Goal: Transaction & Acquisition: Purchase product/service

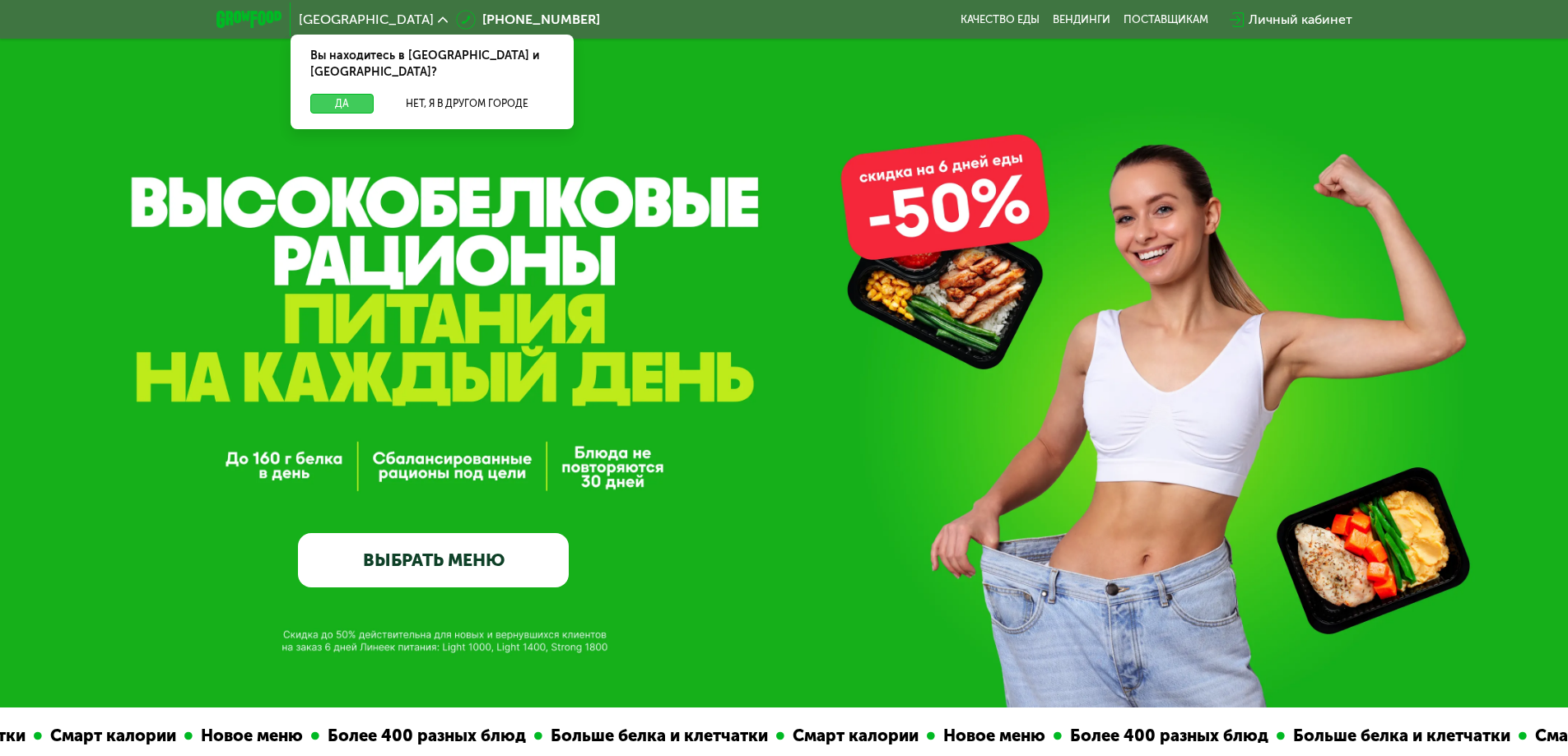
click at [339, 93] on button "Да" at bounding box center [342, 103] width 63 height 20
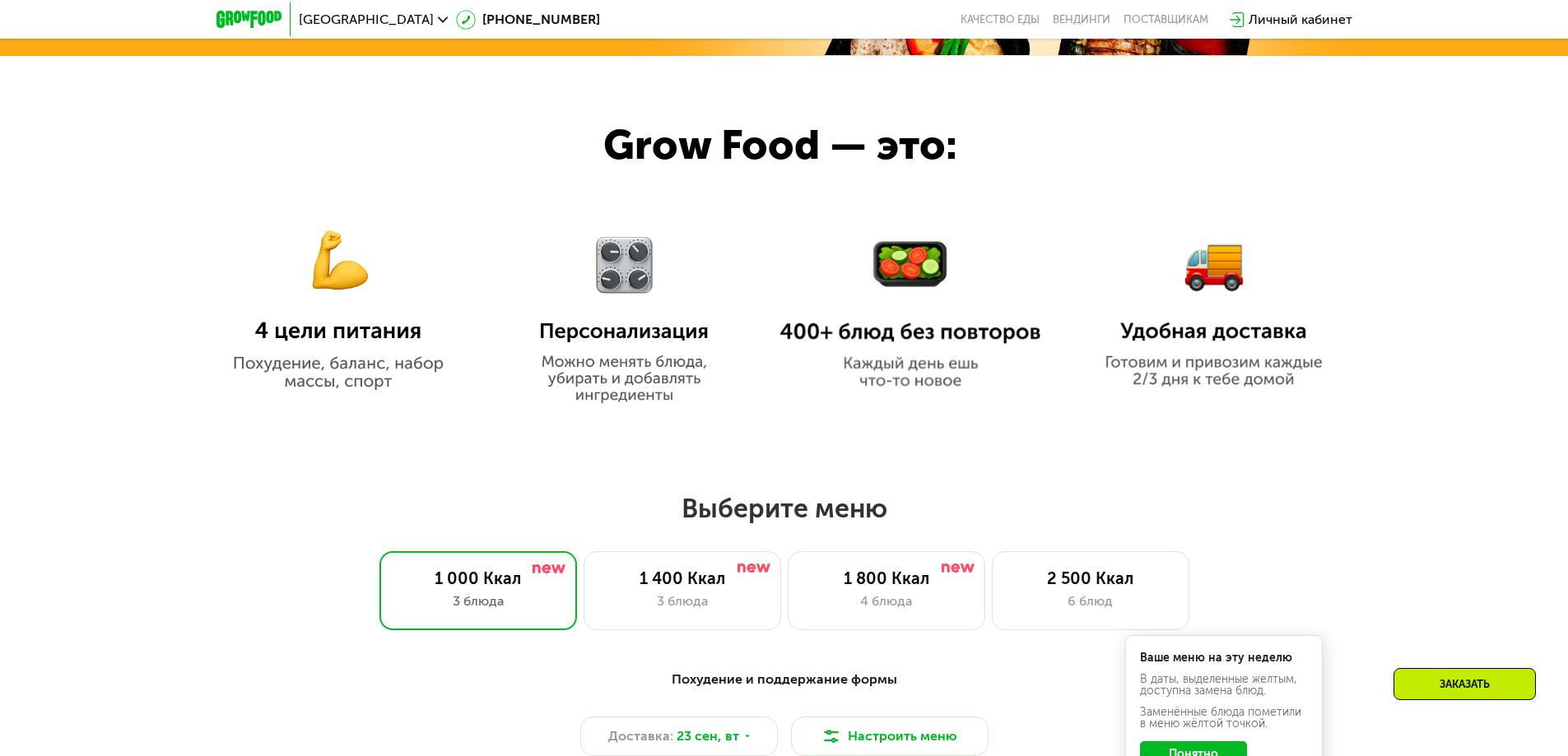
scroll to position [1152, 0]
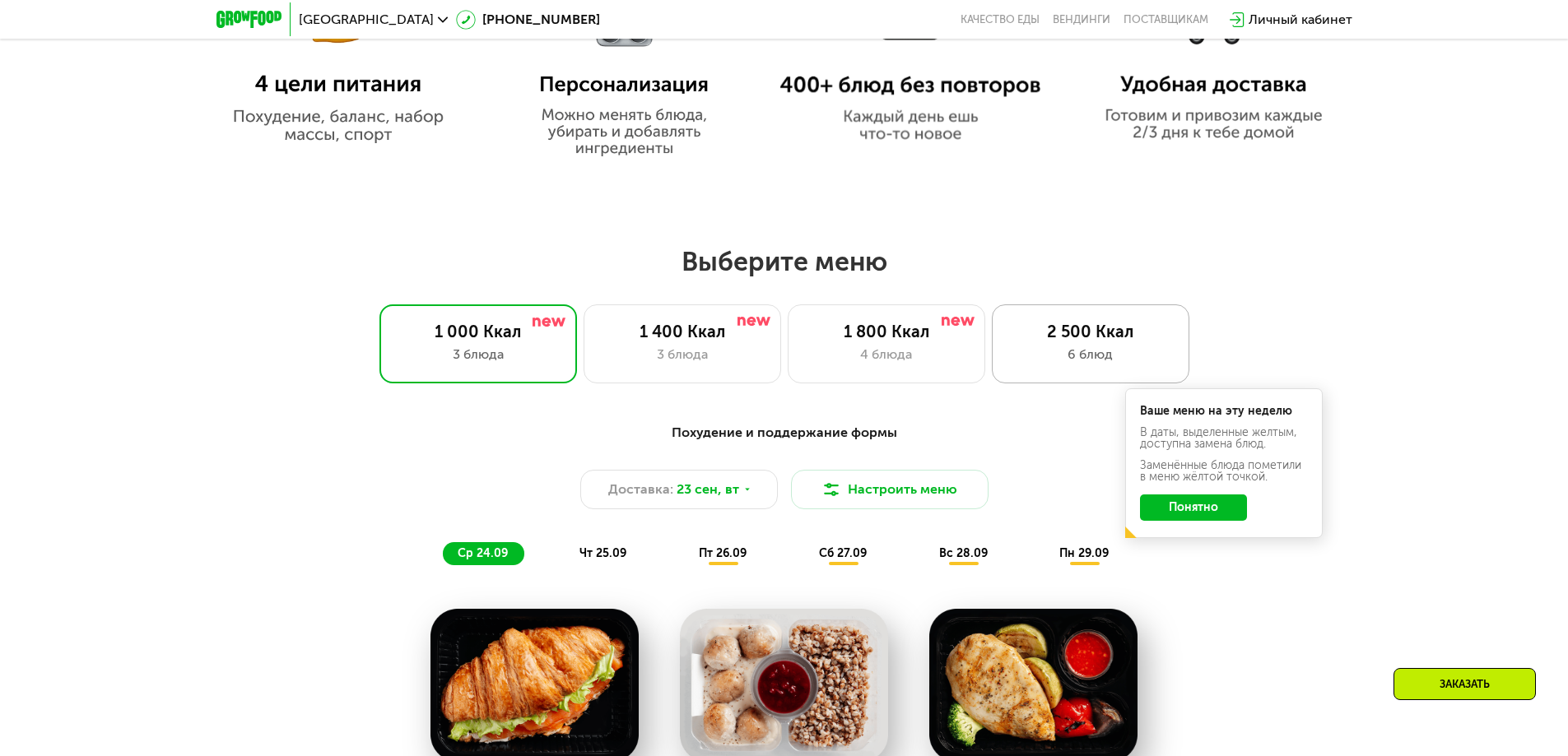
click at [1051, 355] on div "6 блюд" at bounding box center [1091, 354] width 163 height 20
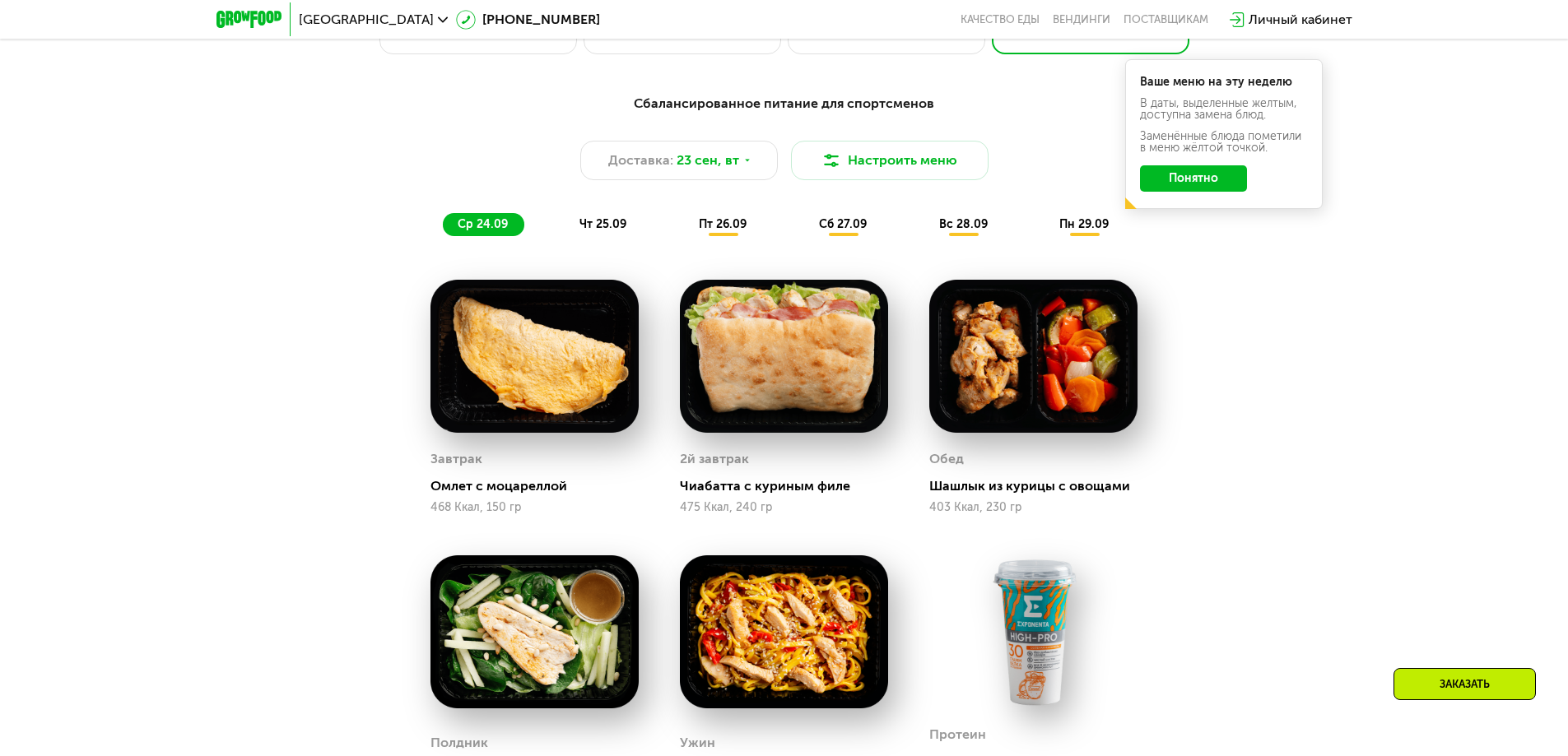
scroll to position [1564, 0]
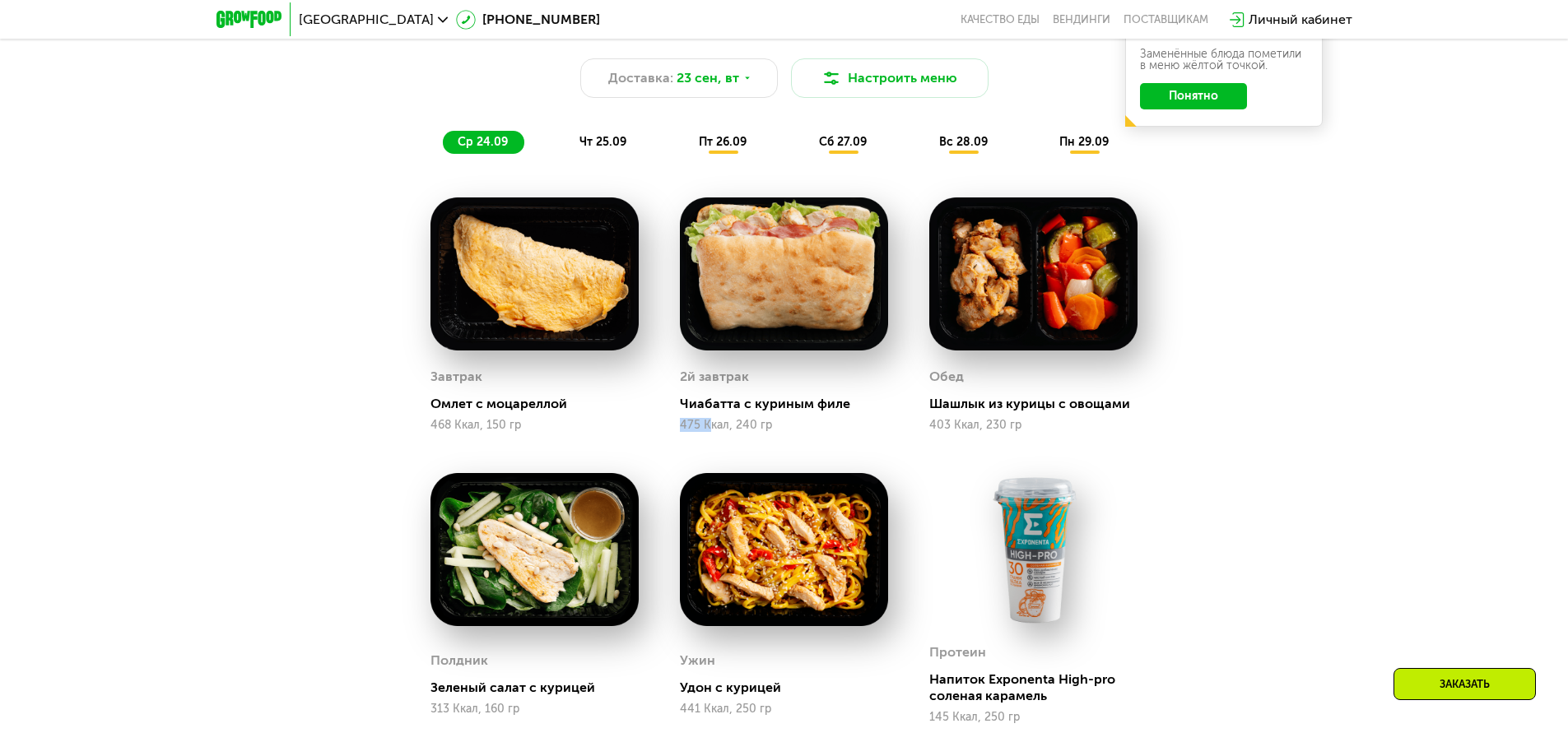
drag, startPoint x: 680, startPoint y: 423, endPoint x: 712, endPoint y: 427, distance: 32.2
click at [706, 426] on div "475 Ккал, 240 гр" at bounding box center [784, 425] width 209 height 14
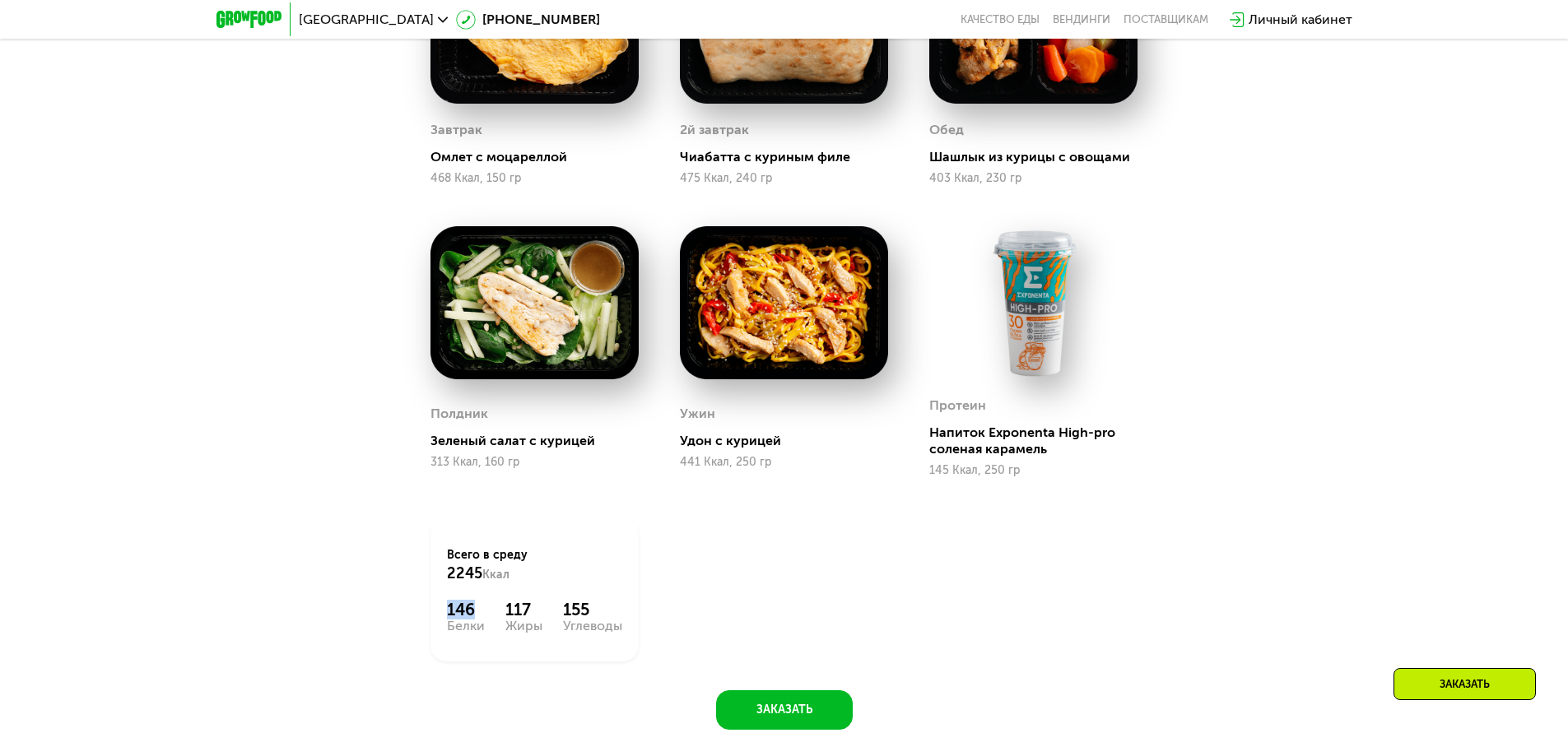
drag, startPoint x: 472, startPoint y: 619, endPoint x: 433, endPoint y: 619, distance: 39.0
click at [433, 619] on div "Всего в среду 2245 Ккал 146 Белки 117 Жиры 155 Углеводы" at bounding box center [535, 590] width 209 height 143
drag, startPoint x: 479, startPoint y: 578, endPoint x: 445, endPoint y: 585, distance: 34.7
click at [445, 585] on div "Всего в среду 2245 Ккал 146 Белки 117 Жиры 155 Углеводы" at bounding box center [535, 590] width 209 height 143
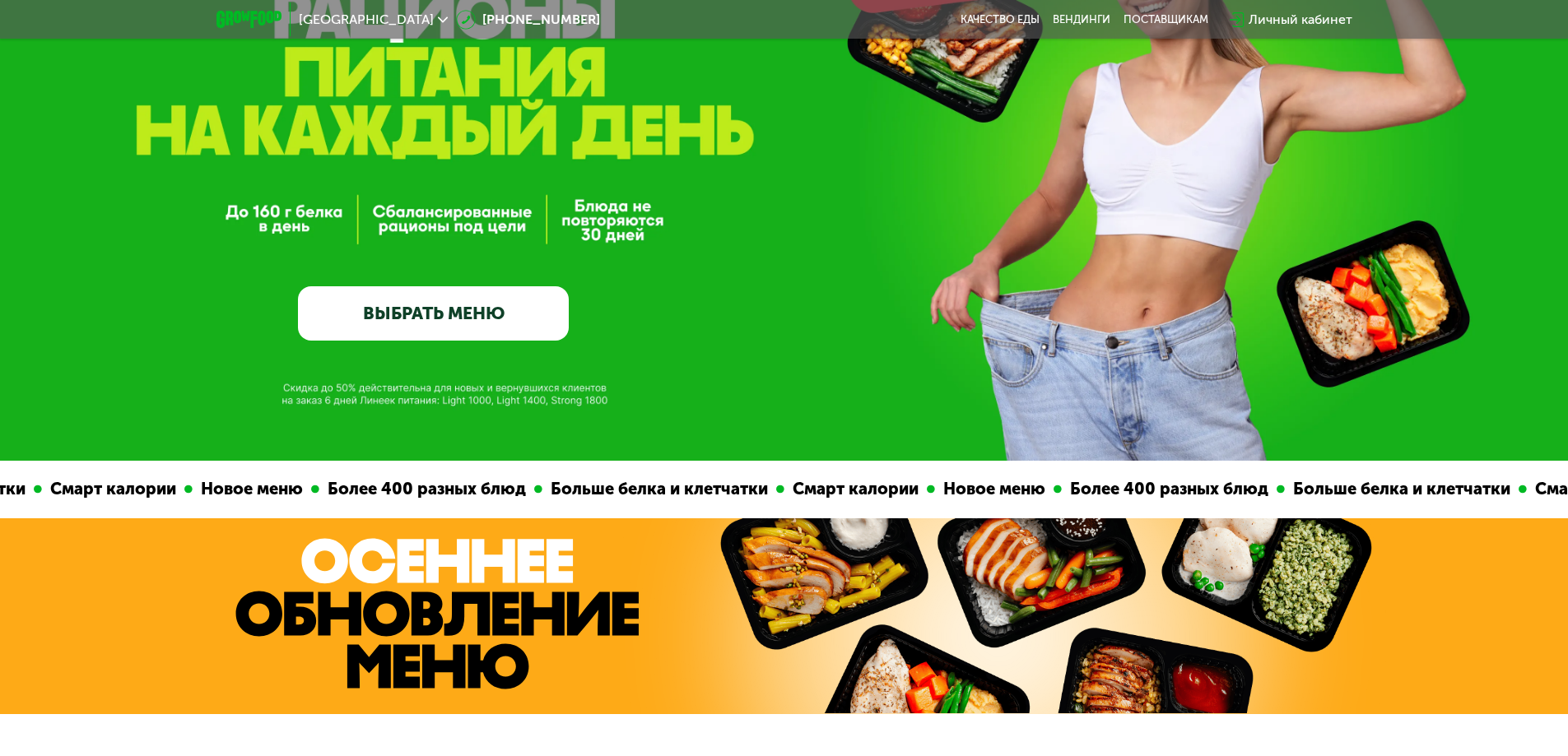
scroll to position [82, 0]
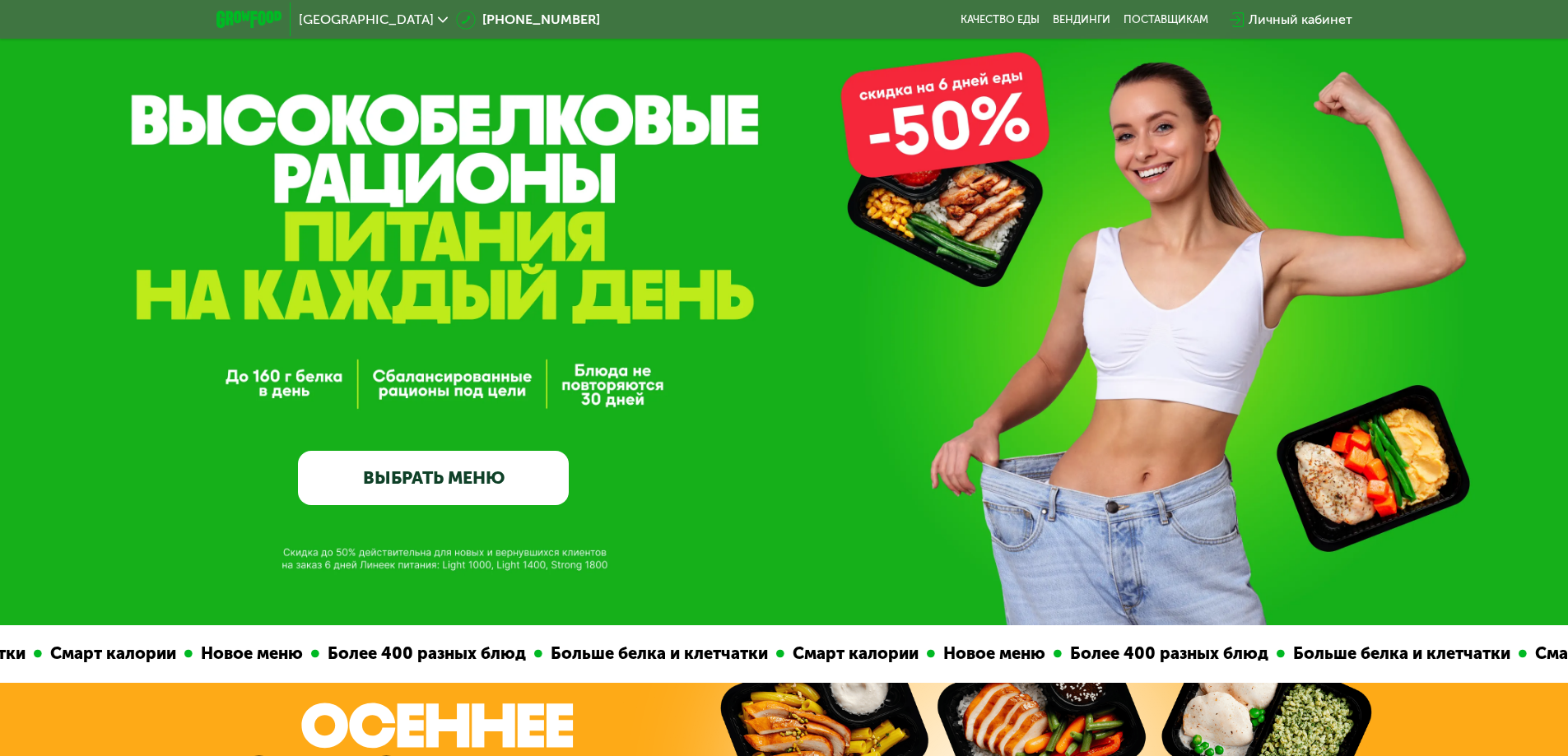
click at [523, 495] on link "ВЫБРАТЬ МЕНЮ" at bounding box center [433, 478] width 271 height 54
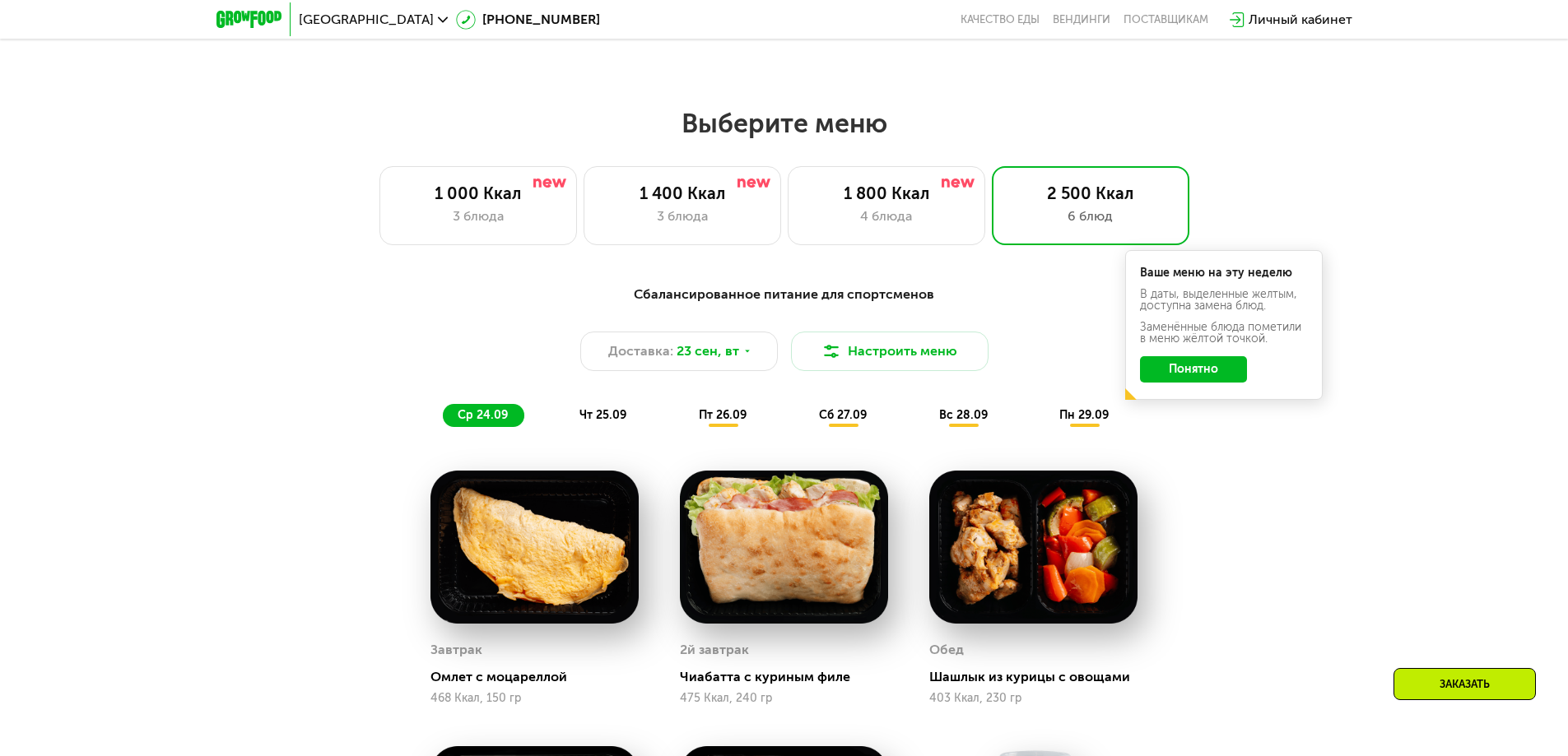
scroll to position [1364, 0]
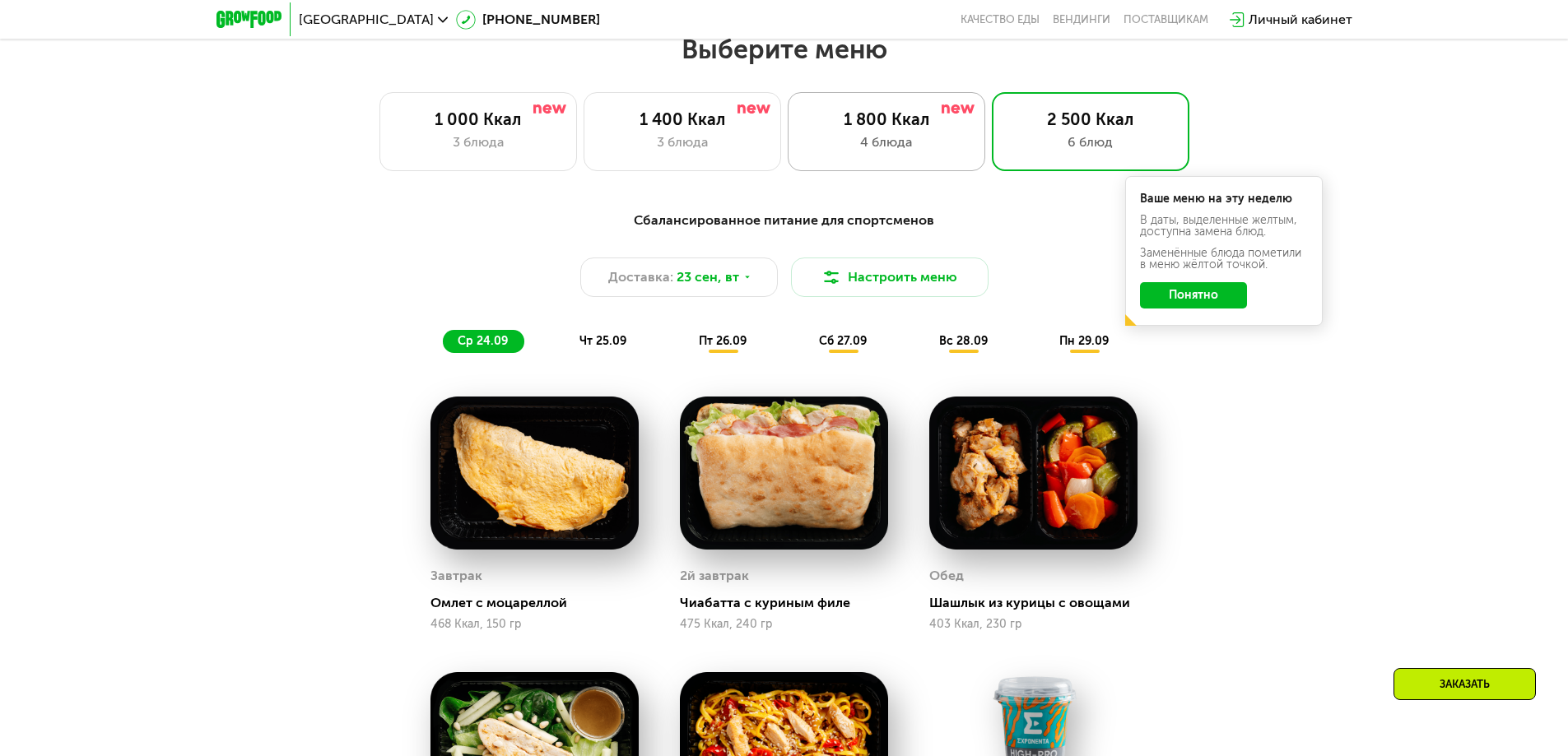
click at [885, 146] on div "4 блюда" at bounding box center [887, 142] width 163 height 20
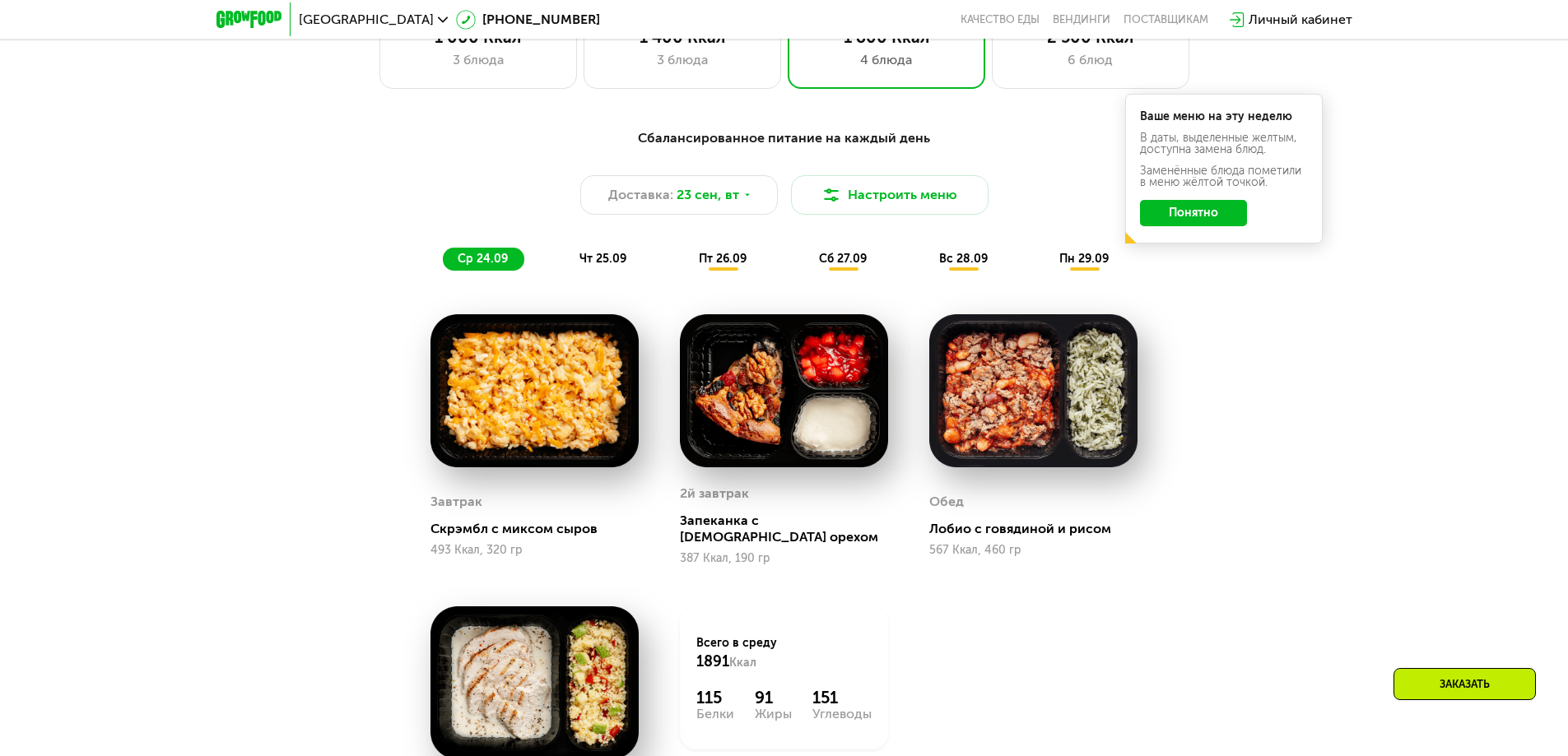
scroll to position [1199, 0]
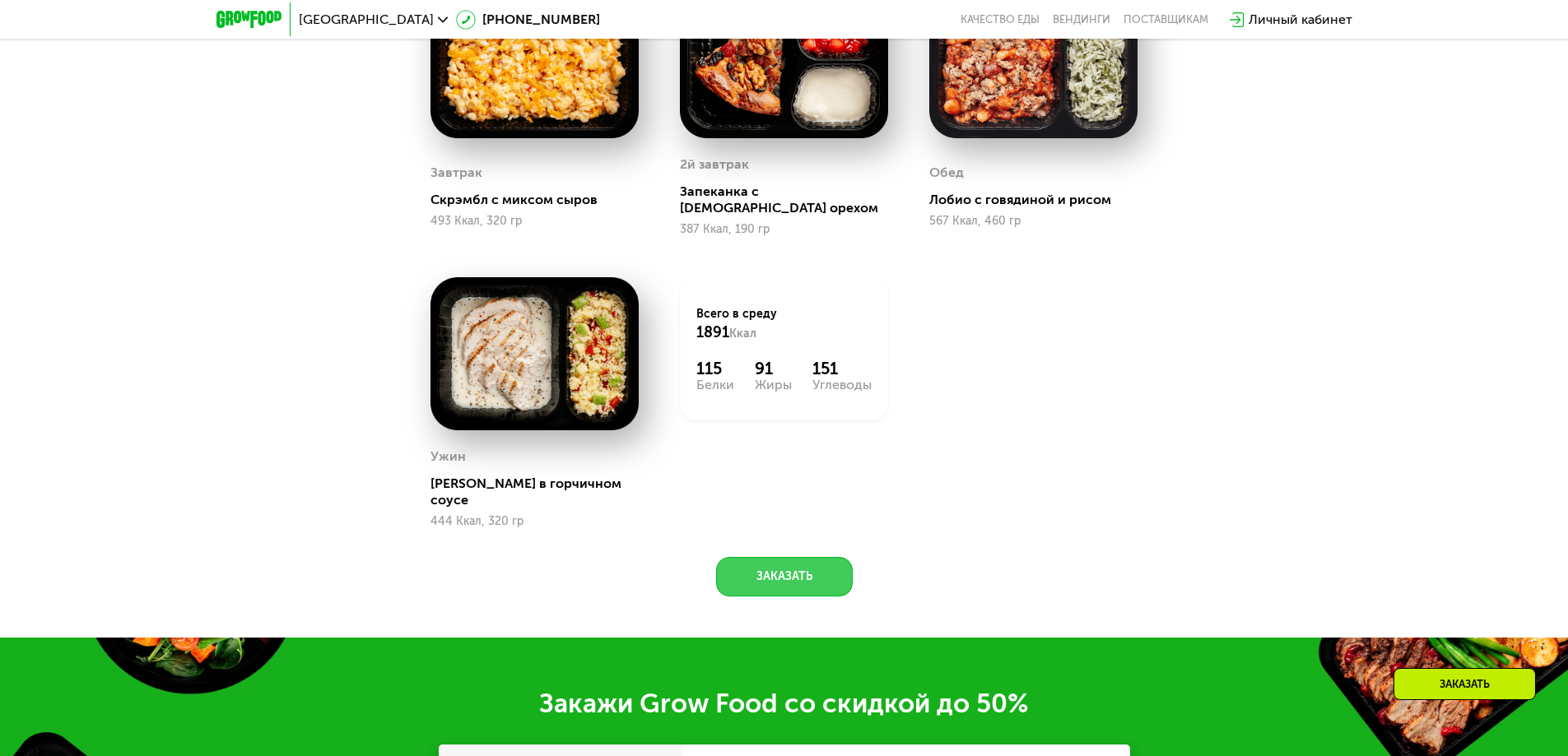
click at [774, 557] on button "Заказать" at bounding box center [784, 577] width 137 height 40
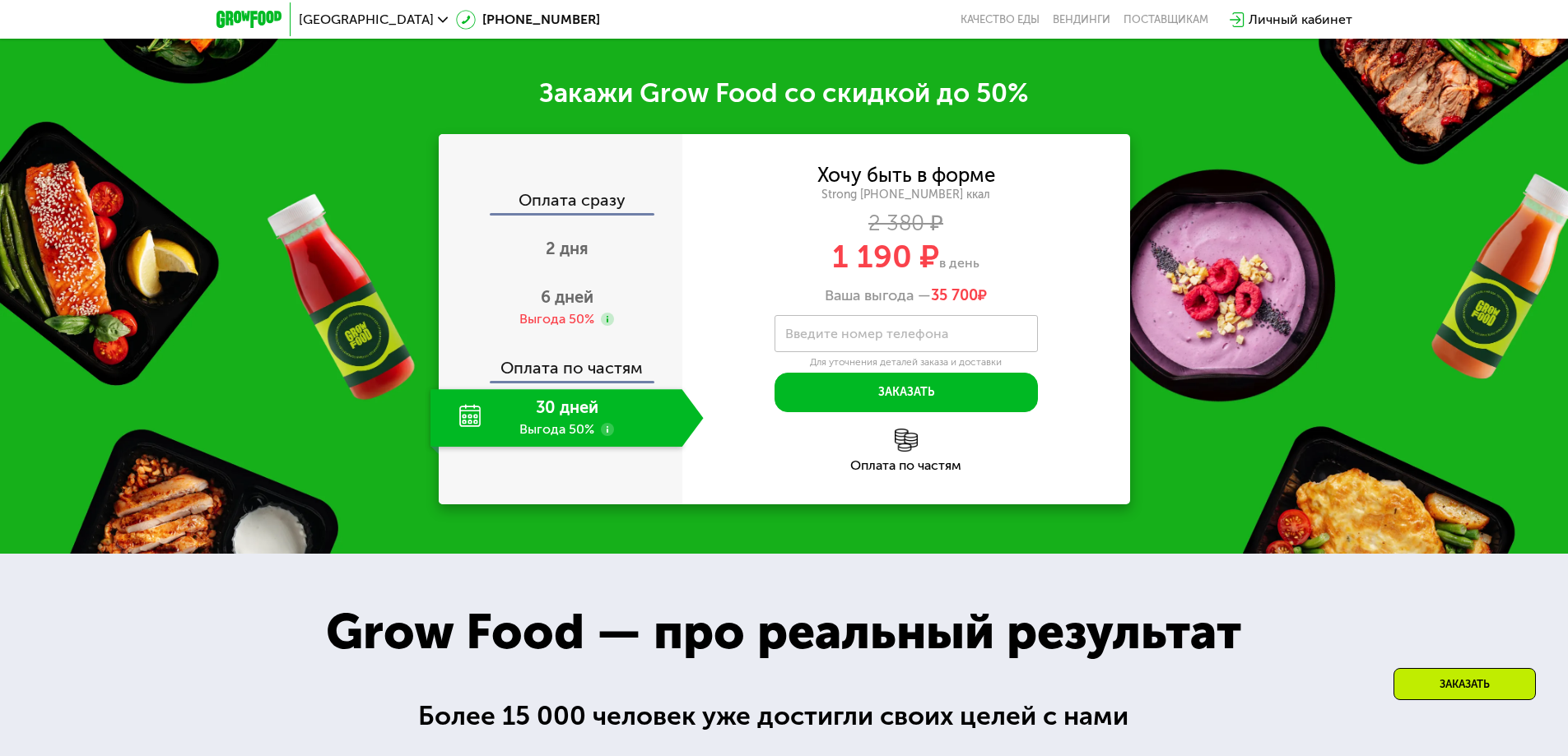
click at [583, 389] on div "30 дней Выгода 50%" at bounding box center [557, 418] width 252 height 58
drag, startPoint x: 823, startPoint y: 268, endPoint x: 991, endPoint y: 256, distance: 168.4
click at [991, 256] on div "Хочу быть в форме Strong [PHONE_NUMBER] ккал 2 380 ₽ 1 190 ₽ в день Ваша выгода…" at bounding box center [906, 235] width 448 height 138
click at [588, 287] on span "6 дней" at bounding box center [567, 297] width 53 height 20
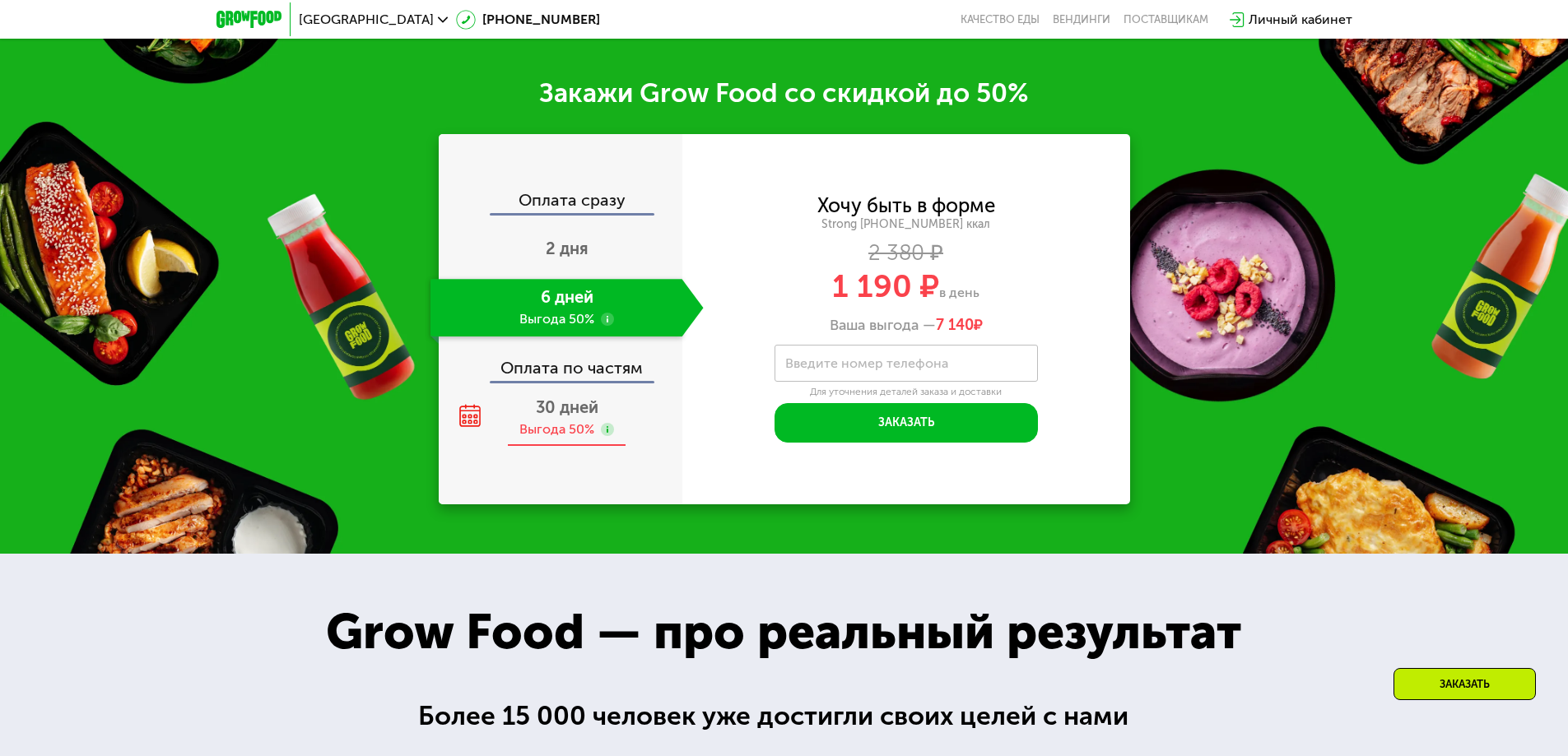
click at [558, 389] on div "30 дней Выгода 50%" at bounding box center [567, 418] width 273 height 58
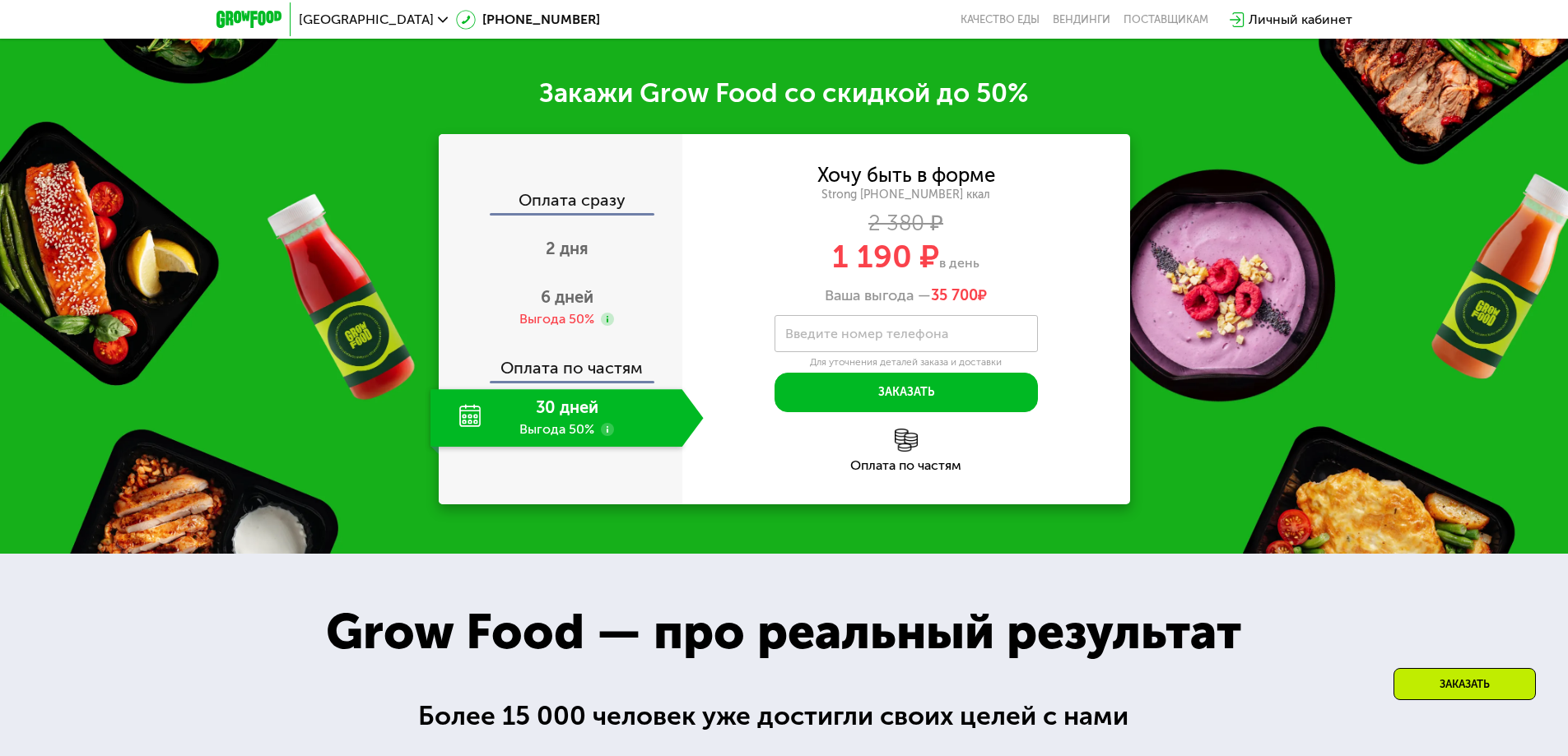
drag, startPoint x: 825, startPoint y: 235, endPoint x: 986, endPoint y: 223, distance: 161.4
click at [986, 241] on div "1 190 ₽ в день" at bounding box center [906, 257] width 448 height 31
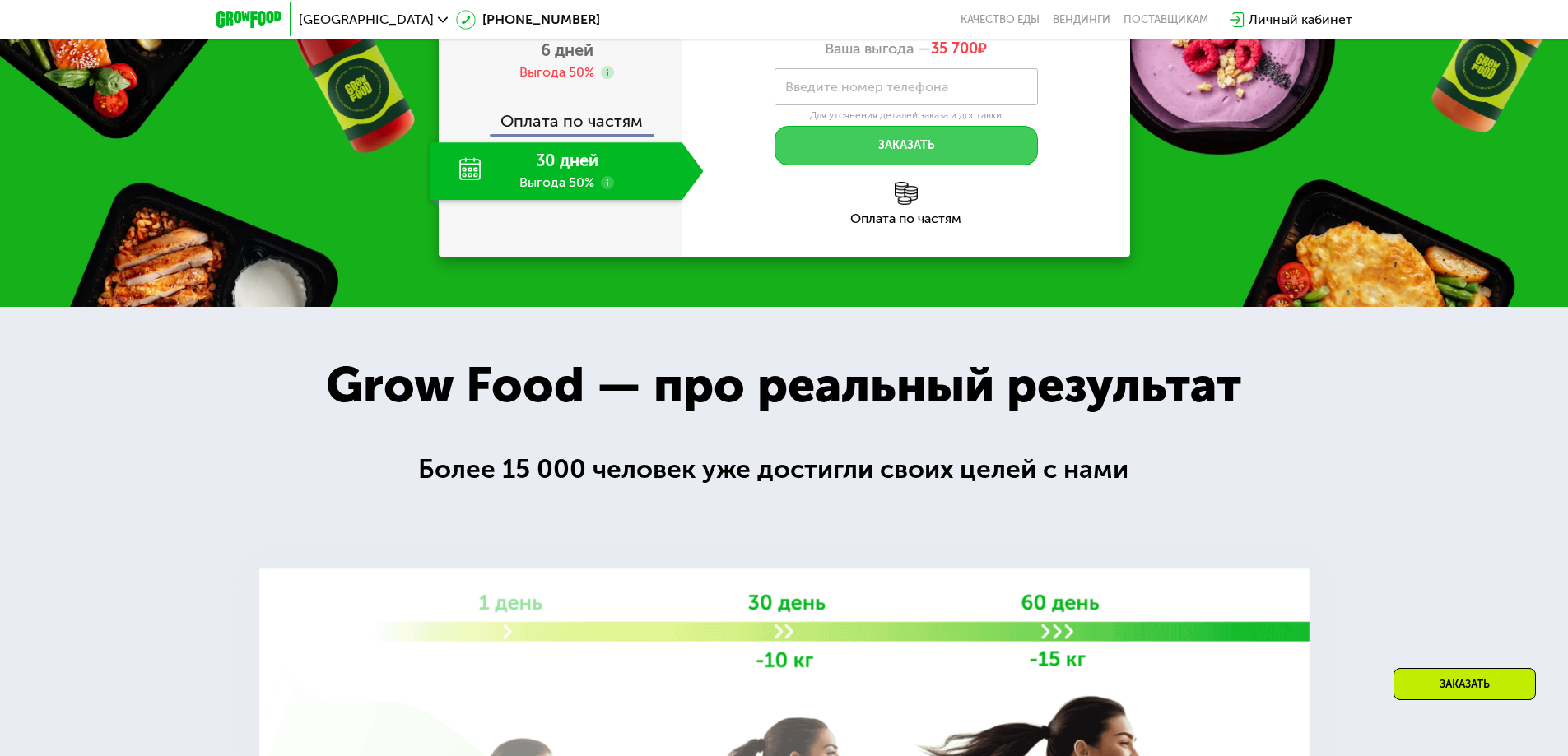
scroll to position [2468, 0]
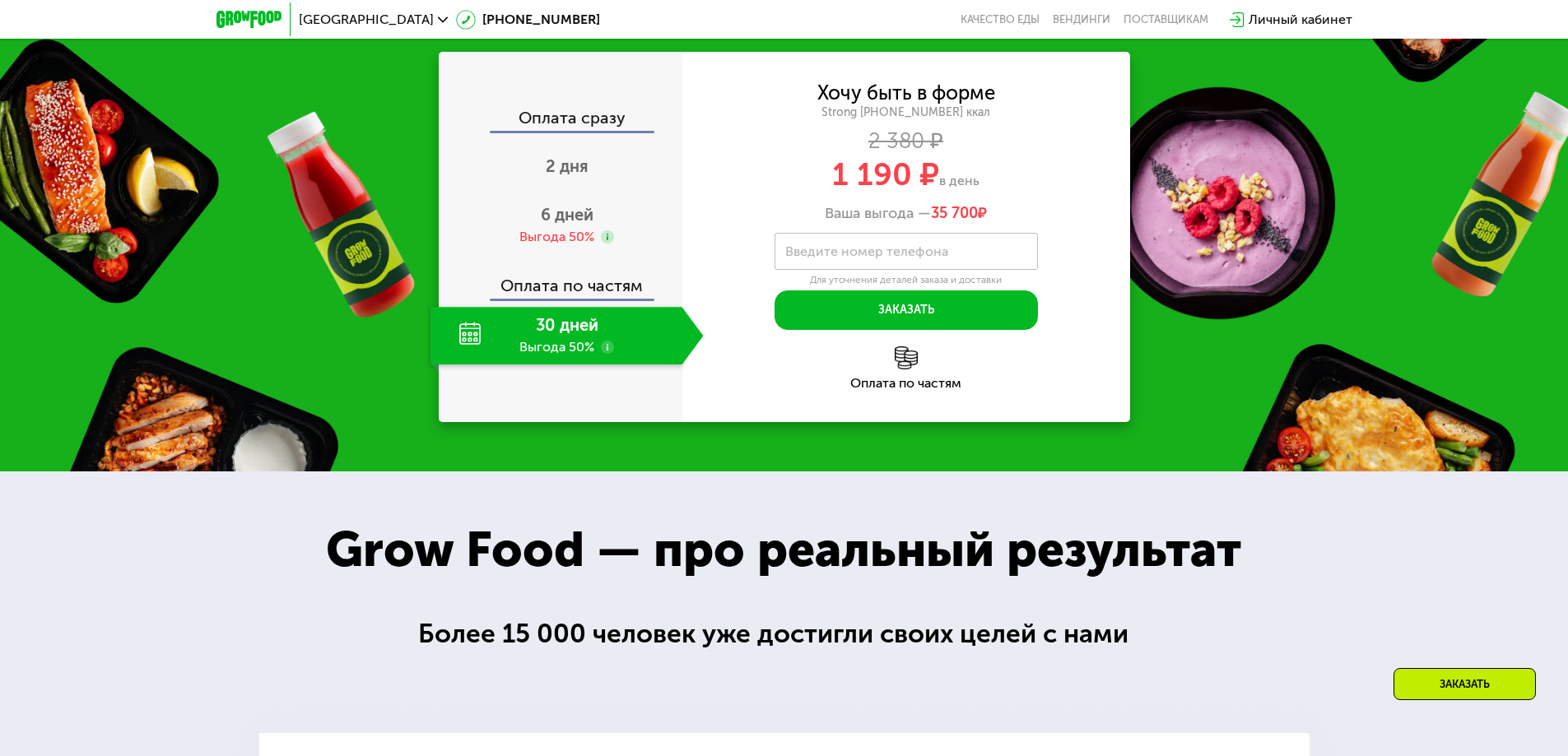
drag, startPoint x: 827, startPoint y: 192, endPoint x: 990, endPoint y: 176, distance: 163.8
click at [990, 205] on div "Ваша выгода — 35 700 ₽" at bounding box center [906, 214] width 448 height 18
click at [1014, 172] on div "Хочу быть в форме Strong [PHONE_NUMBER] ккал 2 380 ₽ 1 190 ₽ в день Ваша выгода…" at bounding box center [906, 153] width 448 height 138
drag, startPoint x: 998, startPoint y: 178, endPoint x: 797, endPoint y: 191, distance: 201.4
click at [797, 205] on div "Ваша выгода — 35 700 ₽" at bounding box center [906, 214] width 448 height 18
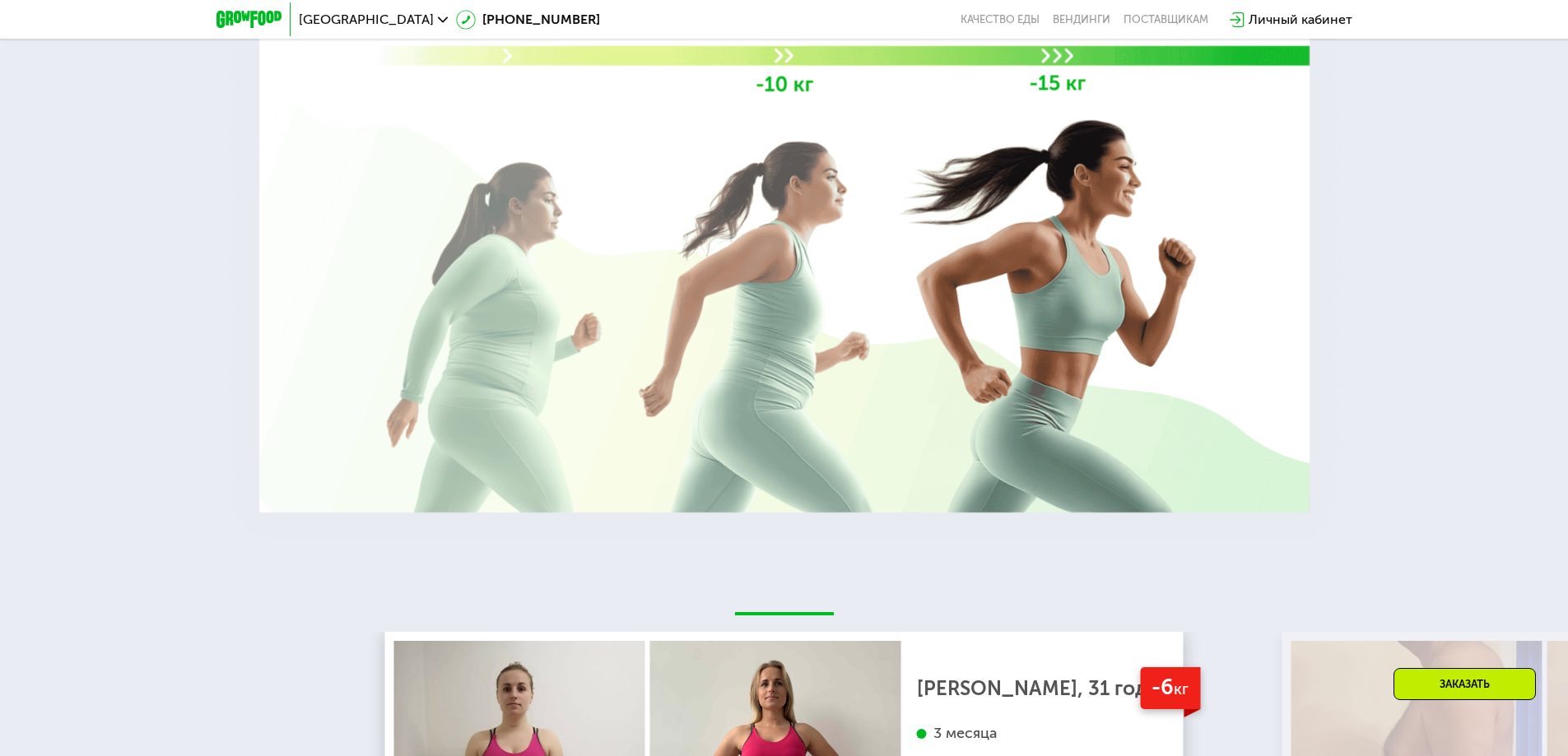
scroll to position [3620, 0]
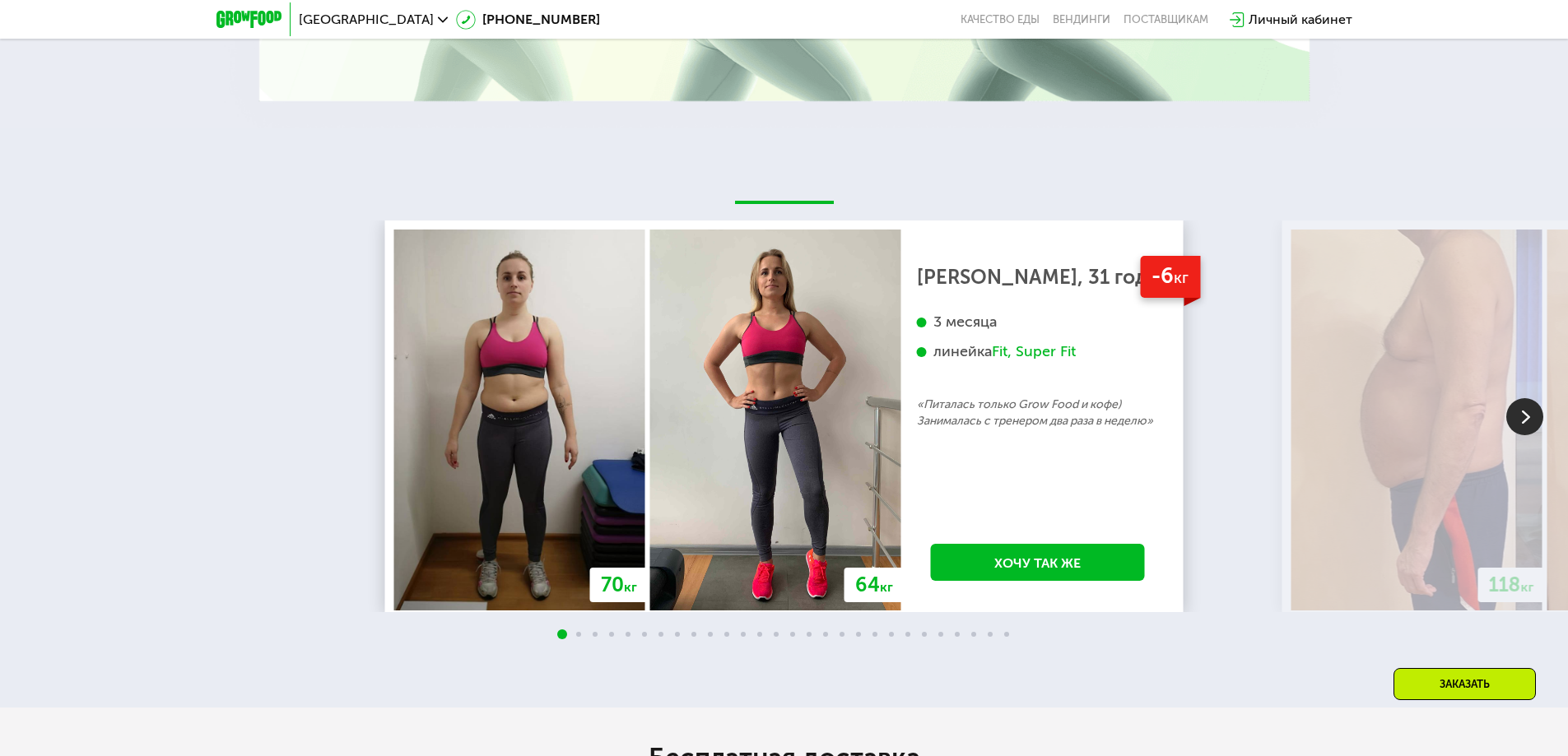
click at [1513, 398] on img at bounding box center [1524, 416] width 37 height 37
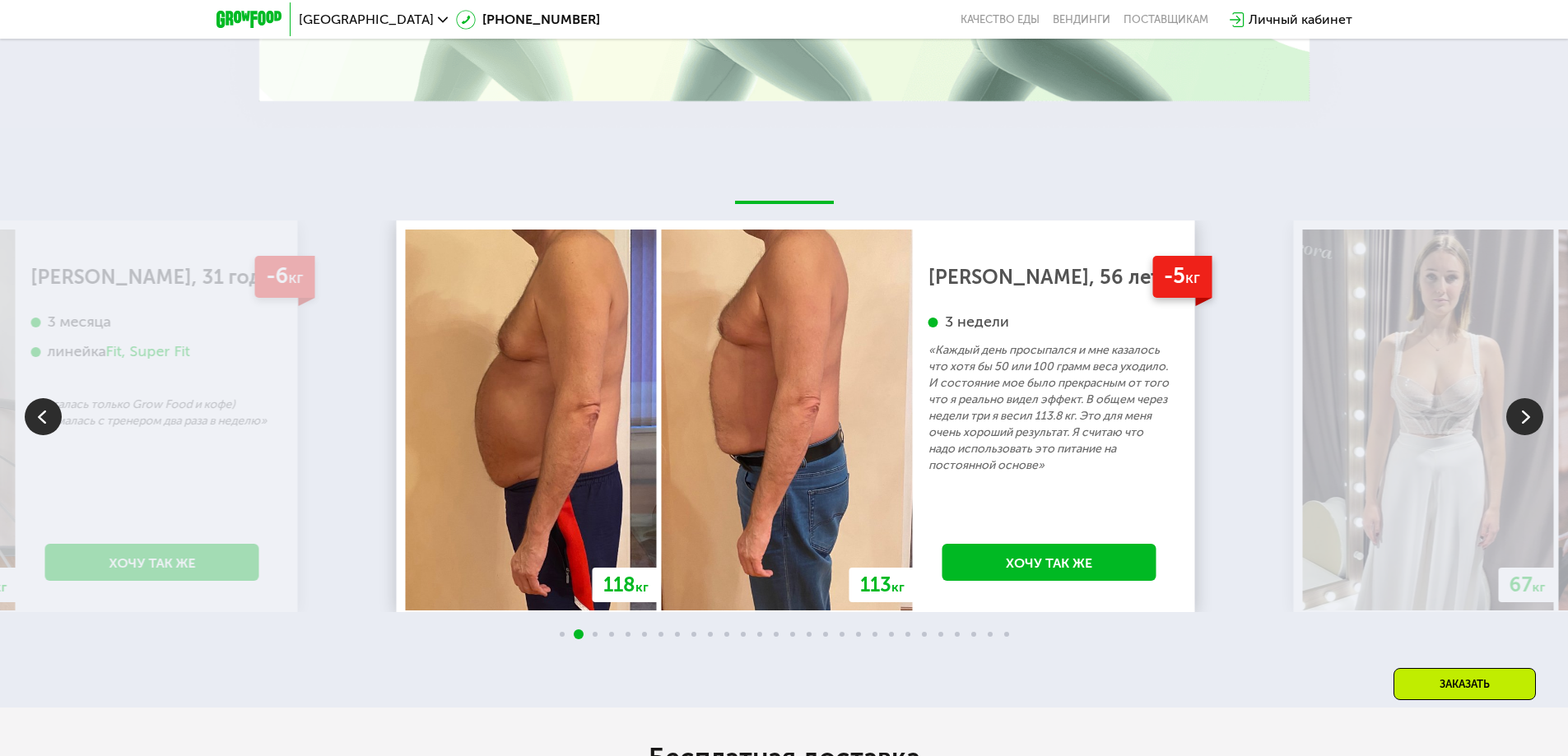
click at [1173, 256] on div "-5 кг" at bounding box center [1182, 276] width 59 height 42
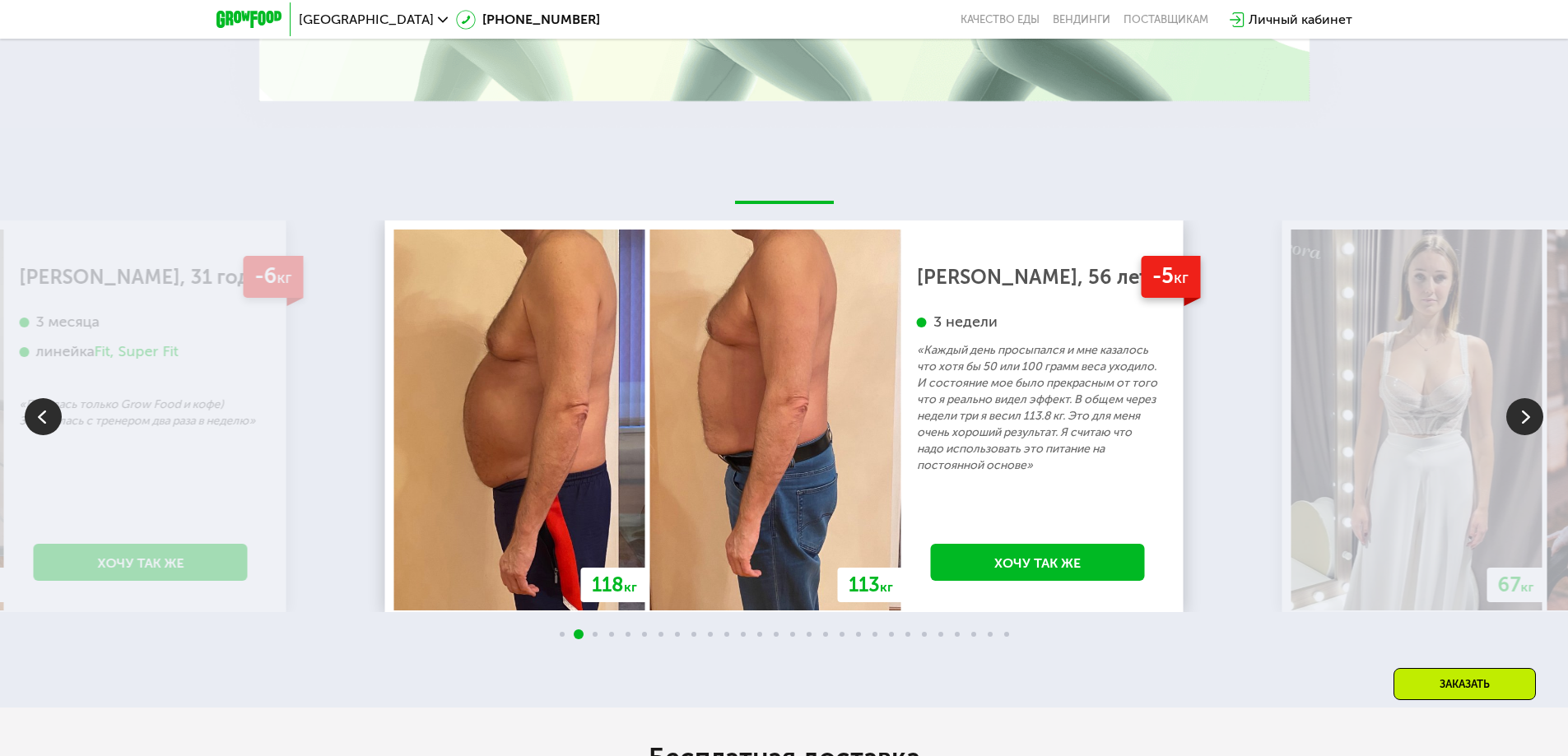
click at [1523, 398] on img at bounding box center [1524, 416] width 37 height 37
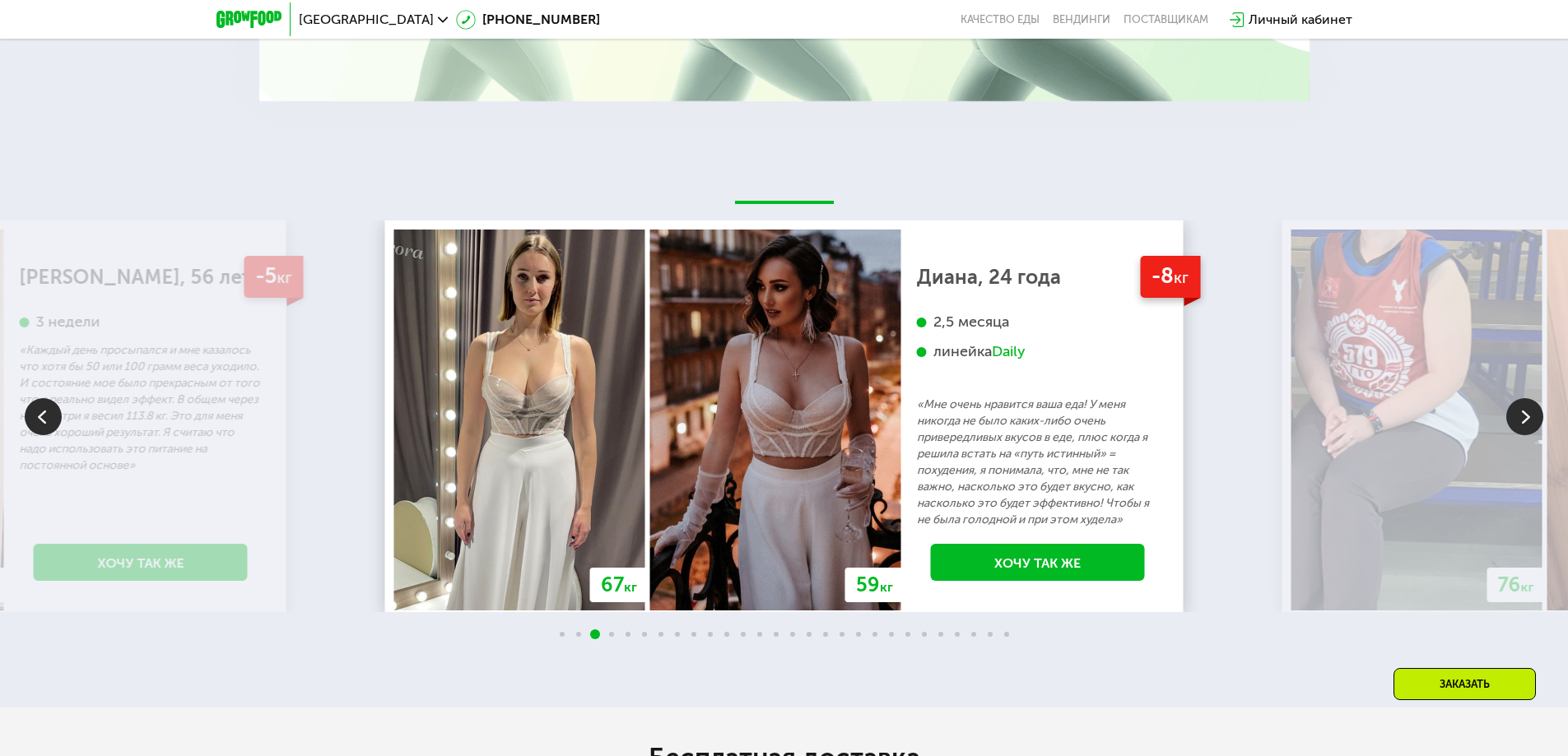
click at [1523, 398] on img at bounding box center [1524, 416] width 37 height 37
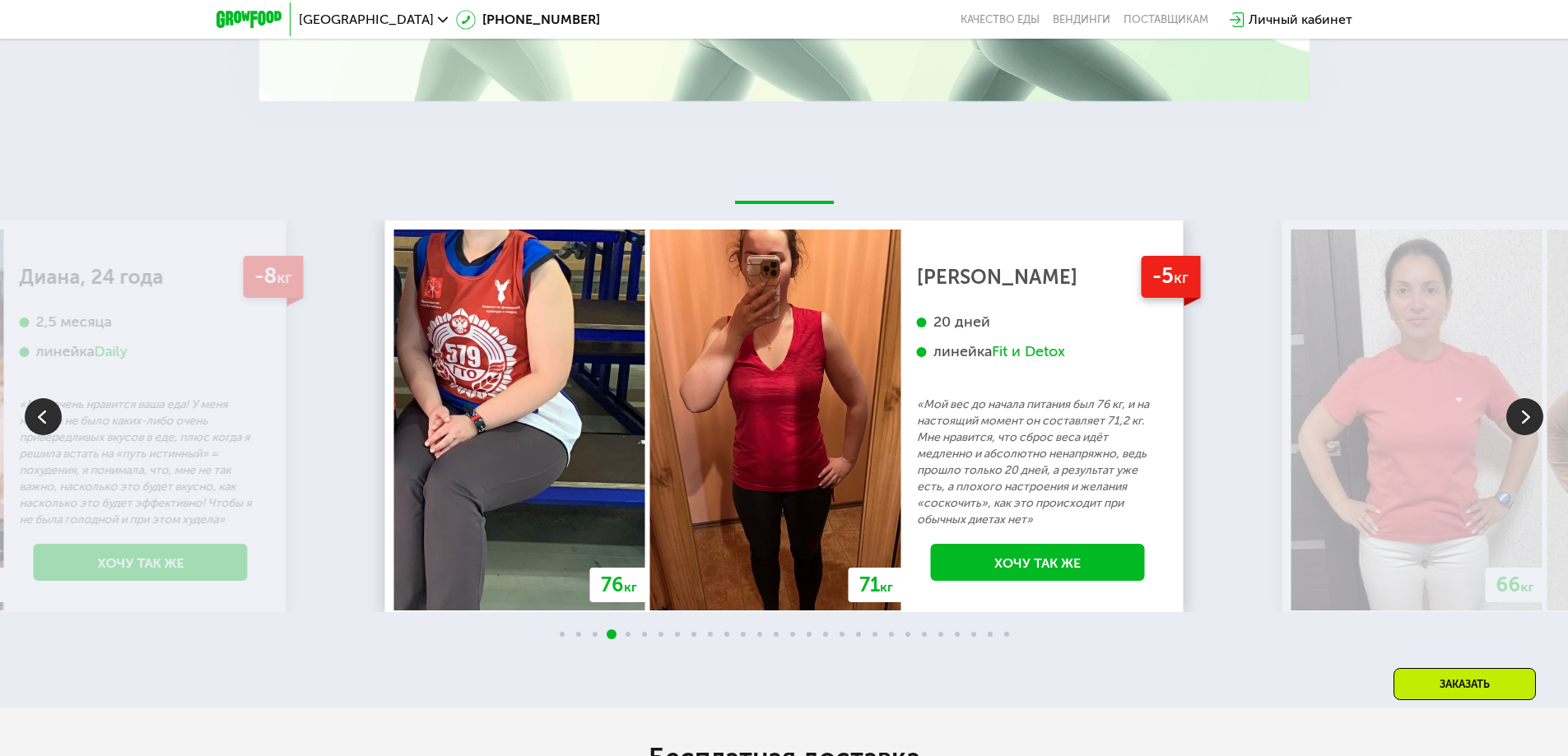
click at [1523, 398] on img at bounding box center [1524, 416] width 37 height 37
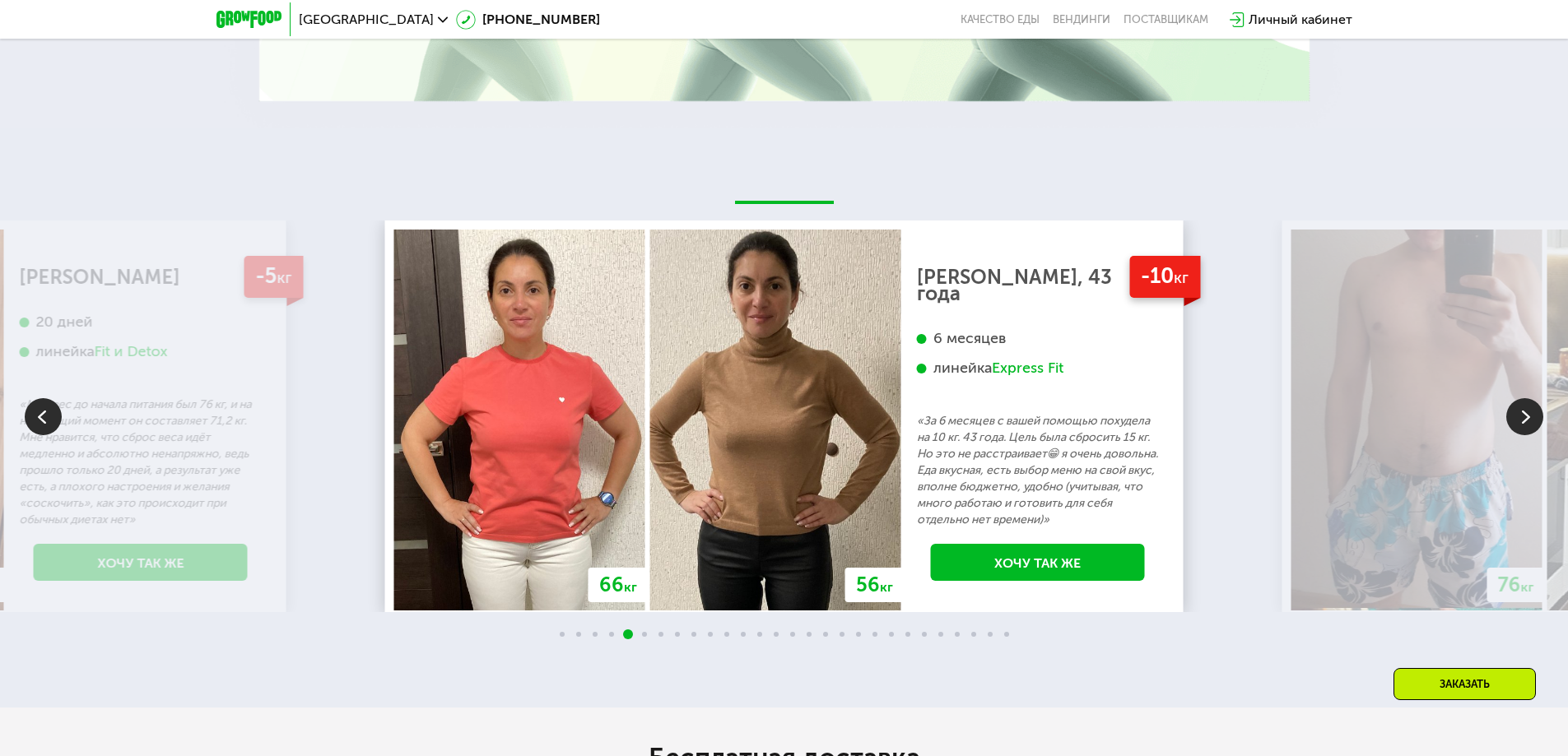
click at [1523, 398] on img at bounding box center [1524, 416] width 37 height 37
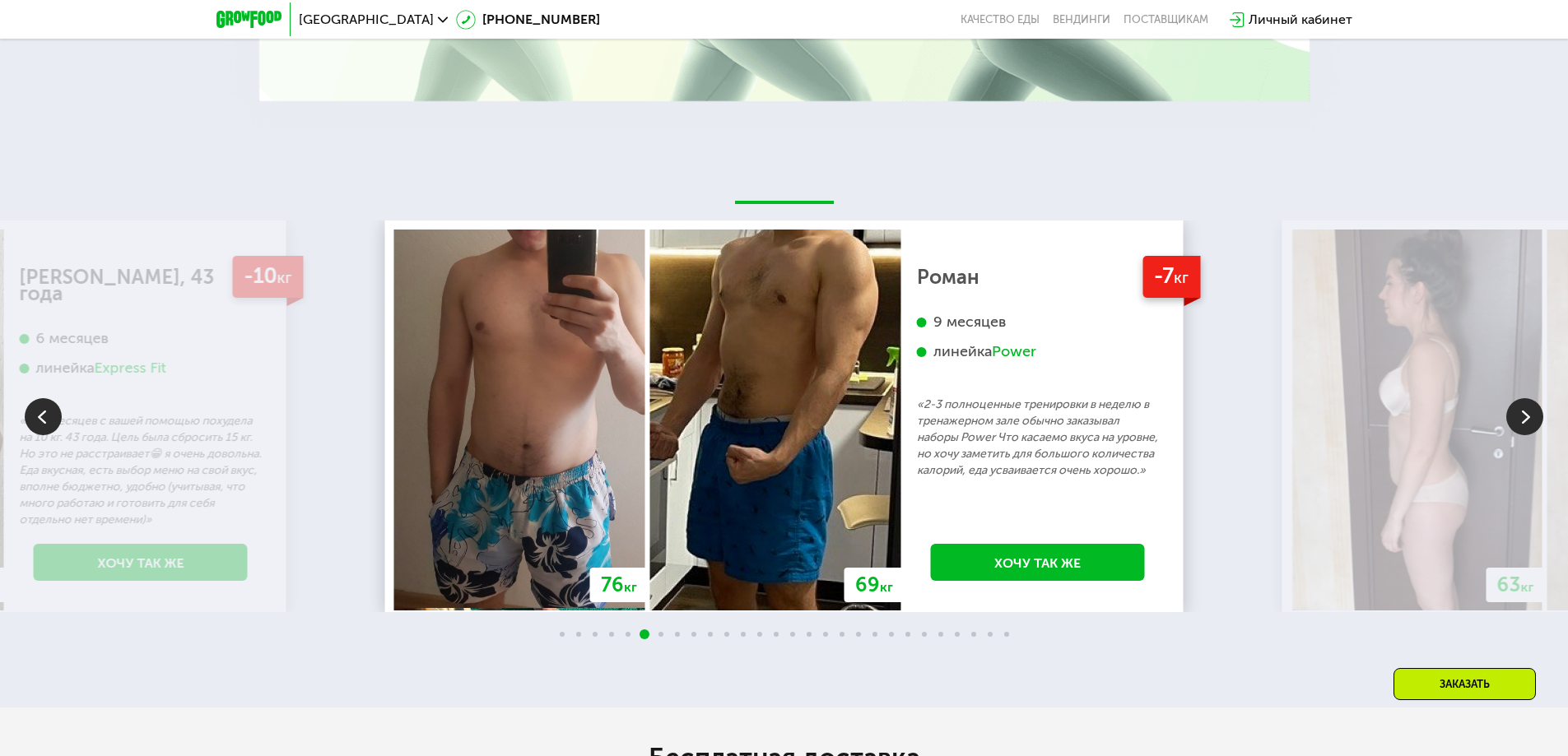
click at [1523, 398] on img at bounding box center [1524, 416] width 37 height 37
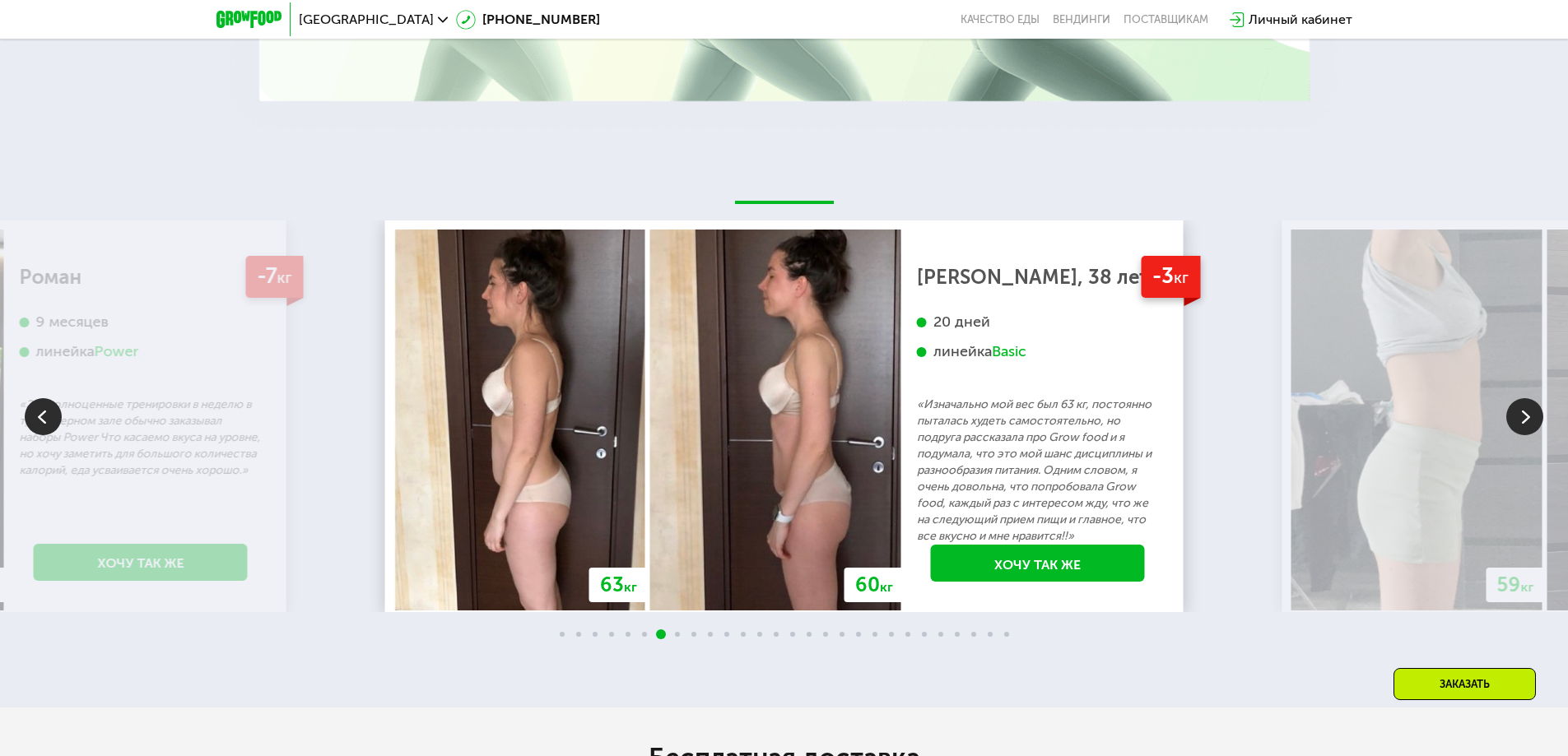
click at [1523, 398] on img at bounding box center [1524, 416] width 37 height 37
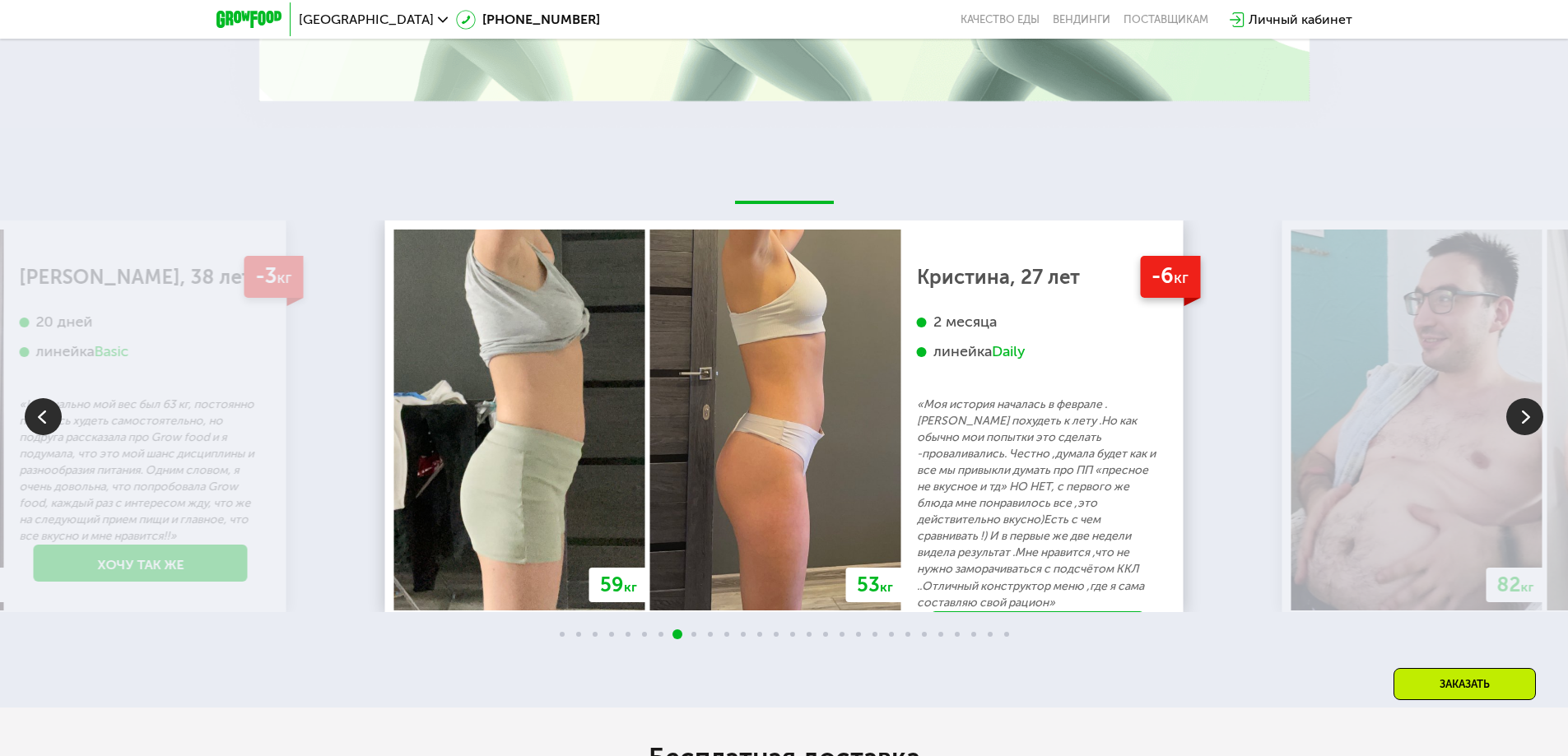
click at [1523, 398] on img at bounding box center [1524, 416] width 37 height 37
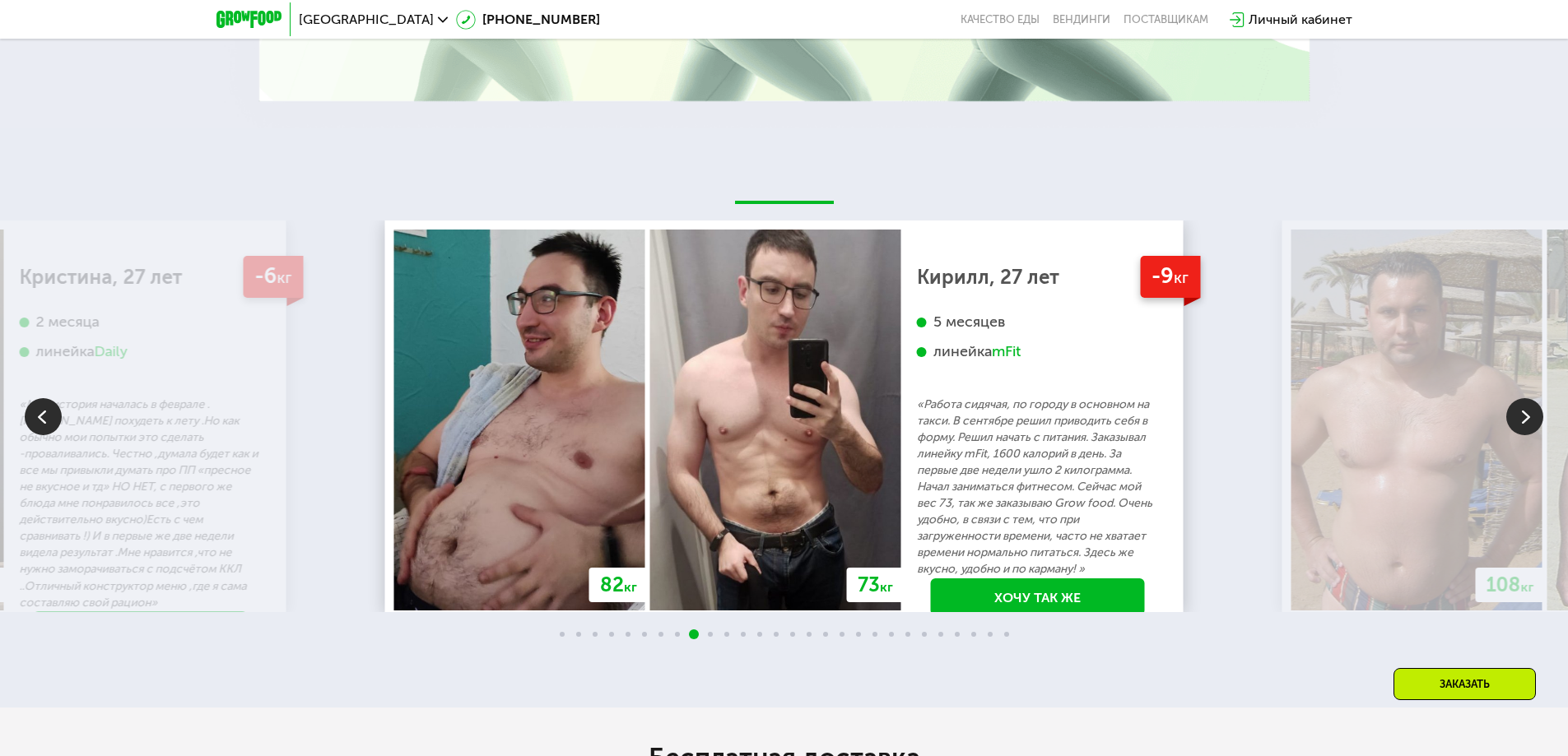
click at [1526, 370] on img at bounding box center [1417, 419] width 251 height 380
click at [1528, 398] on img at bounding box center [1524, 416] width 37 height 37
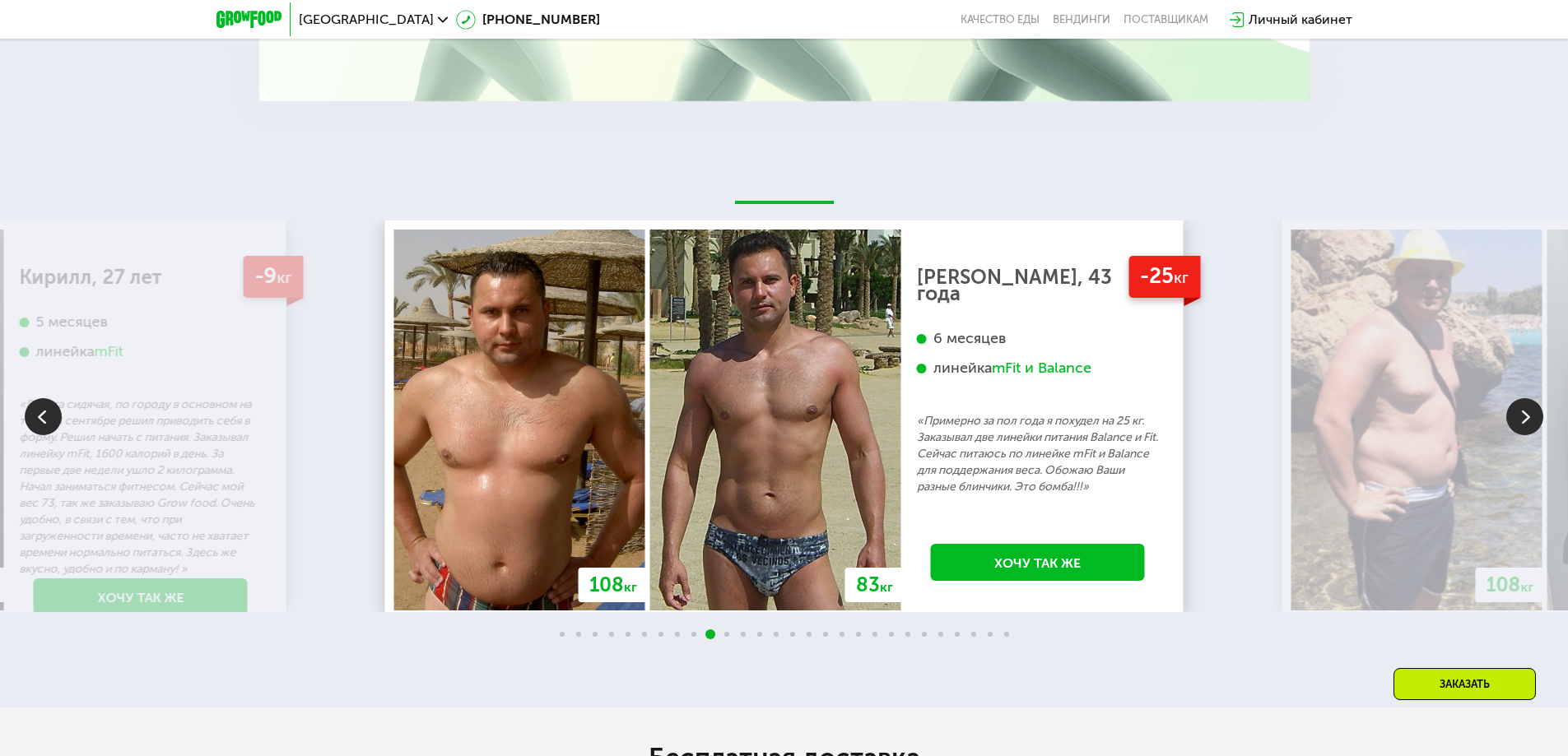
click at [1526, 398] on img at bounding box center [1524, 416] width 37 height 37
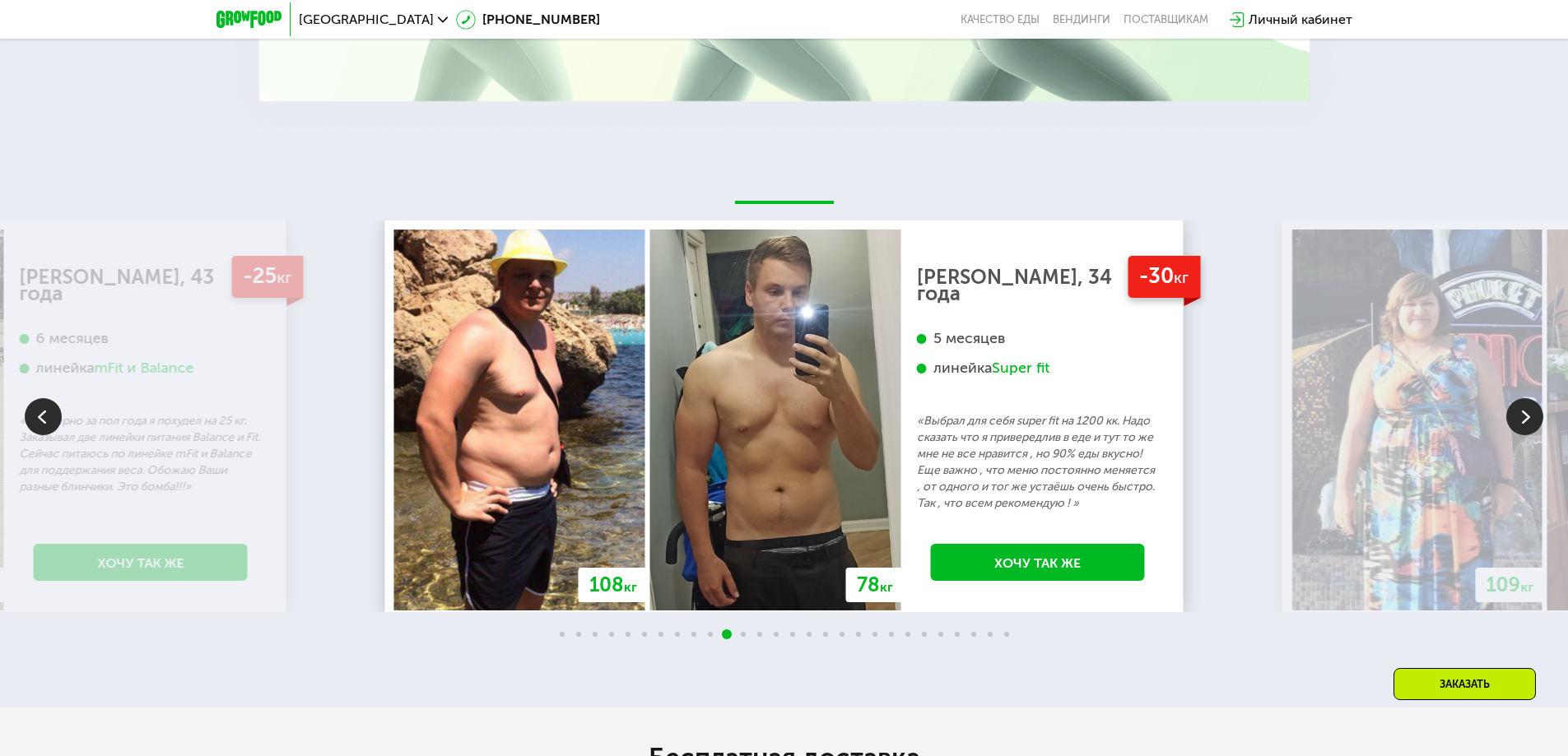
click at [1524, 398] on img at bounding box center [1524, 416] width 37 height 37
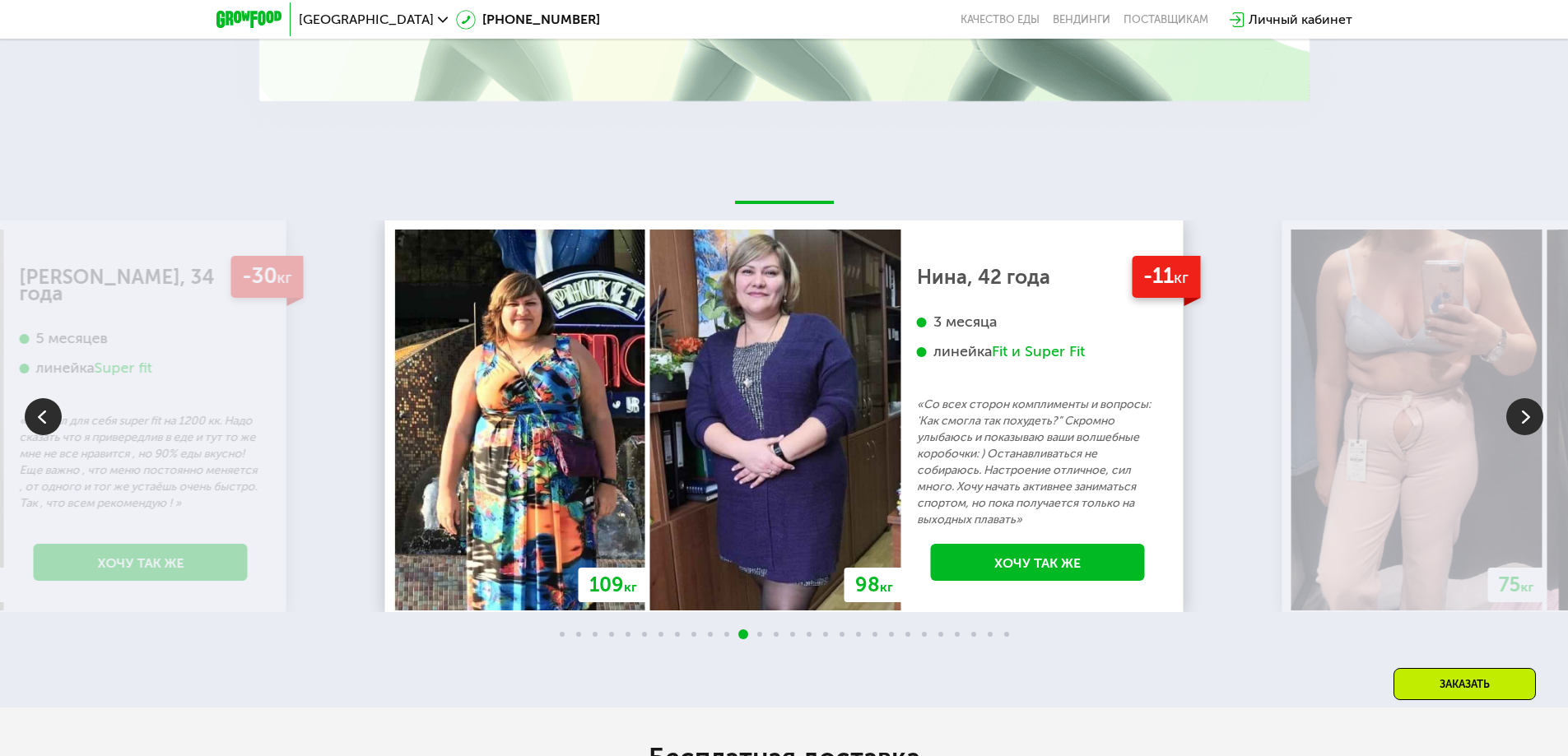
click at [1524, 398] on img at bounding box center [1524, 416] width 37 height 37
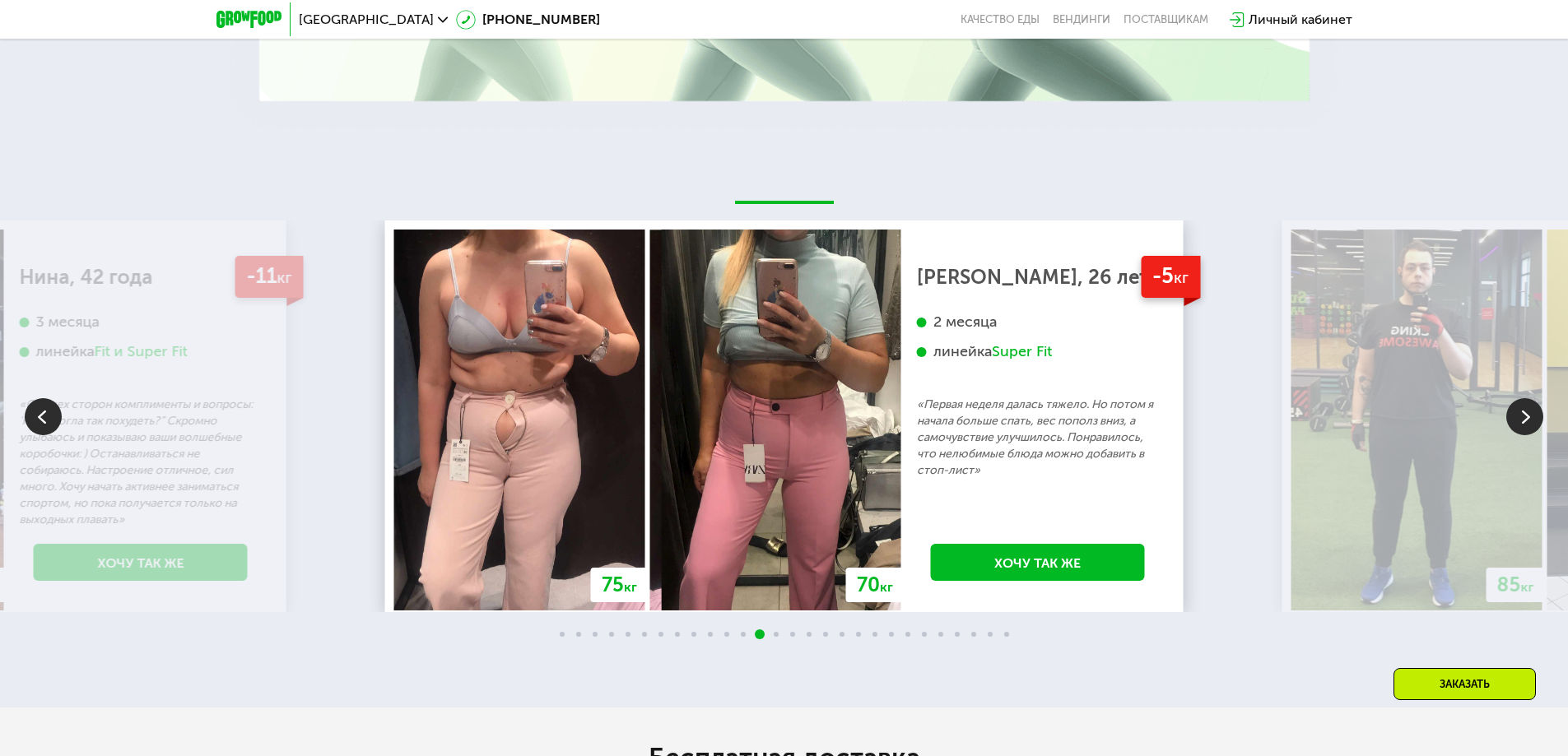
click at [1525, 398] on img at bounding box center [1524, 416] width 37 height 37
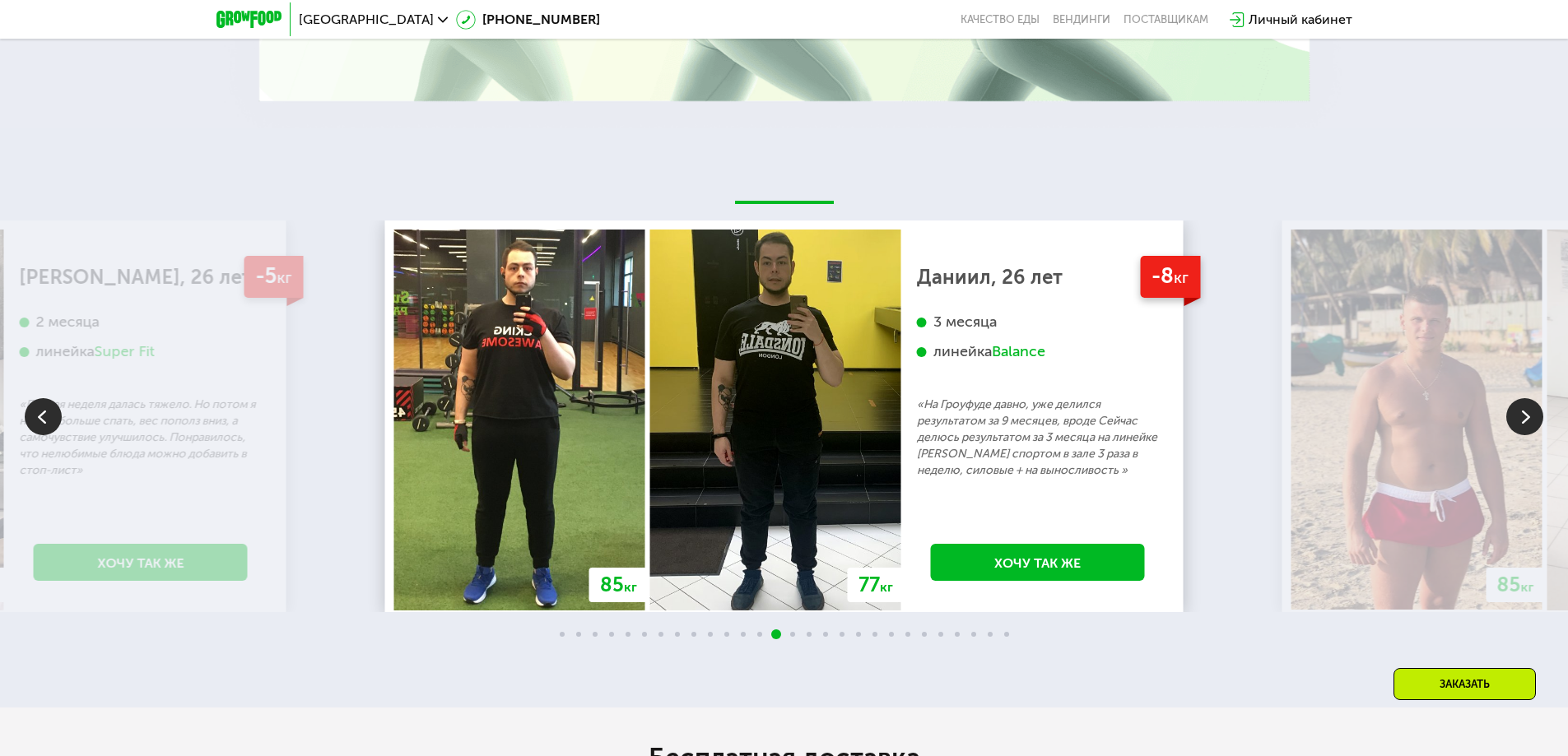
click at [562, 393] on img at bounding box center [520, 419] width 251 height 380
click at [786, 390] on img at bounding box center [775, 419] width 251 height 380
click at [1529, 398] on img at bounding box center [1524, 416] width 37 height 37
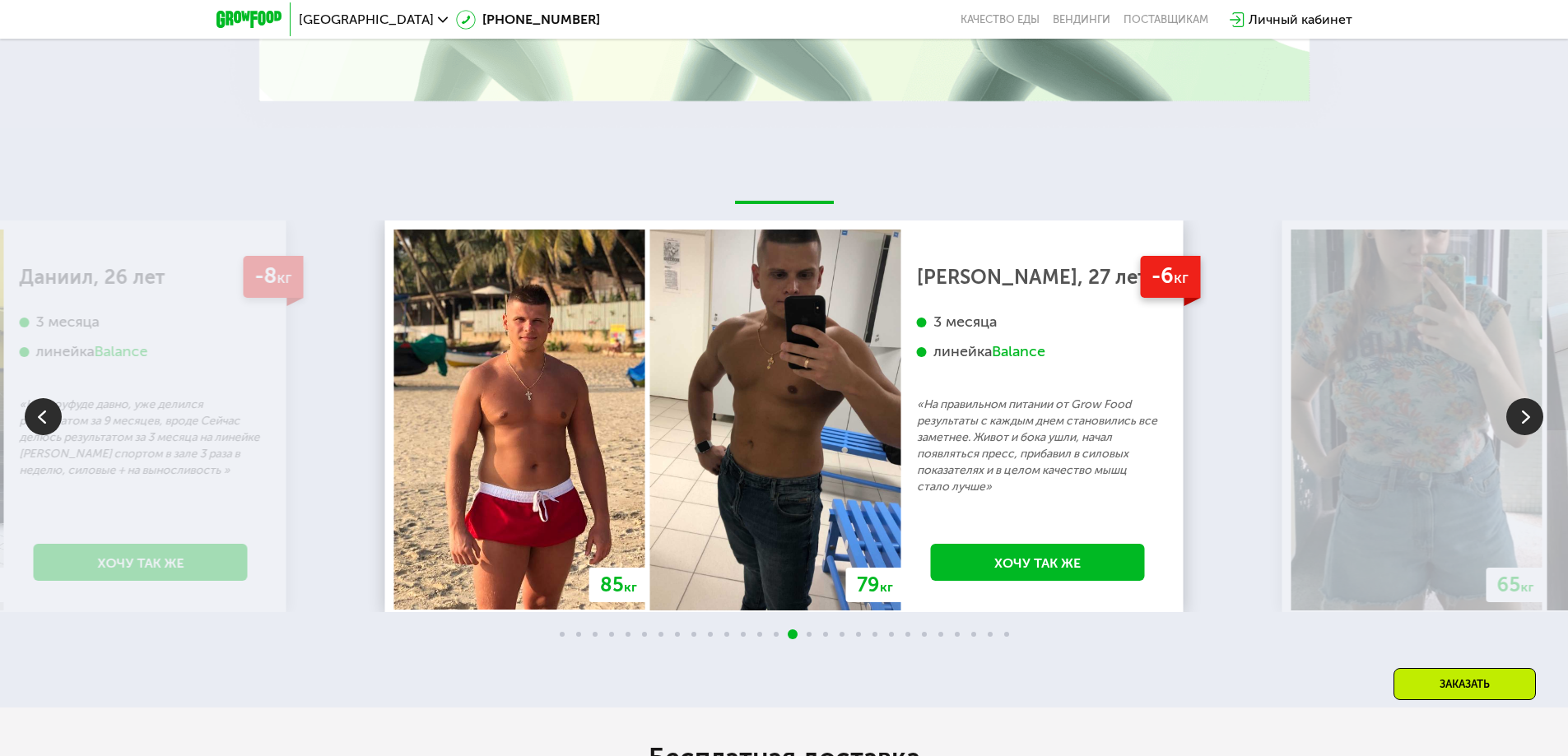
click at [1529, 398] on img at bounding box center [1524, 416] width 37 height 37
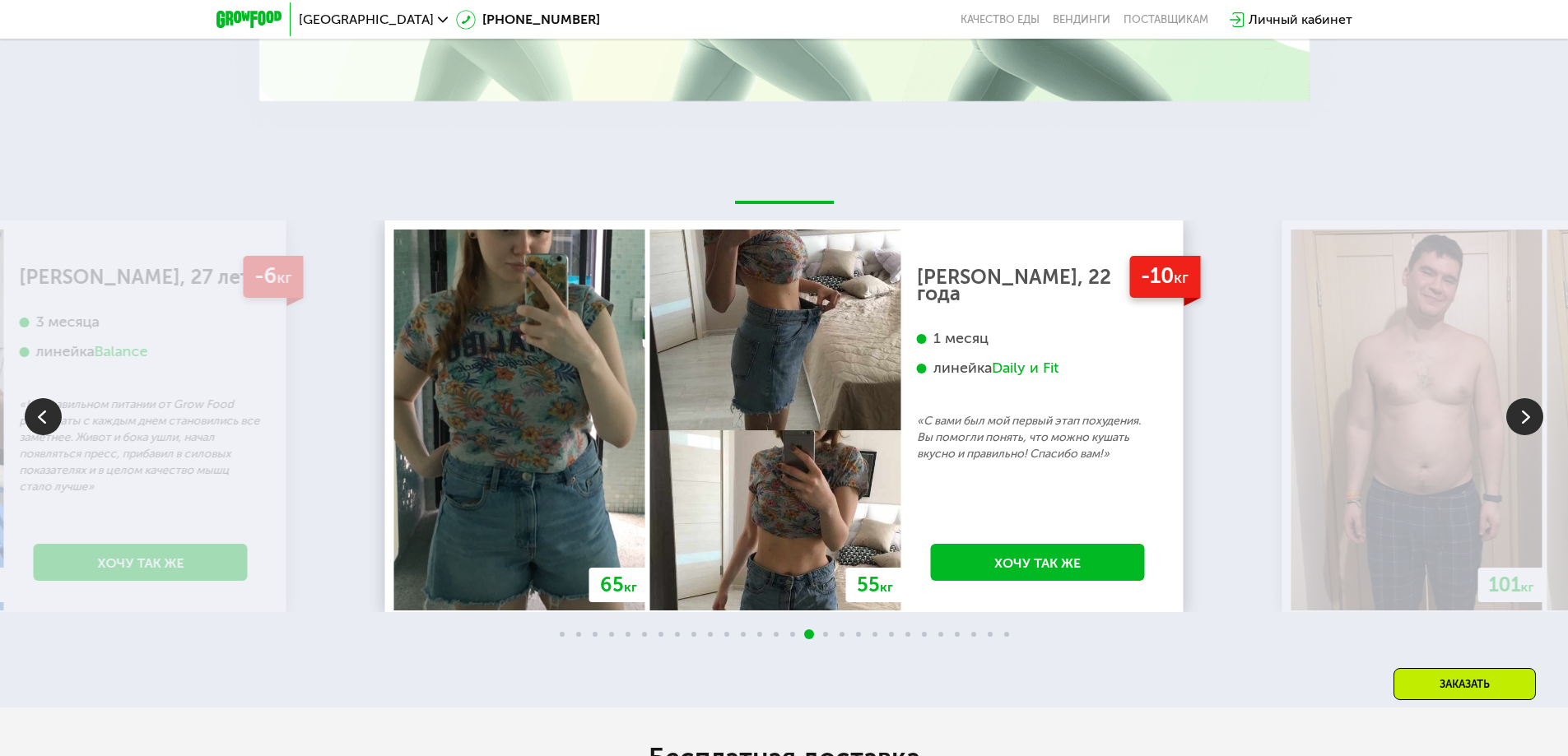
click at [1529, 398] on img at bounding box center [1524, 416] width 37 height 37
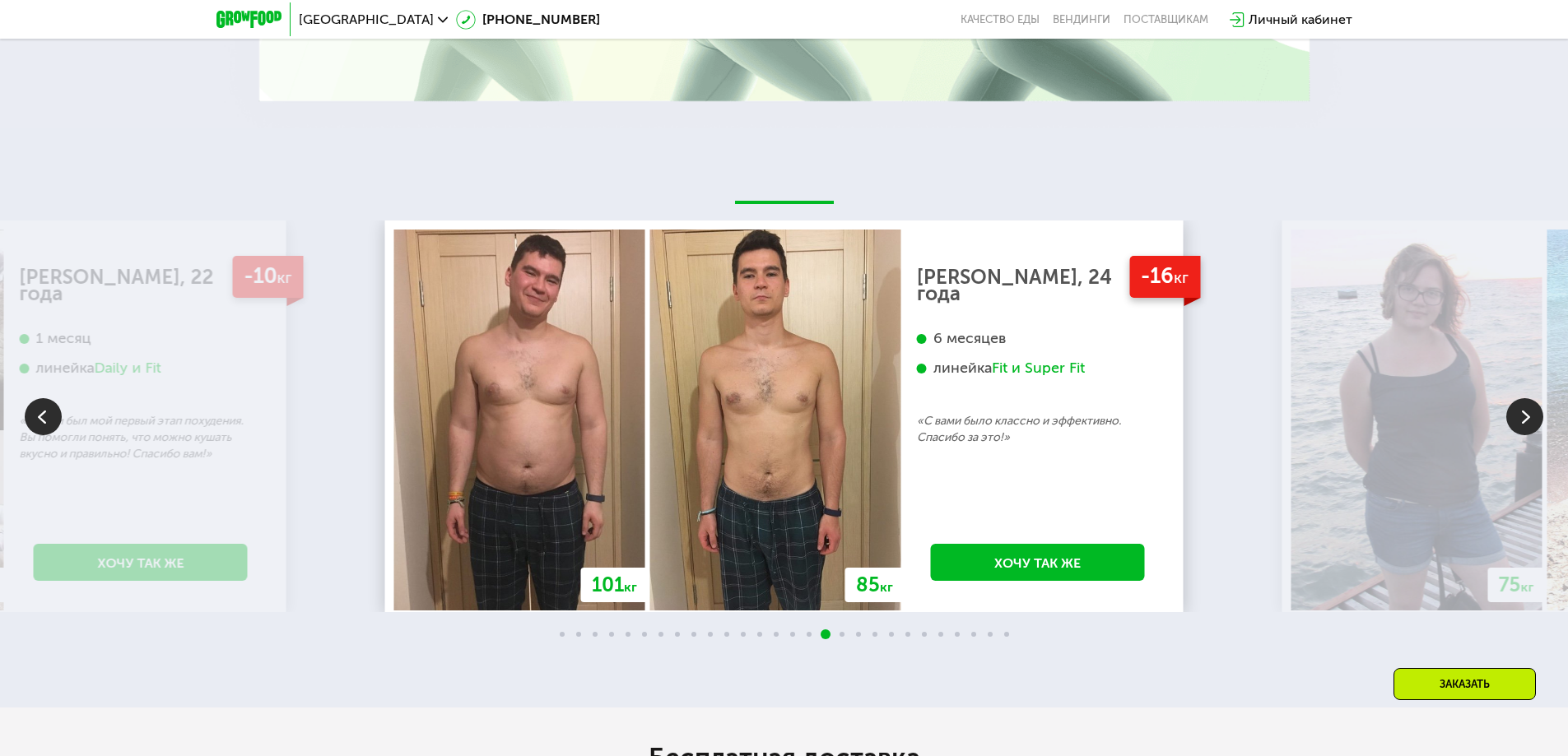
click at [1529, 398] on img at bounding box center [1524, 416] width 37 height 37
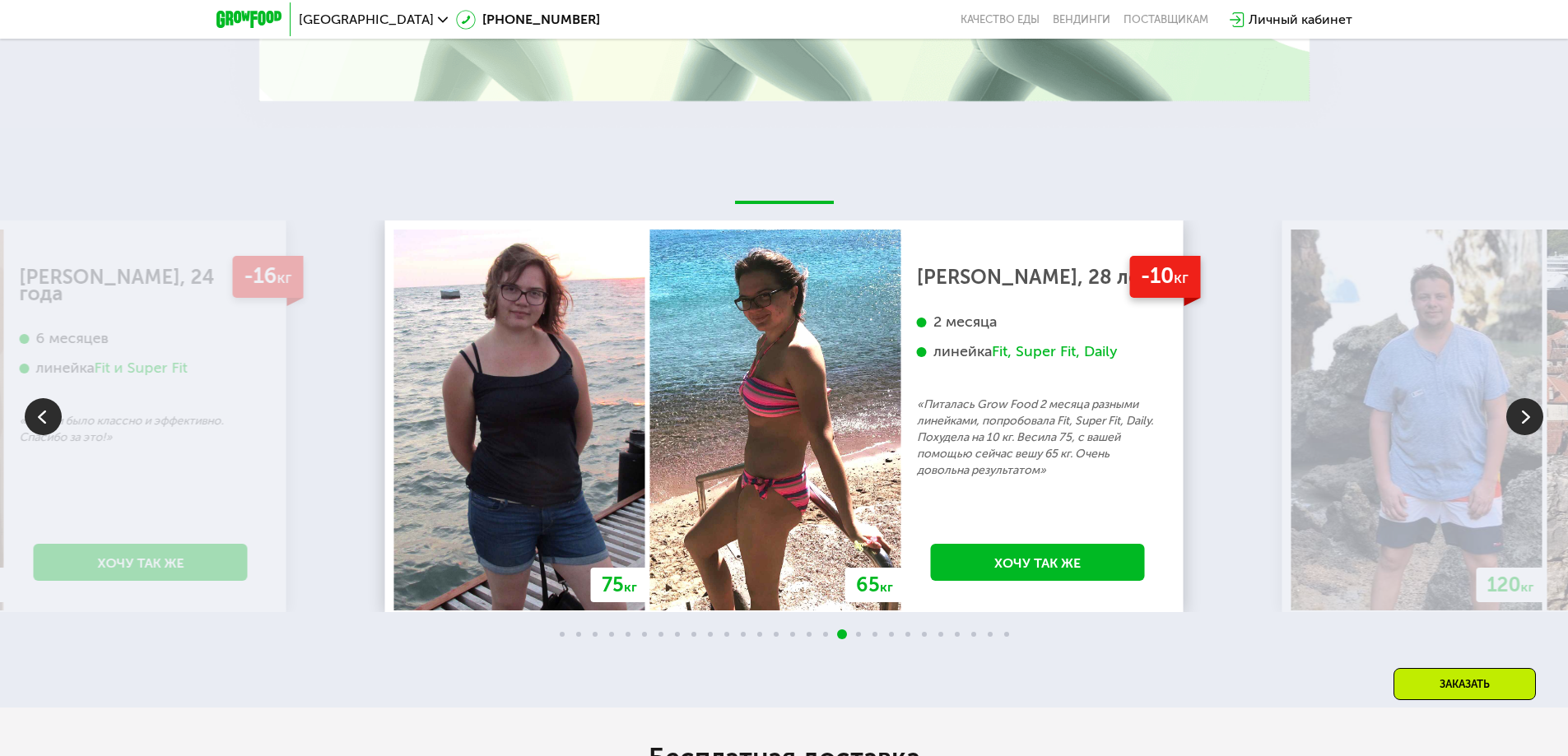
click at [1517, 398] on img at bounding box center [1524, 416] width 37 height 37
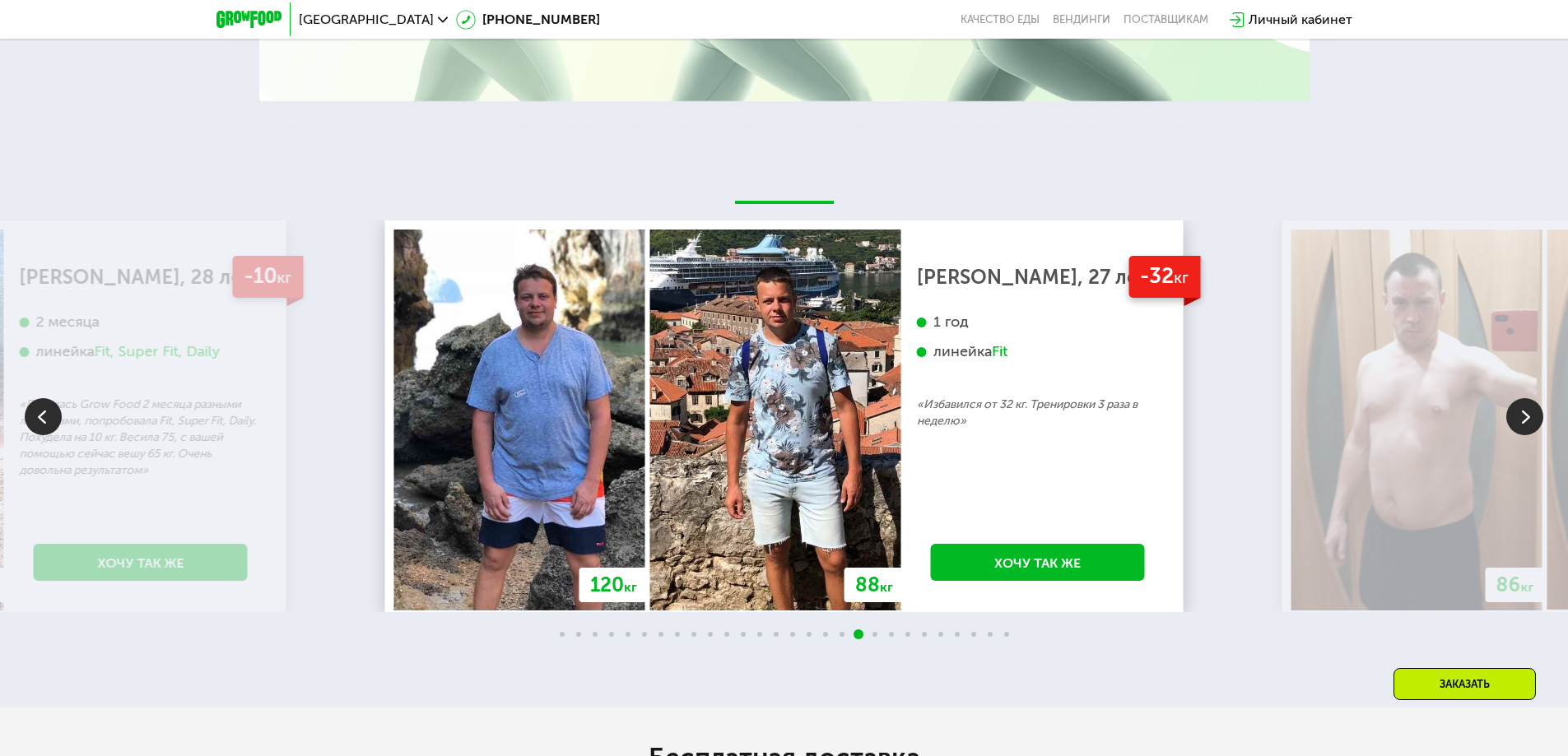
click at [1510, 398] on img at bounding box center [1524, 416] width 37 height 37
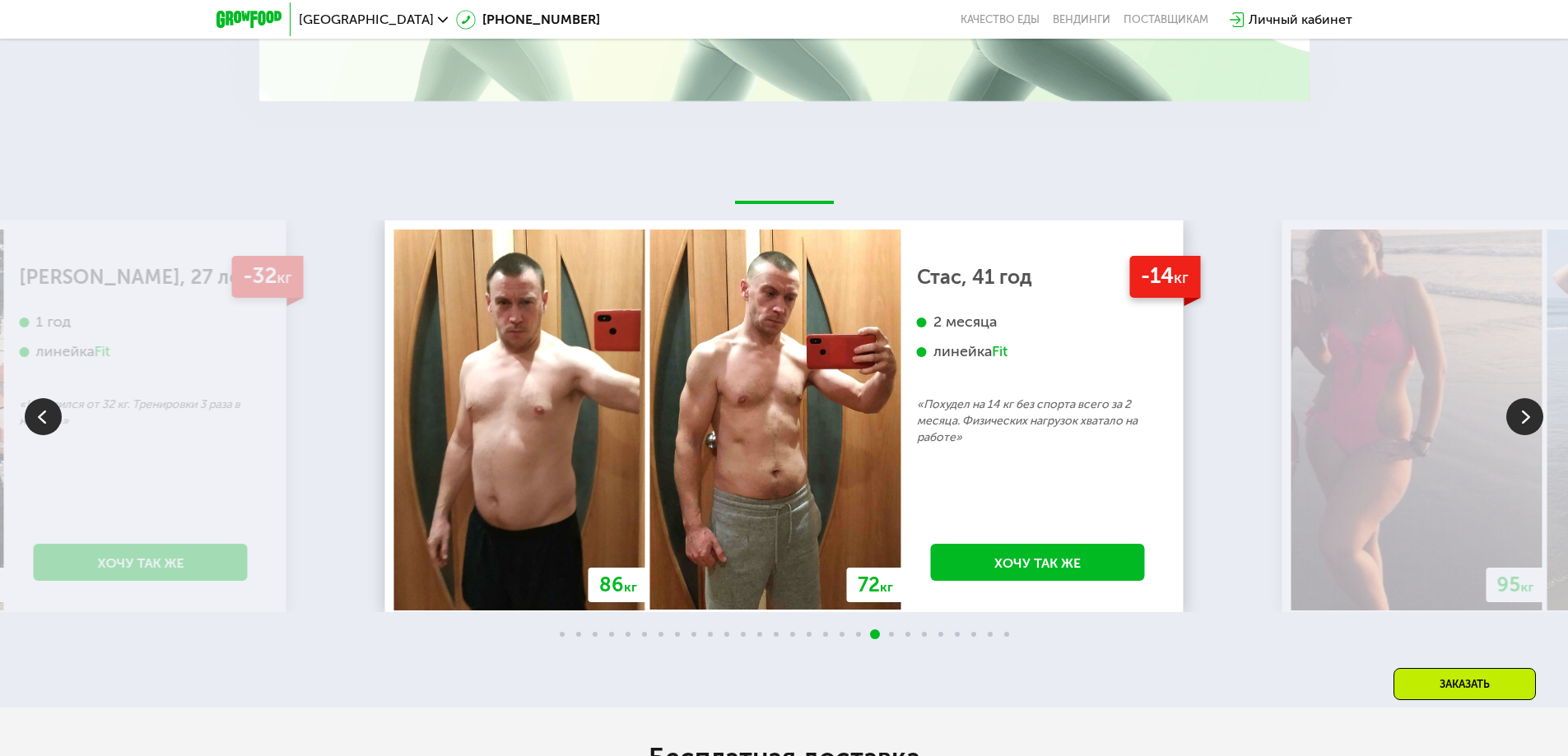
click at [45, 398] on img at bounding box center [43, 416] width 37 height 37
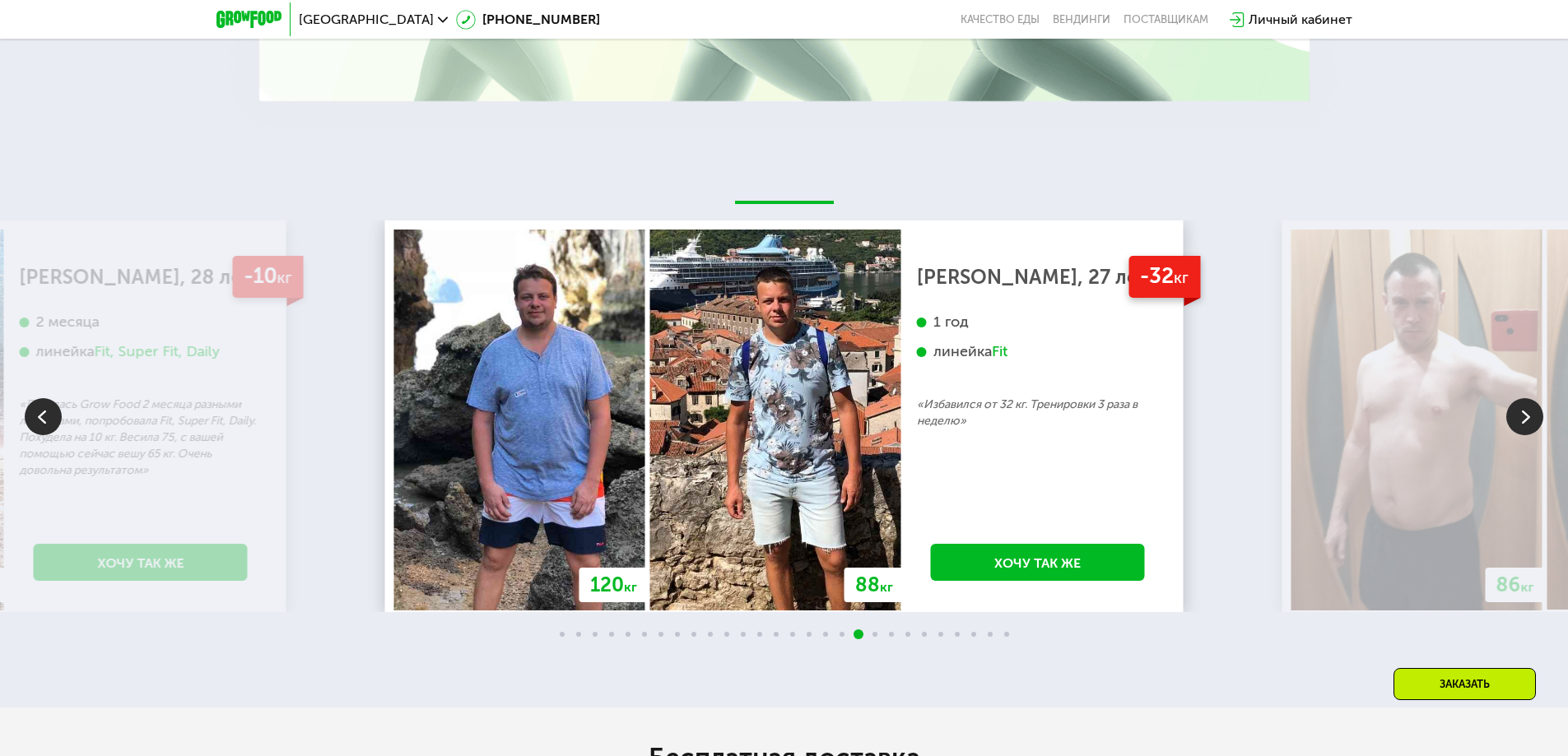
click at [1529, 398] on img at bounding box center [1524, 416] width 37 height 37
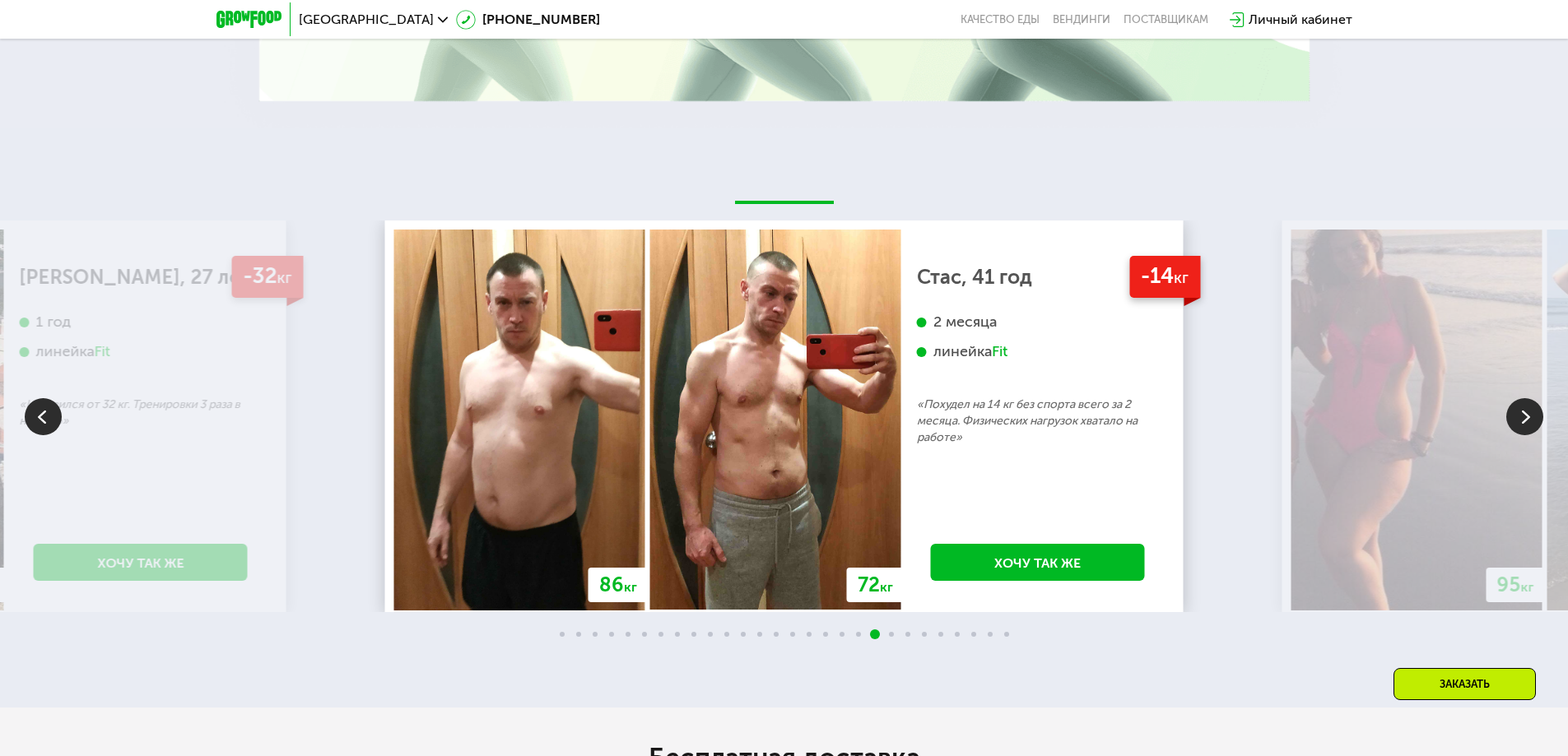
click at [1526, 398] on img at bounding box center [1524, 416] width 37 height 37
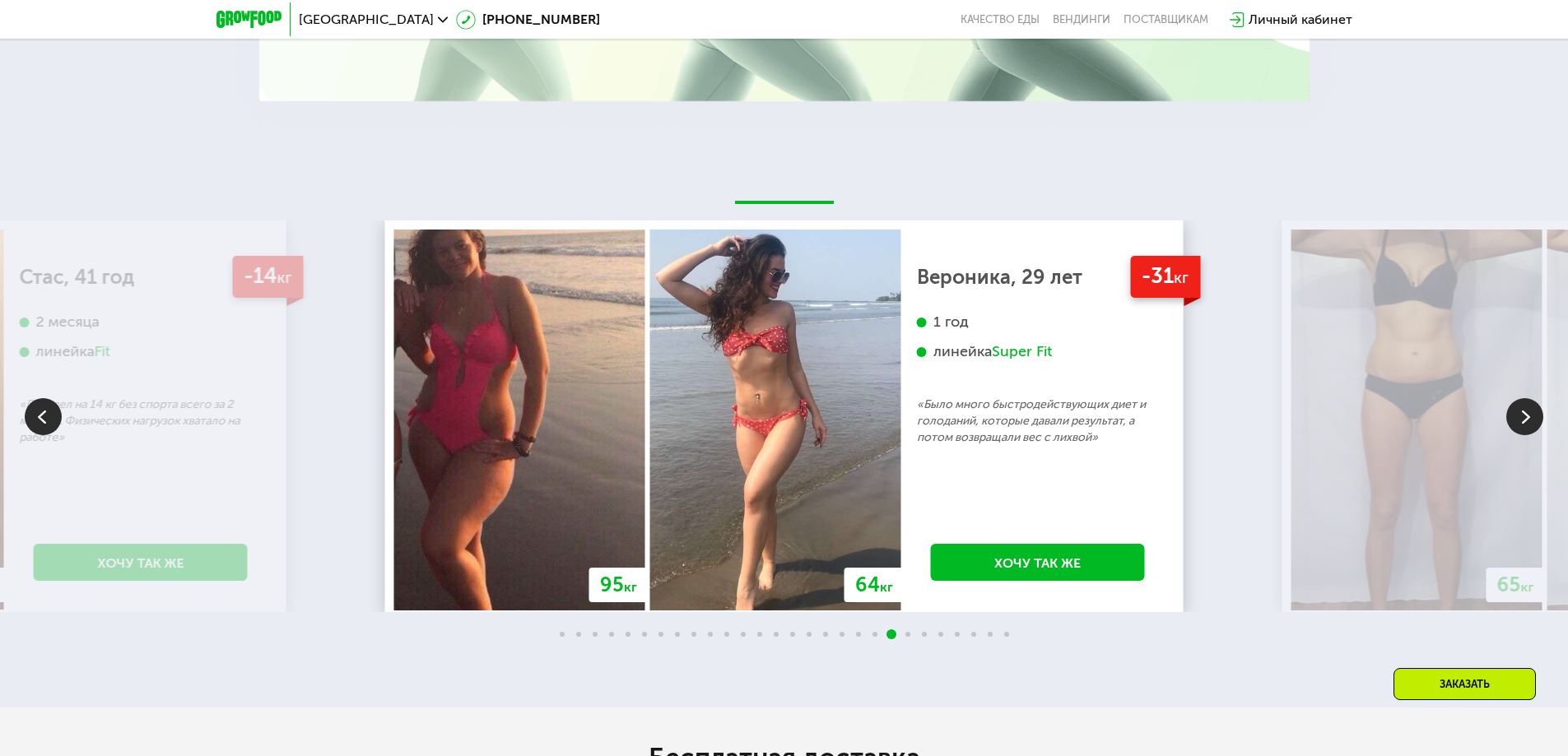
click at [1526, 398] on img at bounding box center [1524, 416] width 37 height 37
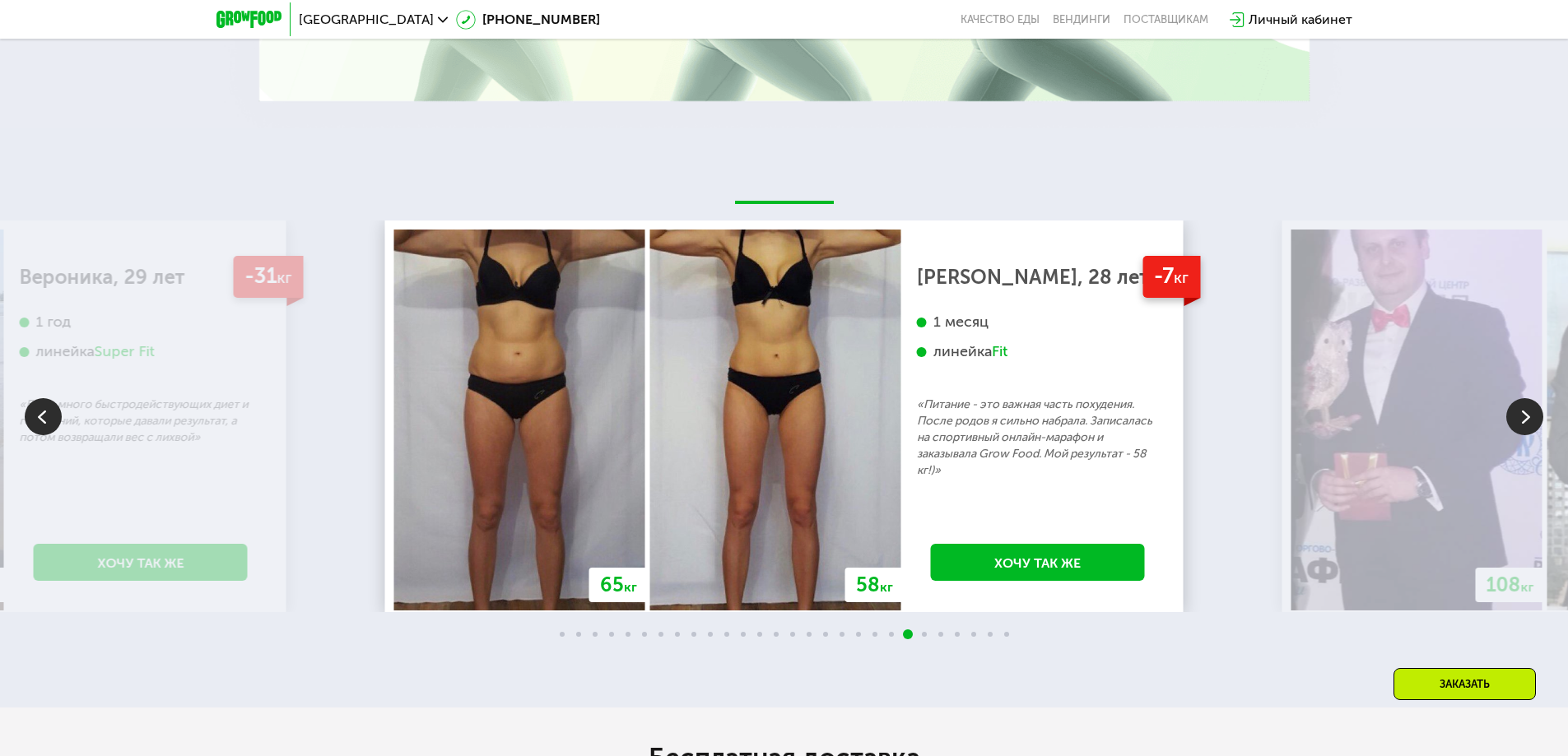
click at [1523, 398] on img at bounding box center [1524, 416] width 37 height 37
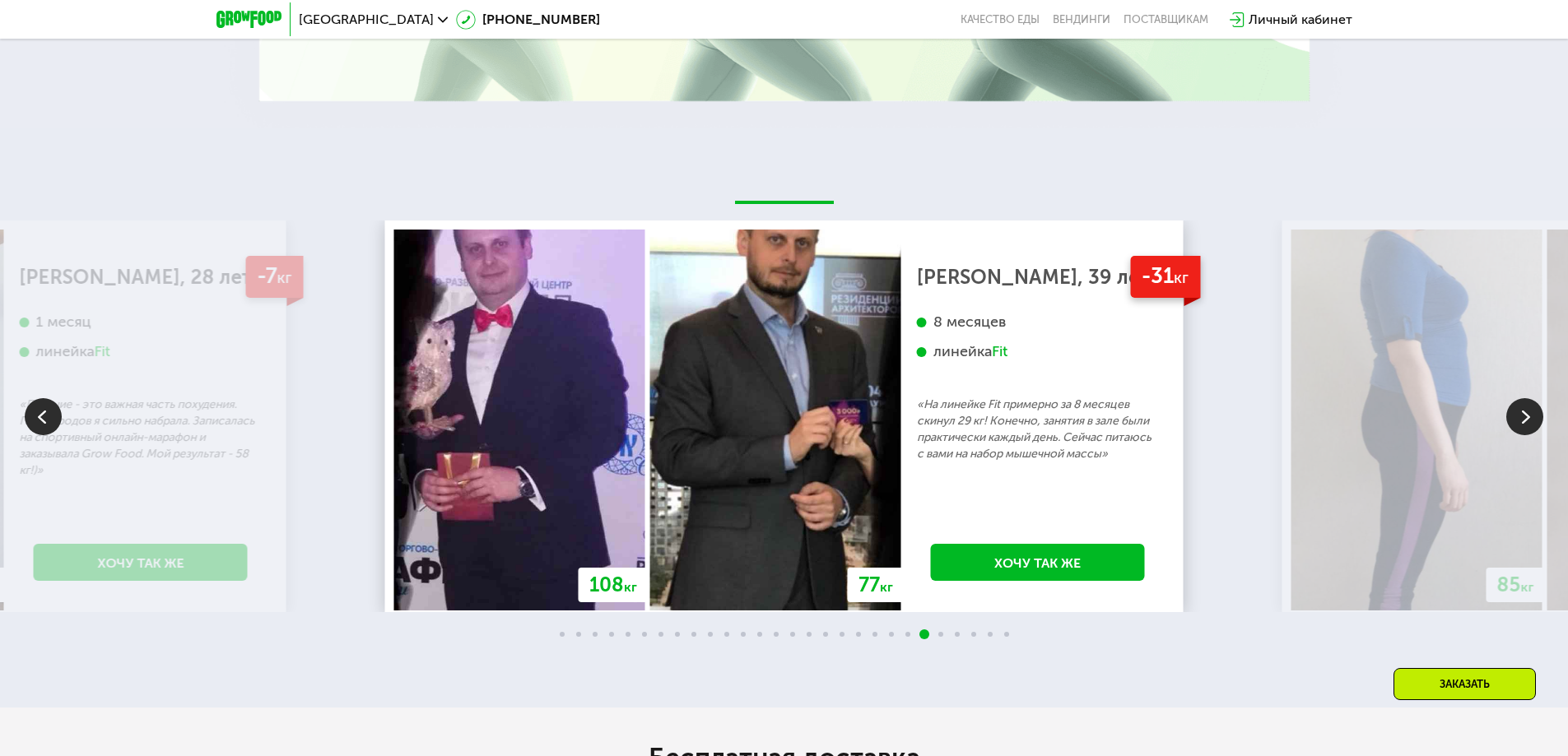
click at [1525, 398] on img at bounding box center [1524, 416] width 37 height 37
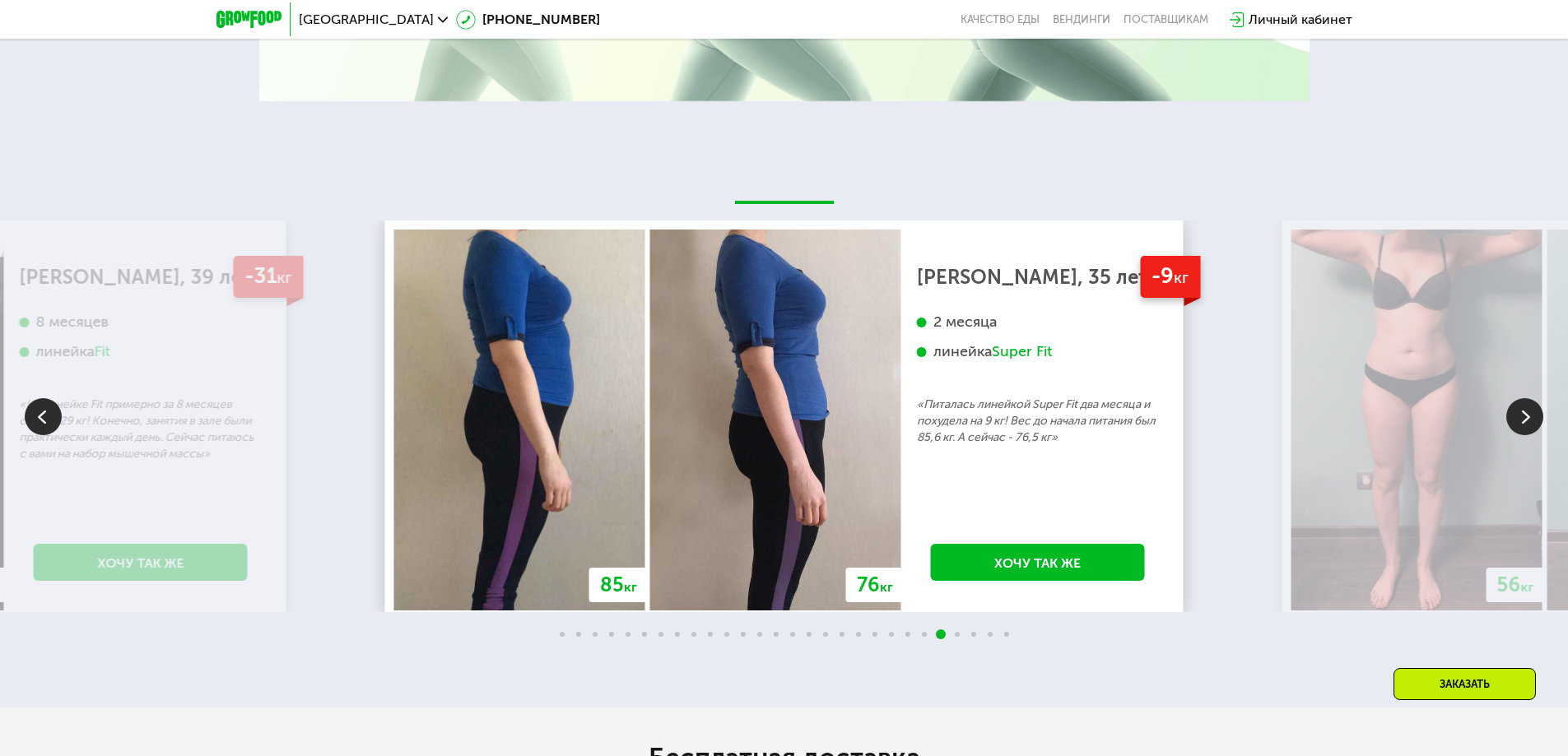
click at [1525, 398] on img at bounding box center [1524, 416] width 37 height 37
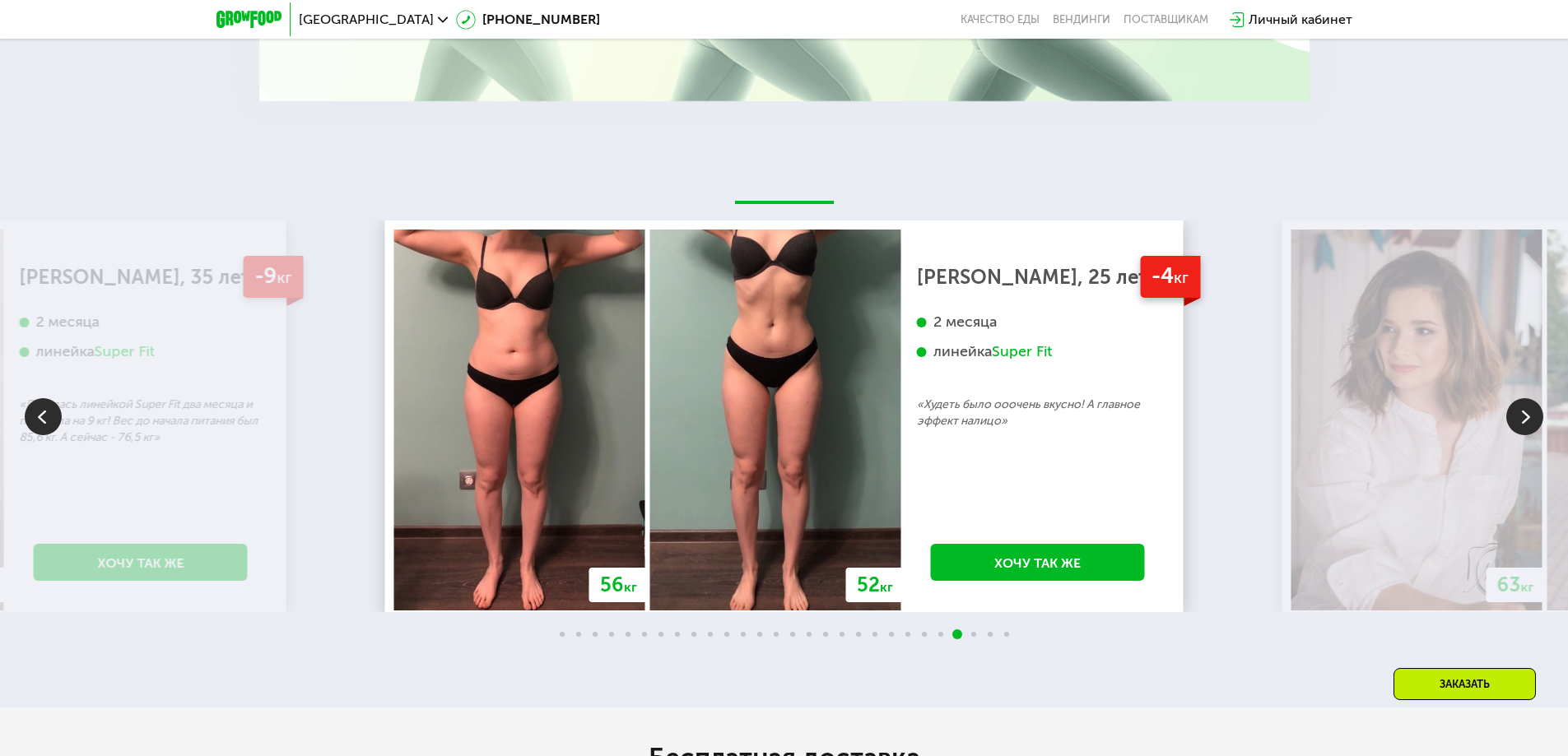
click at [1525, 398] on img at bounding box center [1524, 416] width 37 height 37
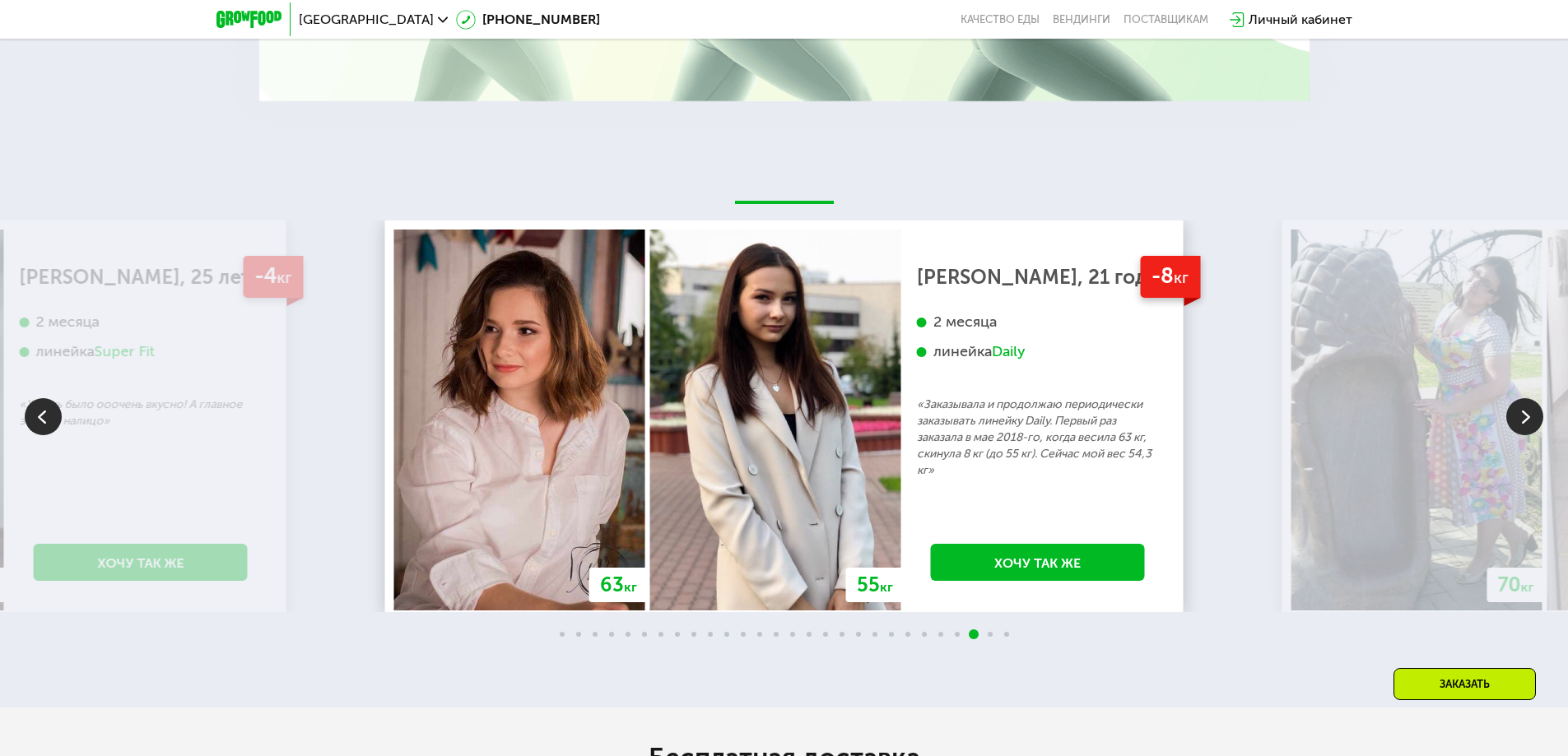
click at [1525, 398] on img at bounding box center [1524, 416] width 37 height 37
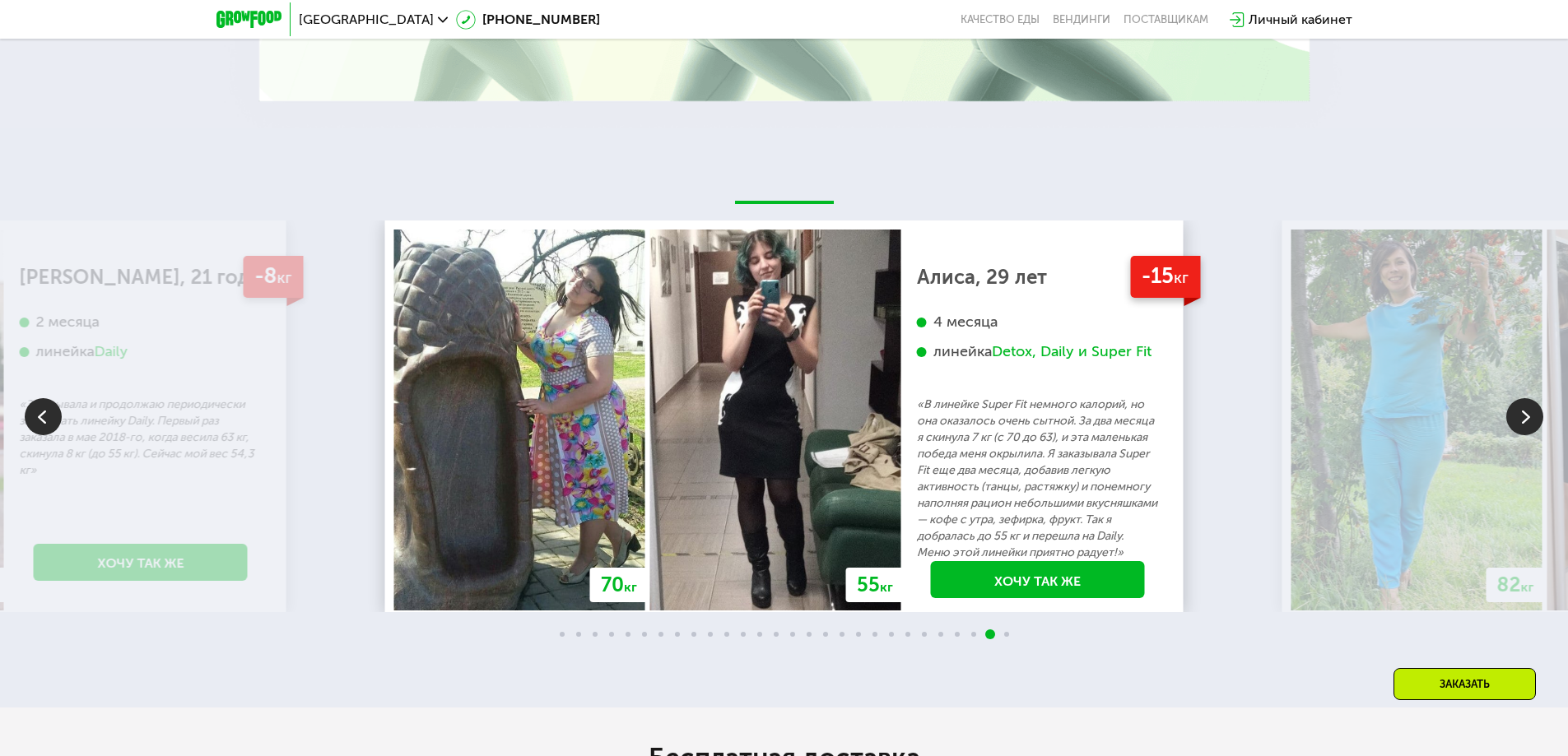
click at [1525, 398] on img at bounding box center [1524, 416] width 37 height 37
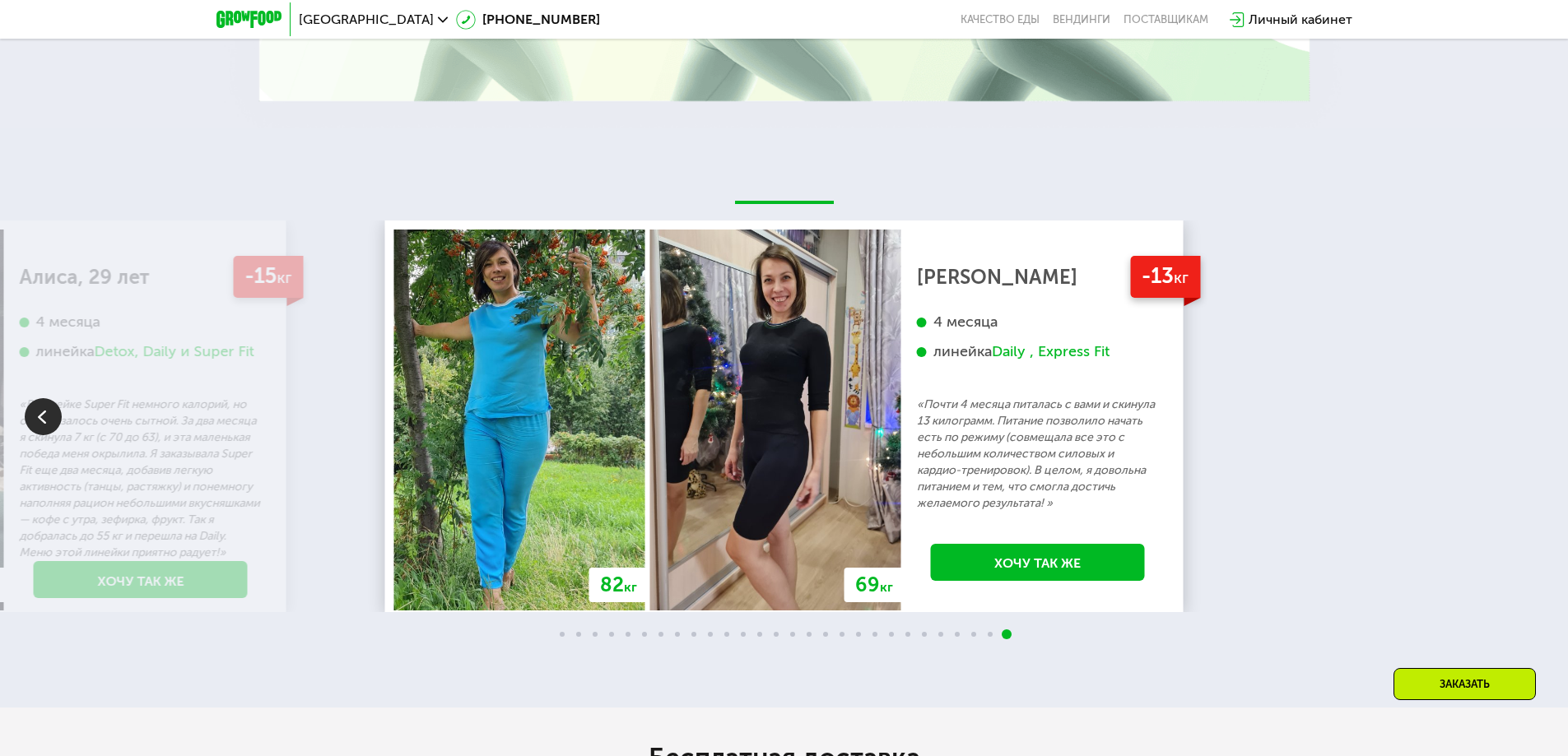
click at [1525, 382] on div "70 кг 64 кг -6 кг [PERSON_NAME], 31 год 3 месяца линейка Fit, Super Fit «Питала…" at bounding box center [784, 416] width 1568 height 392
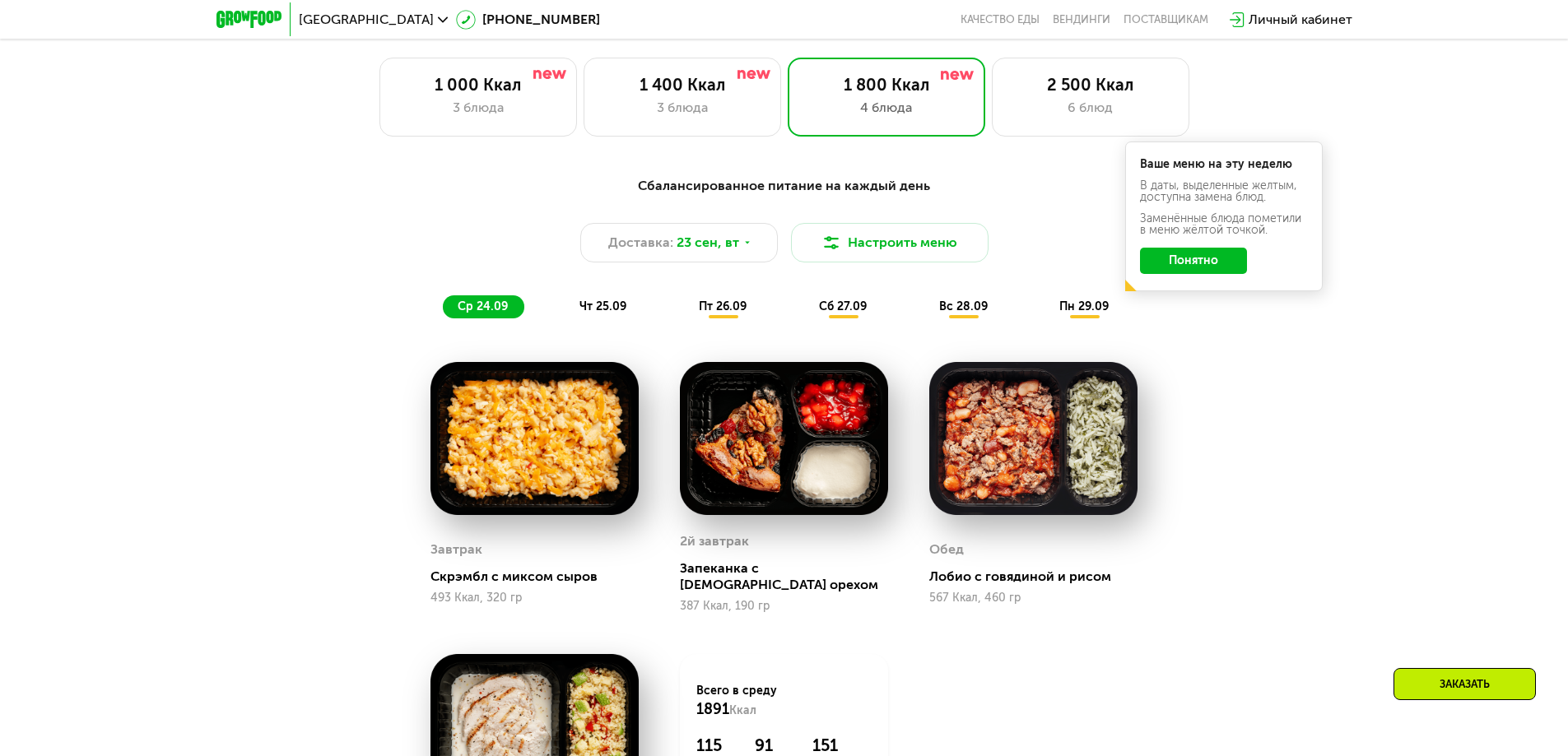
scroll to position [1152, 0]
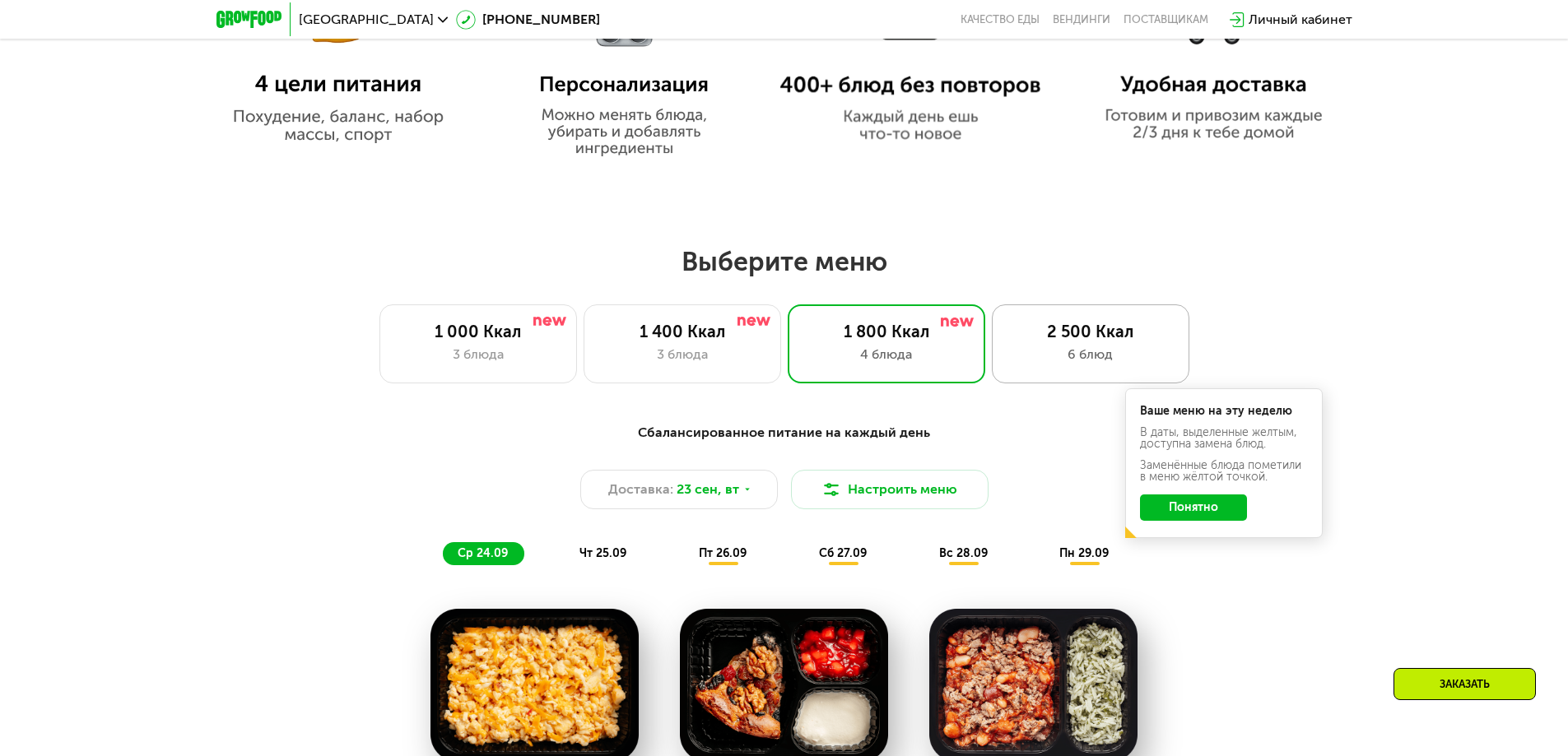
click at [1035, 341] on div "2 500 Ккал" at bounding box center [1091, 332] width 163 height 20
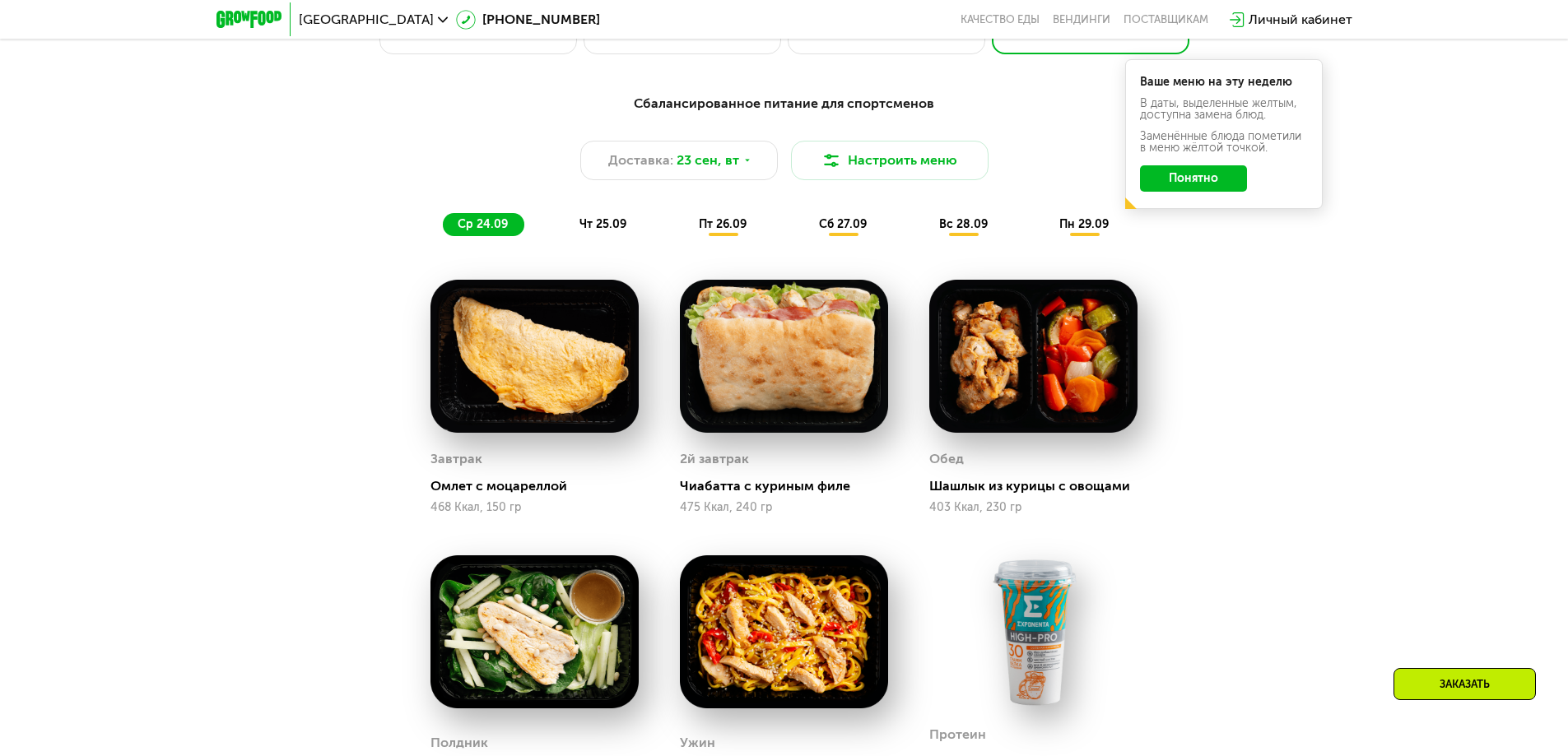
scroll to position [1893, 0]
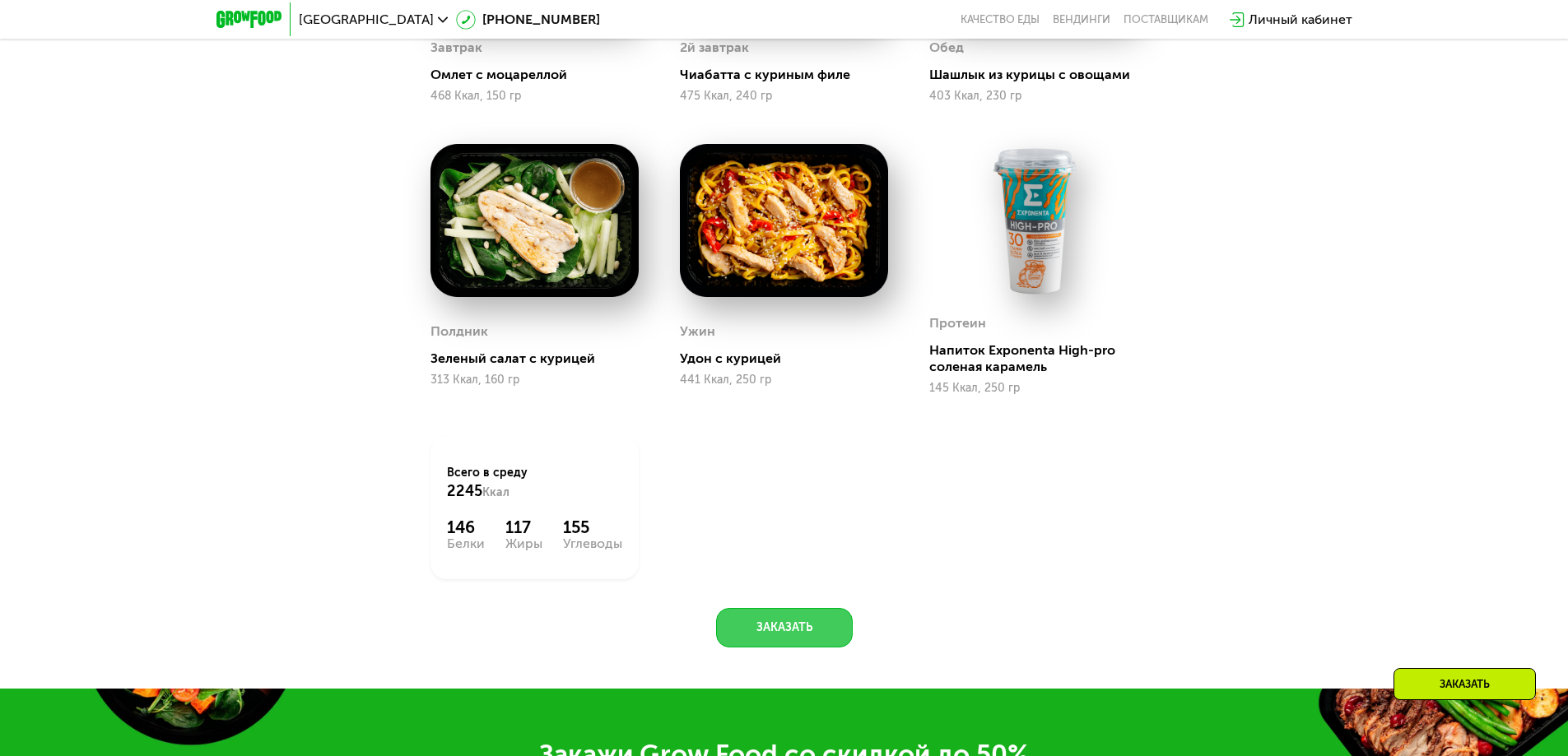
click at [813, 632] on button "Заказать" at bounding box center [784, 628] width 137 height 40
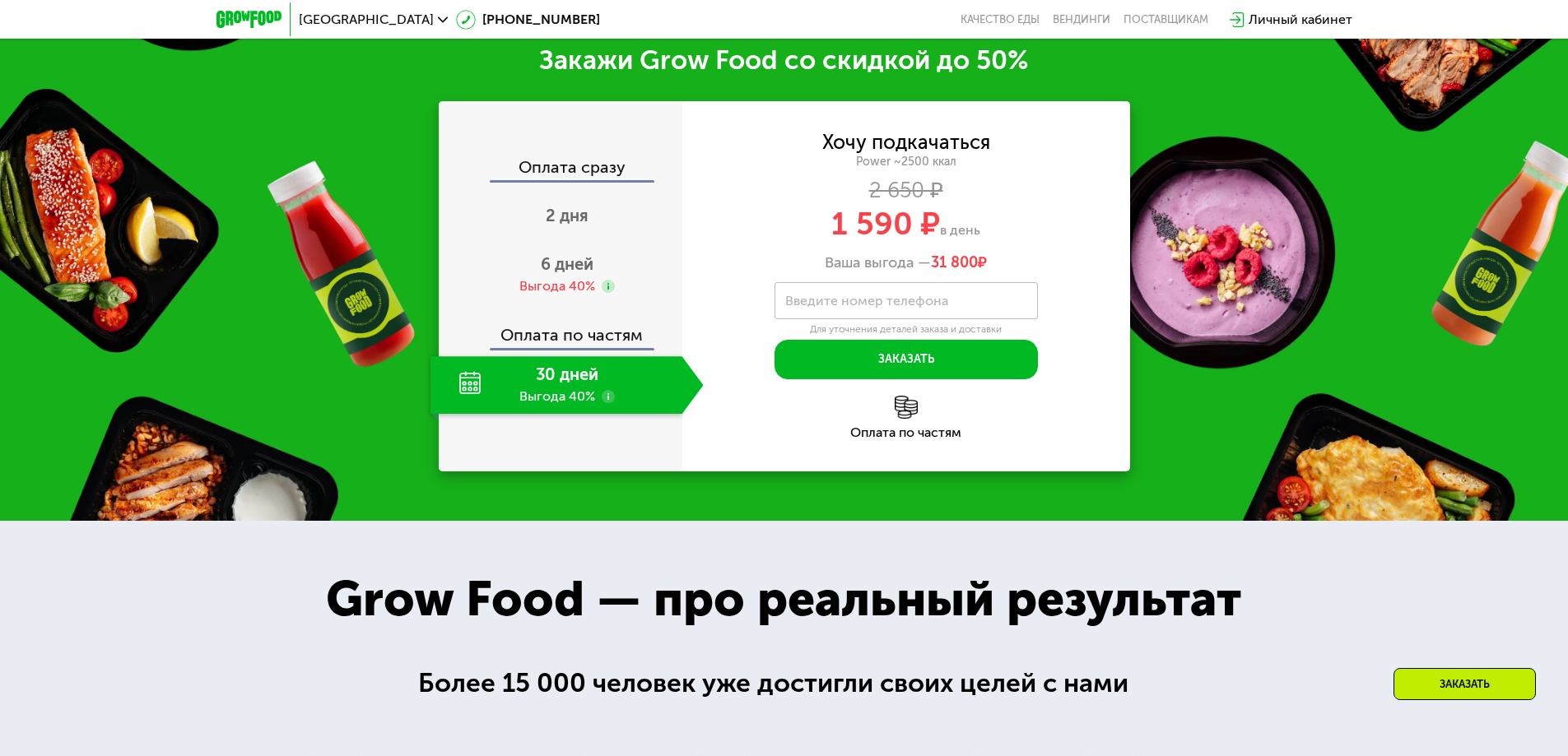
click at [614, 393] on div "30 дней Выгода 40%" at bounding box center [557, 385] width 252 height 58
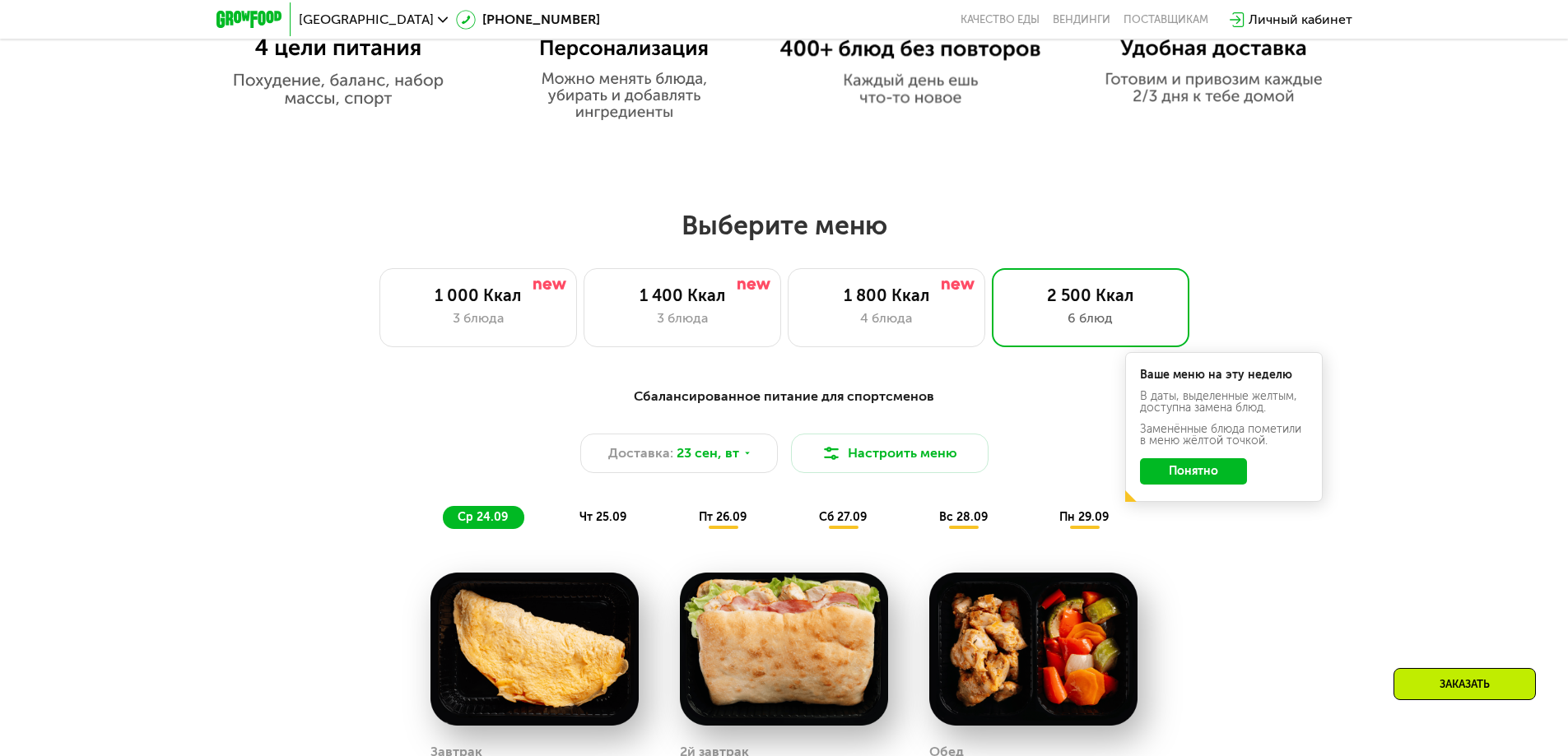
scroll to position [941, 0]
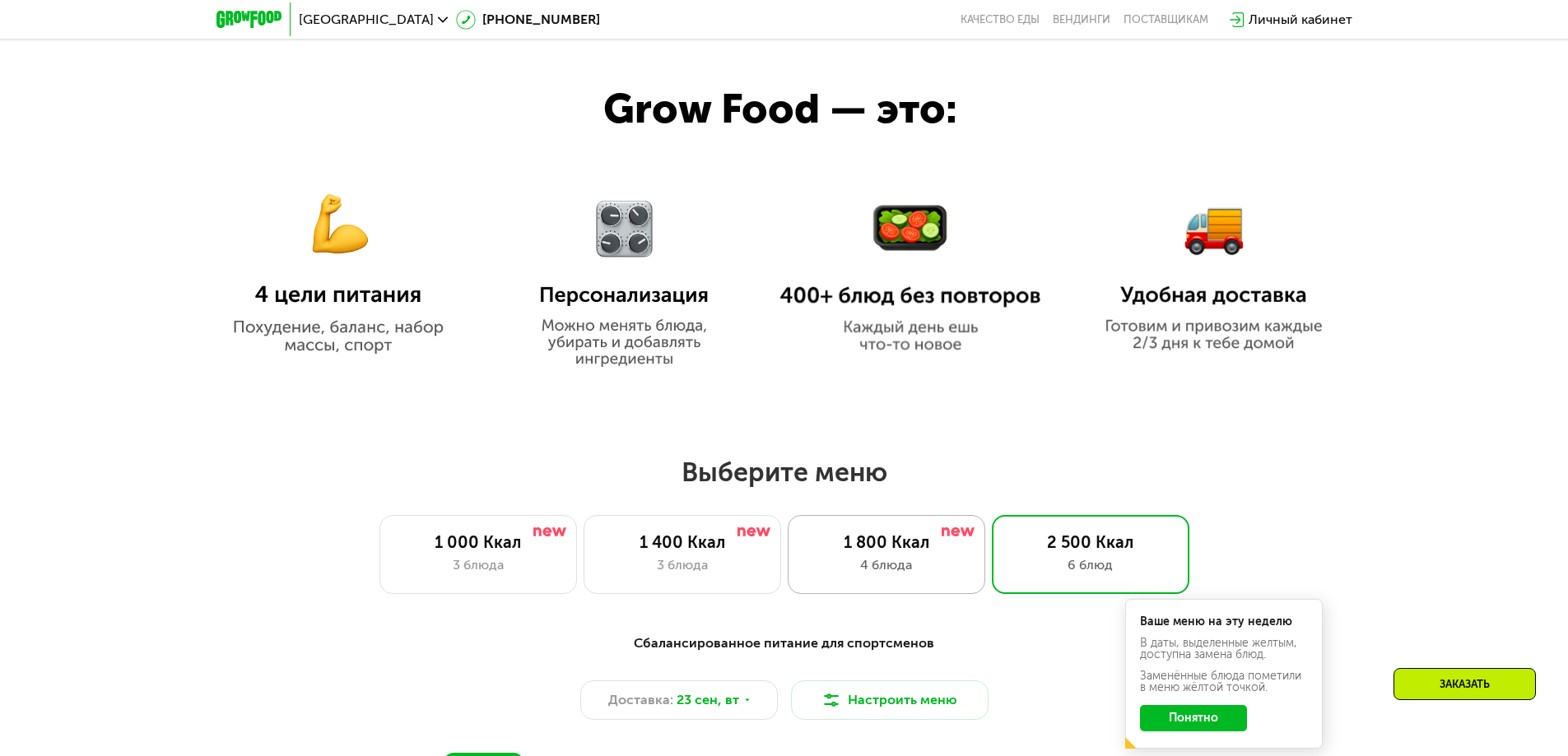
click at [904, 548] on div "1 800 Ккал" at bounding box center [887, 542] width 163 height 20
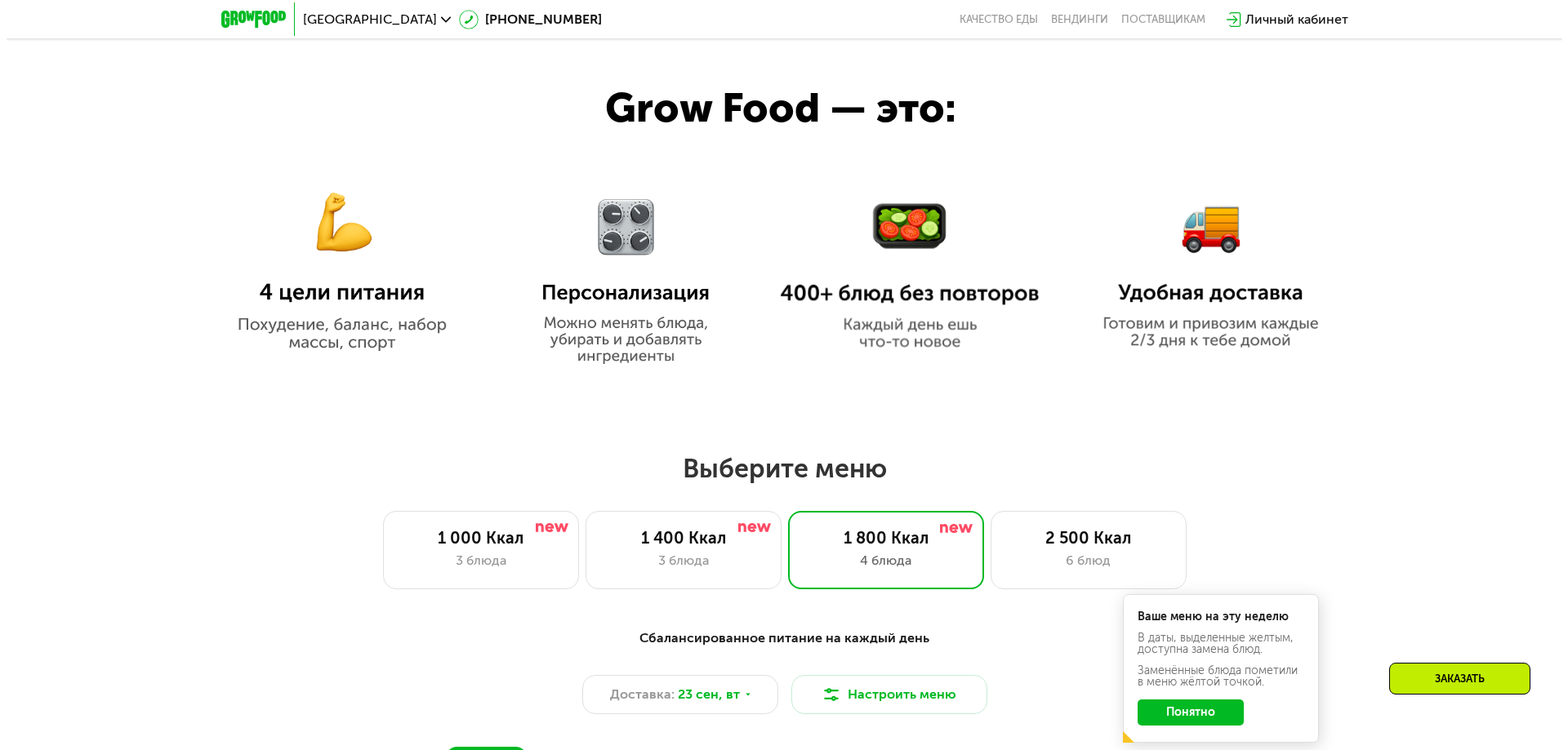
scroll to position [1342, 0]
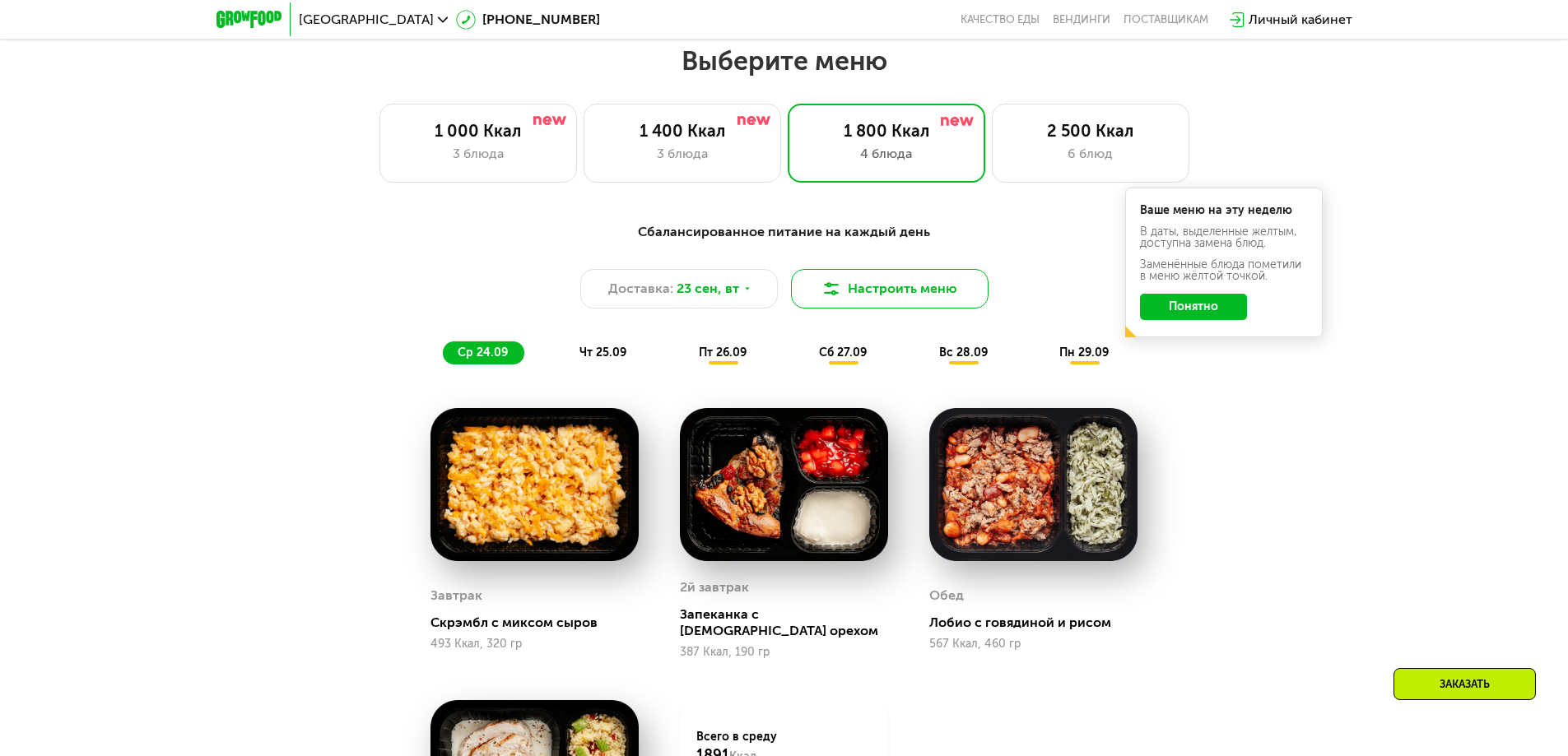
click at [909, 302] on button "Настроить меню" at bounding box center [890, 289] width 198 height 40
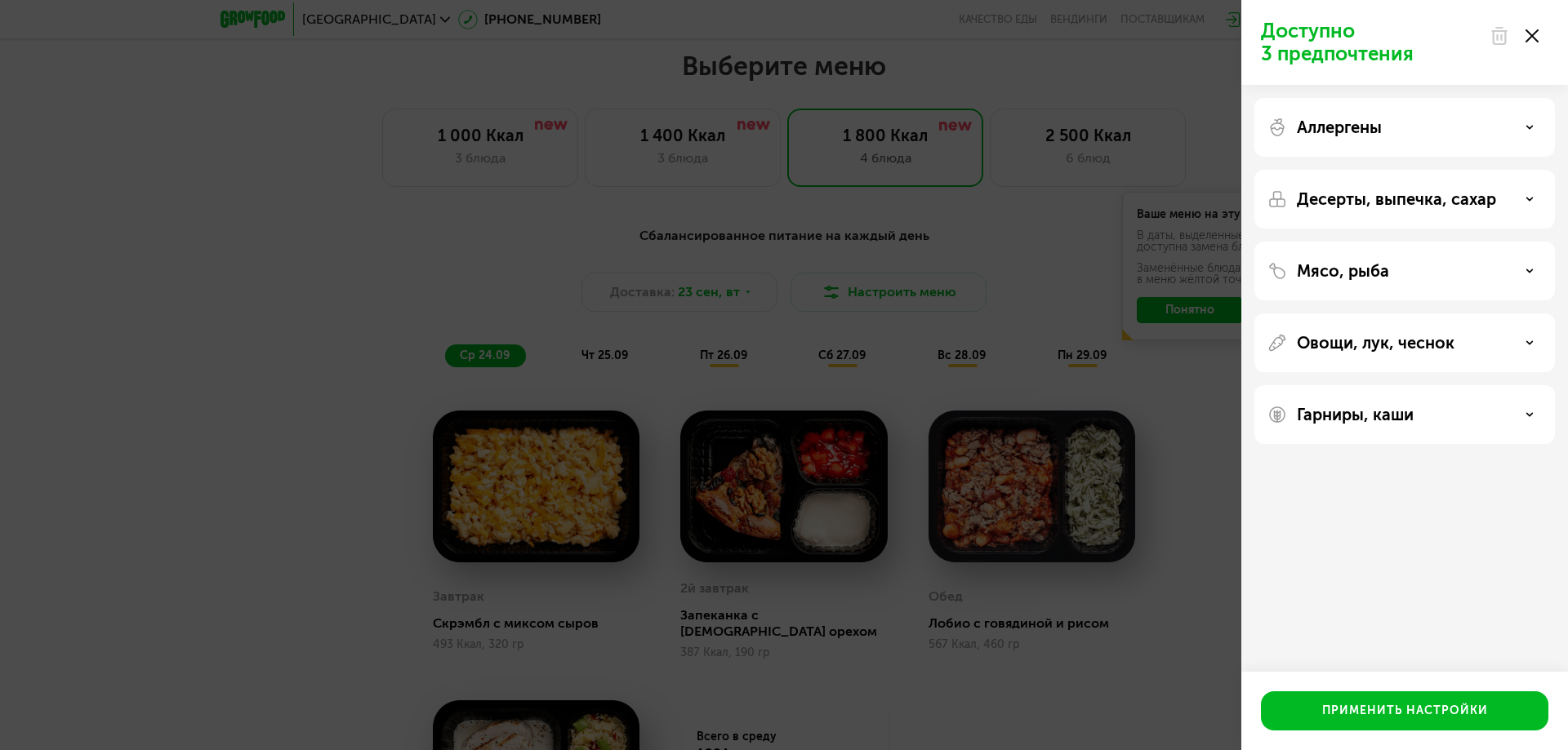
click at [1387, 281] on div "Мясо, рыба" at bounding box center [1404, 271] width 300 height 58
drag, startPoint x: 1492, startPoint y: 263, endPoint x: 1516, endPoint y: 272, distance: 25.6
click at [1495, 263] on div "Мясо, рыба" at bounding box center [1404, 271] width 274 height 20
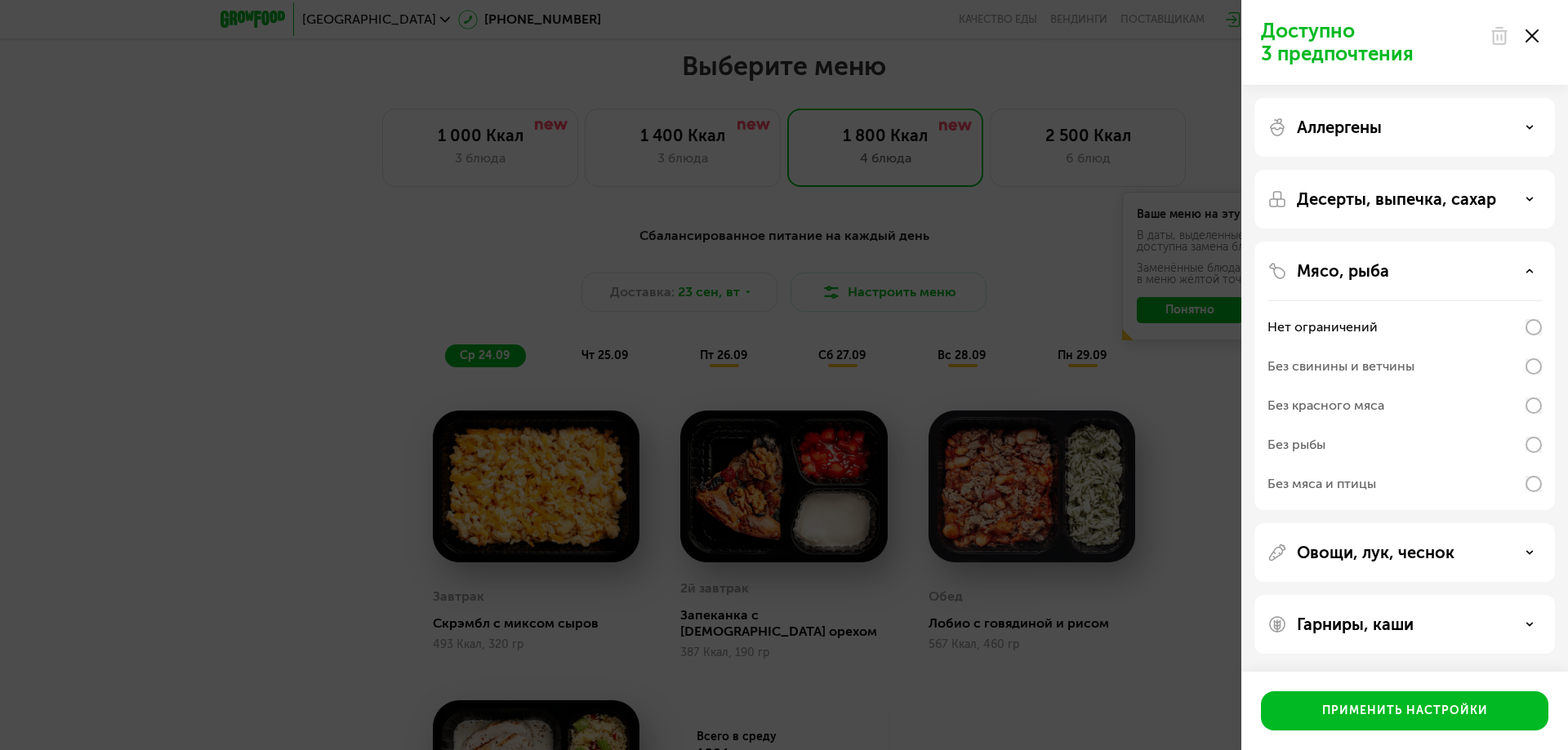
click at [1482, 447] on div "Без рыбы" at bounding box center [1404, 445] width 274 height 40
click at [1501, 412] on div "Без красного мяса" at bounding box center [1404, 406] width 274 height 40
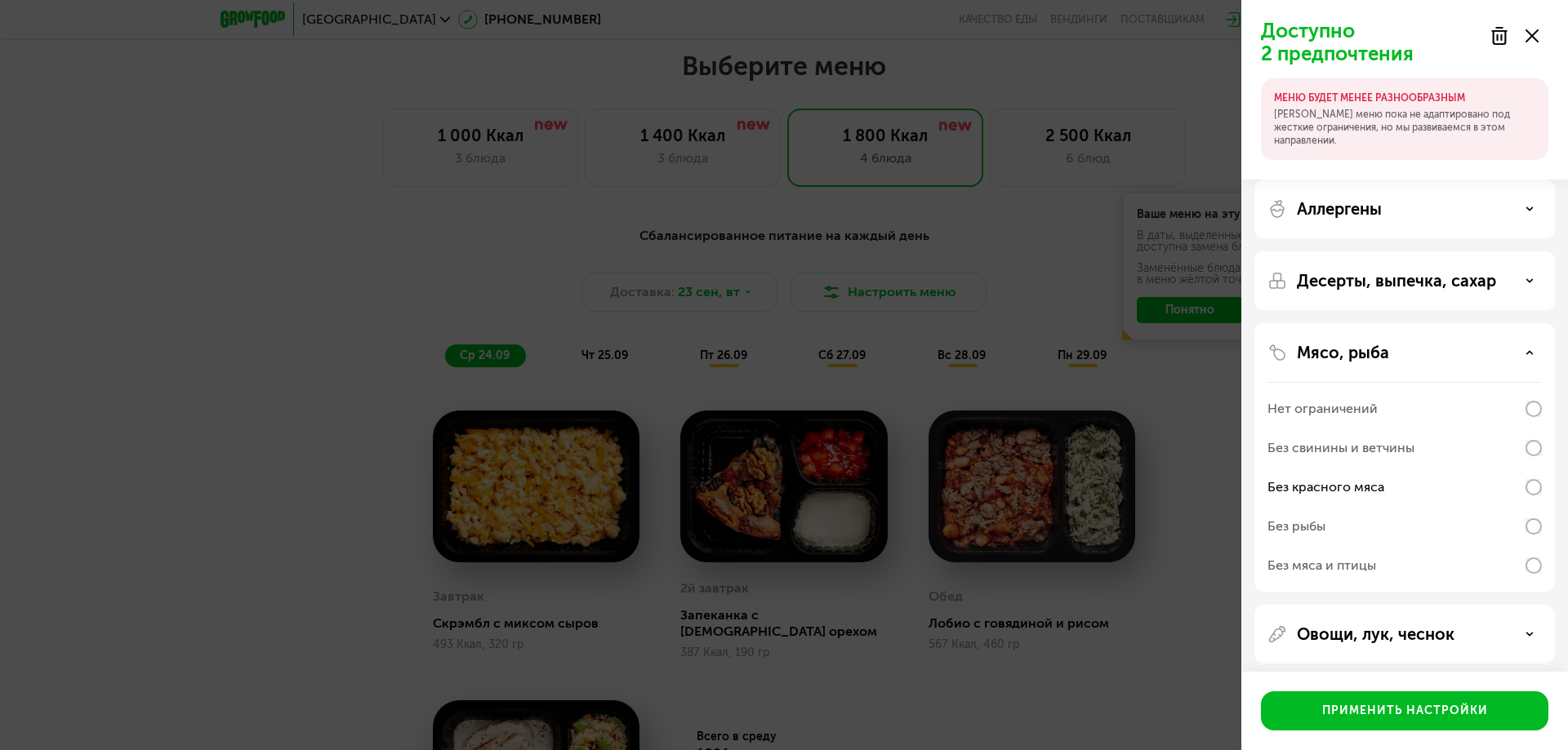
click at [1499, 524] on div "Без рыбы" at bounding box center [1404, 527] width 274 height 40
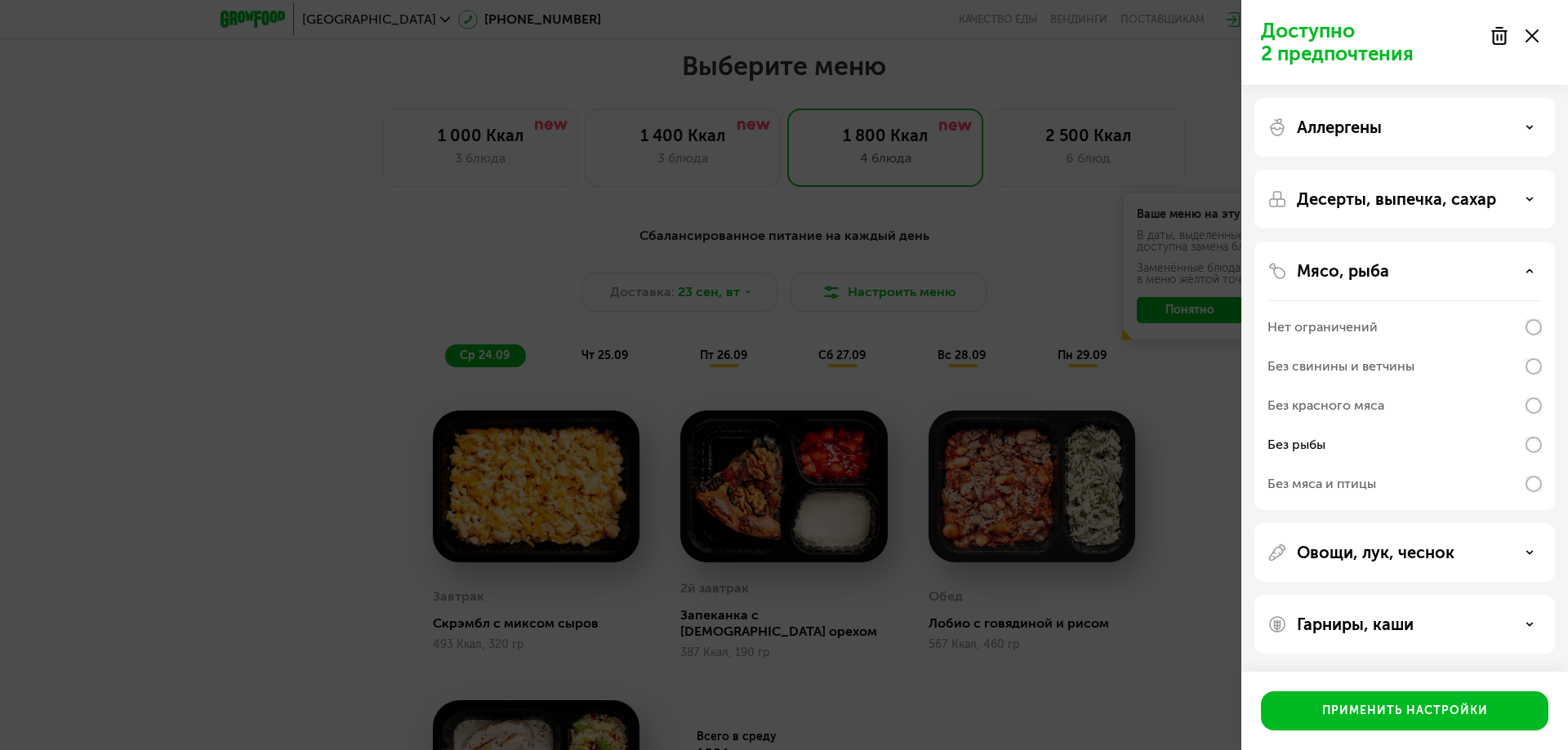
click at [1503, 413] on div "Без красного мяса" at bounding box center [1404, 406] width 274 height 40
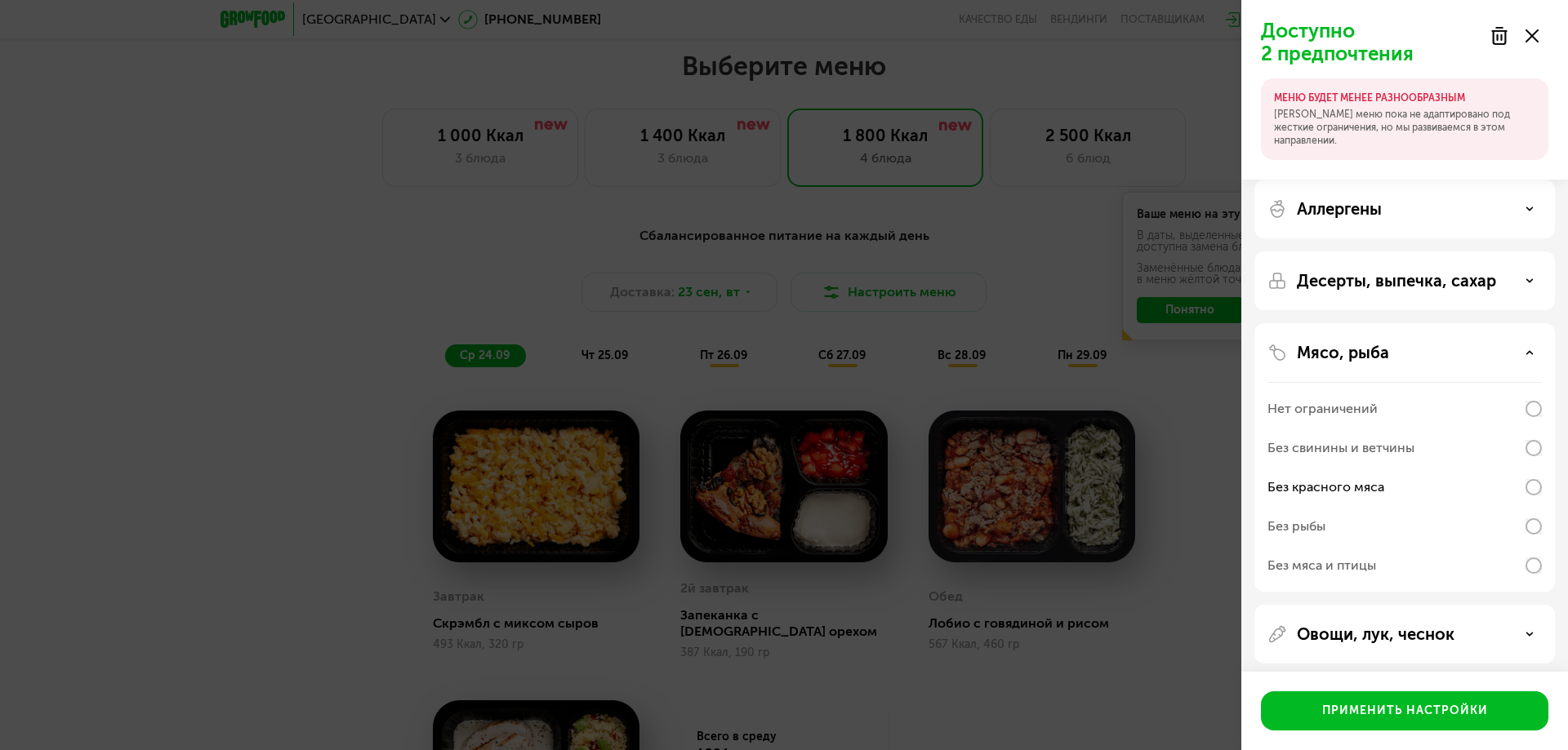
click at [1492, 463] on div "Без свинины и ветчины" at bounding box center [1404, 449] width 274 height 40
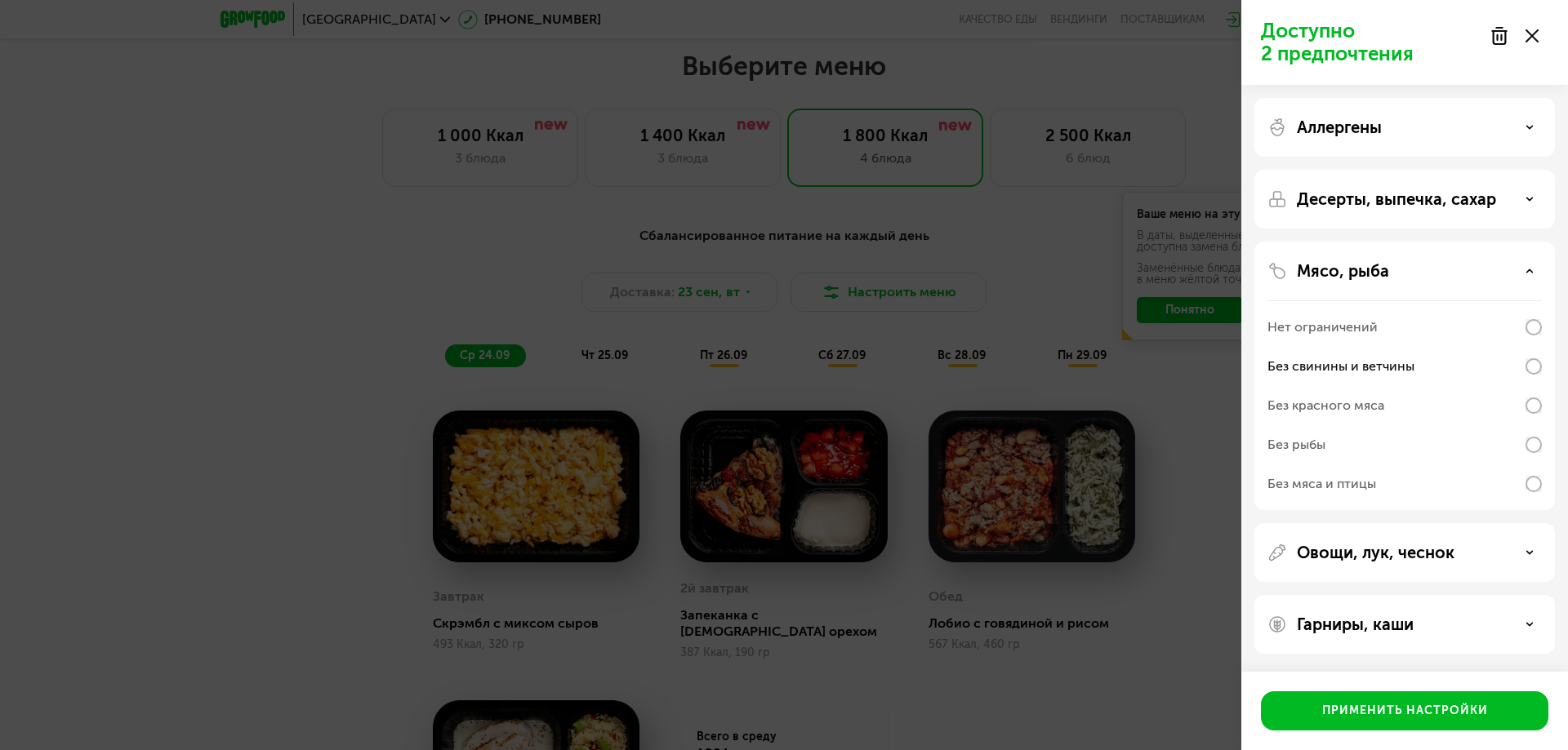
click at [1501, 335] on div "Нет ограничений" at bounding box center [1404, 327] width 274 height 40
click at [1497, 358] on div "Без свинины и ветчины" at bounding box center [1404, 367] width 274 height 40
click at [1476, 431] on div "Без рыбы" at bounding box center [1404, 445] width 274 height 40
click at [1477, 457] on div "Без рыбы" at bounding box center [1404, 445] width 274 height 40
click at [1393, 618] on p "Гарниры, каши" at bounding box center [1355, 624] width 117 height 20
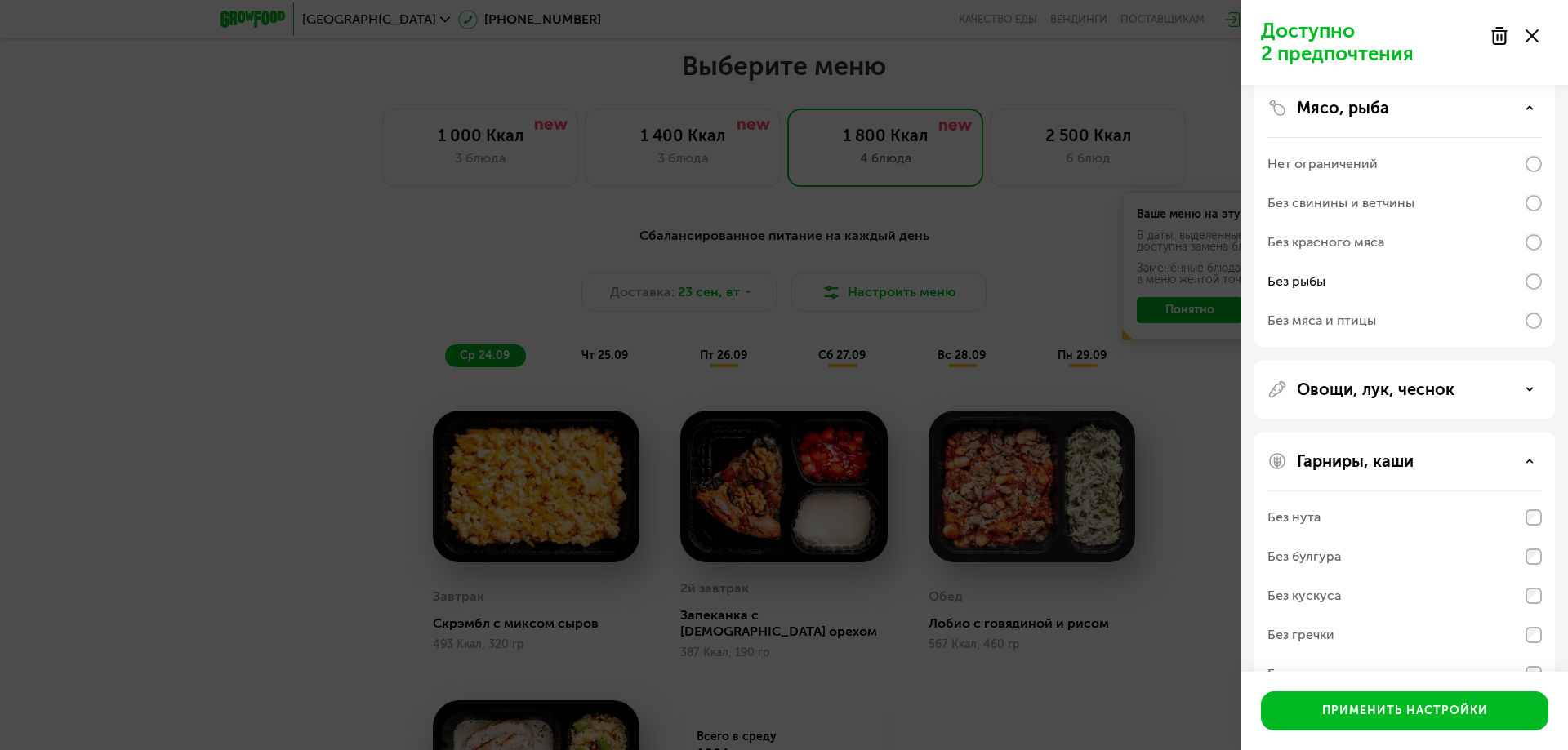
scroll to position [208, 0]
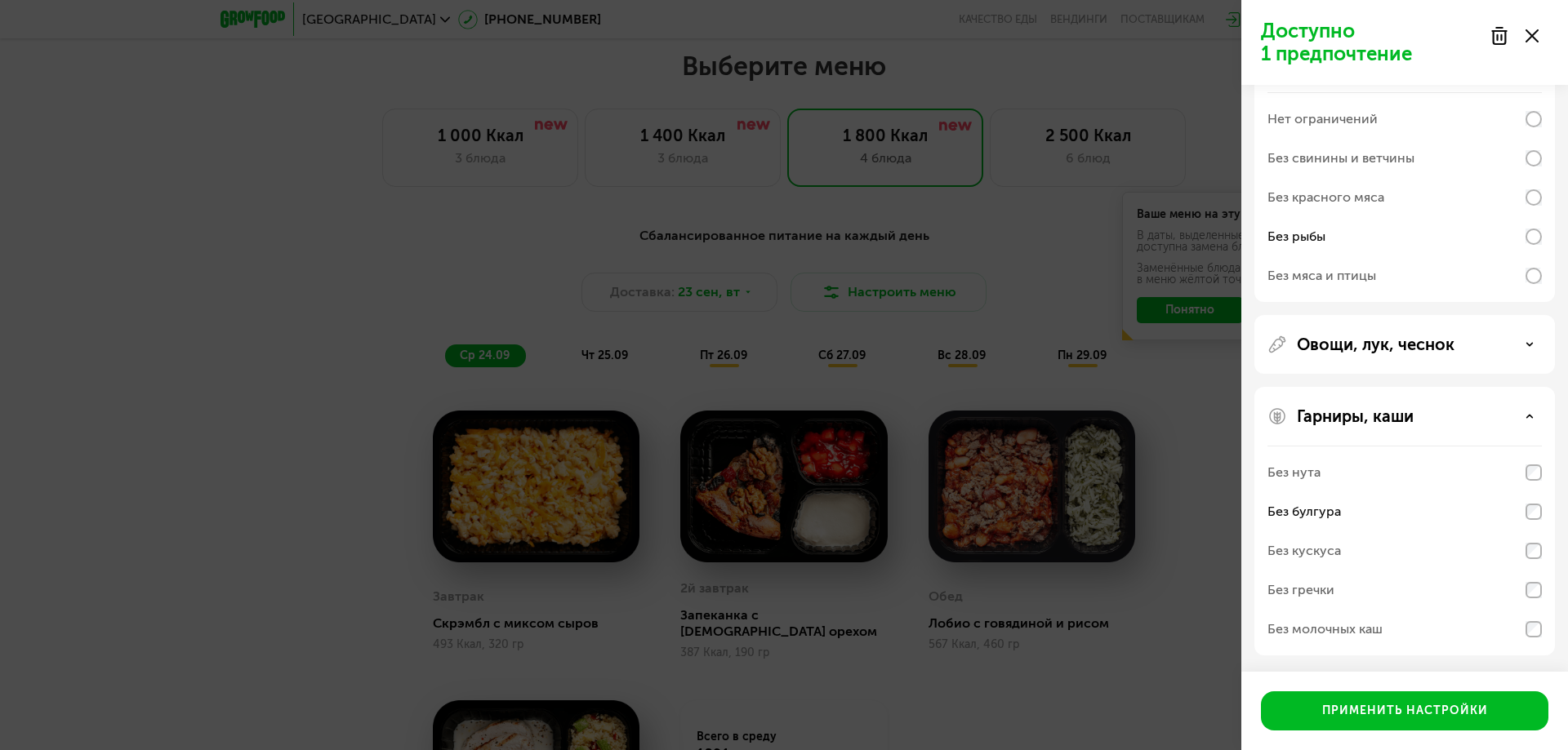
click at [1530, 482] on div "Без нута" at bounding box center [1404, 473] width 274 height 40
click at [1524, 562] on div "Без кускуса" at bounding box center [1404, 551] width 274 height 40
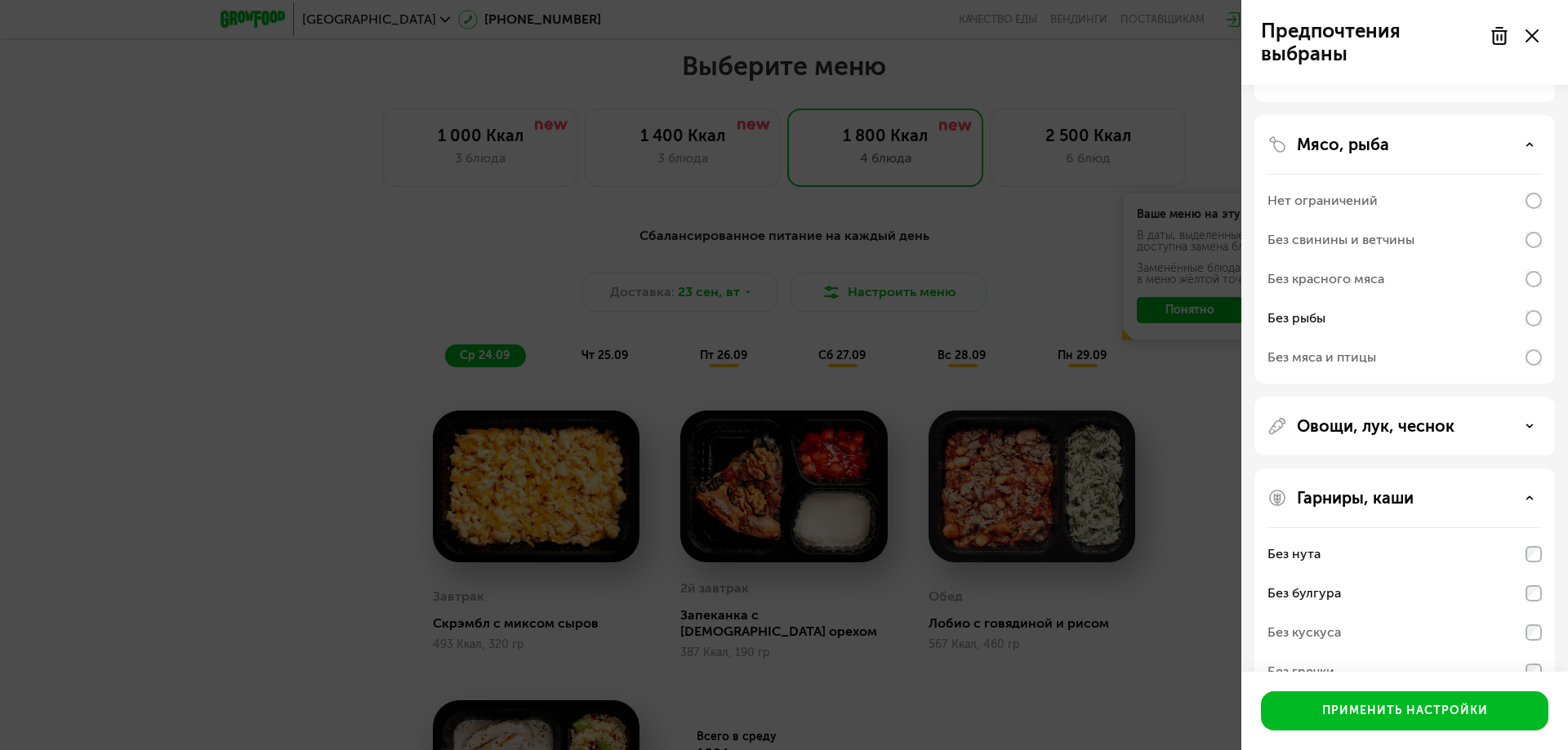
click at [1429, 427] on p "Овощи, лук, чеснок" at bounding box center [1375, 426] width 157 height 20
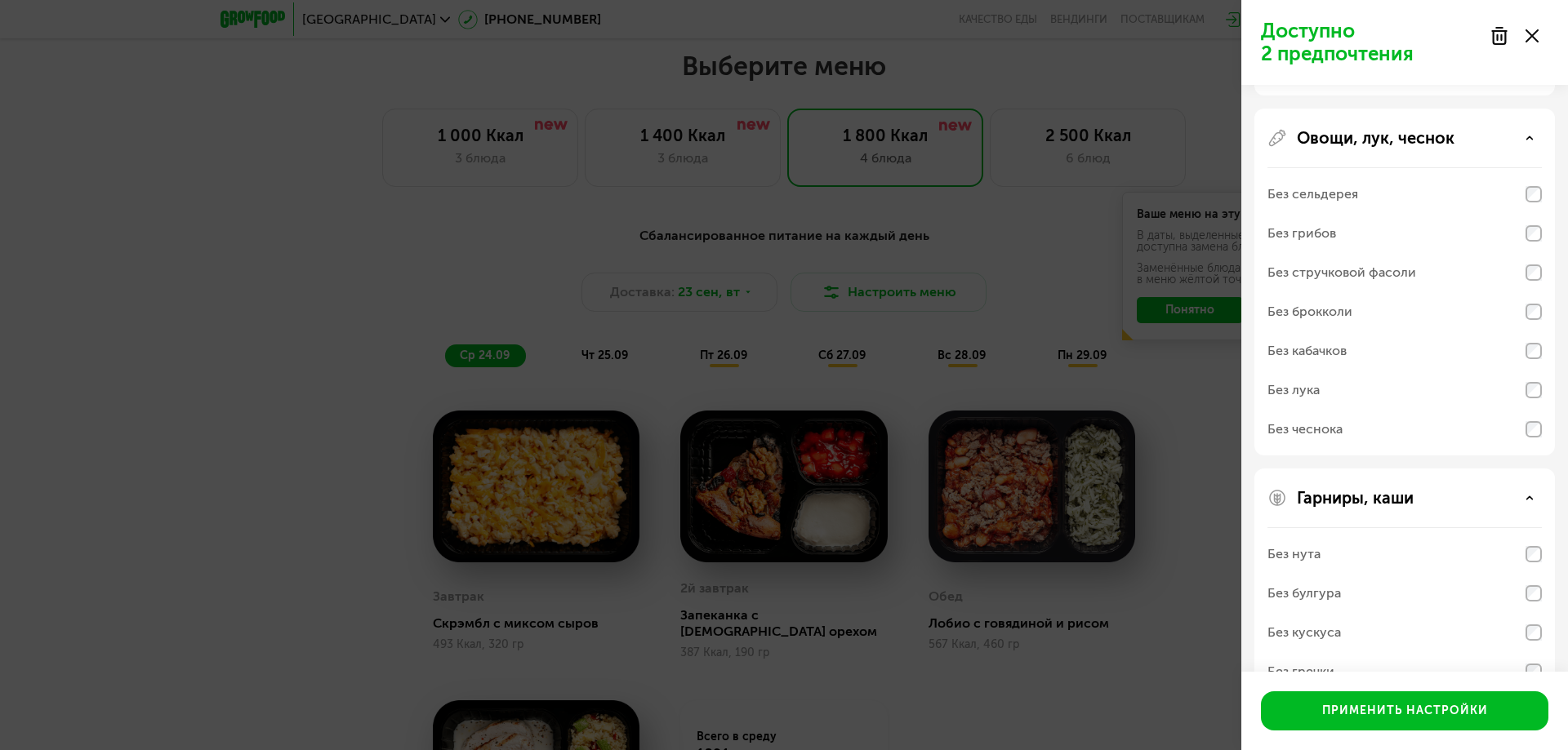
scroll to position [252, 0]
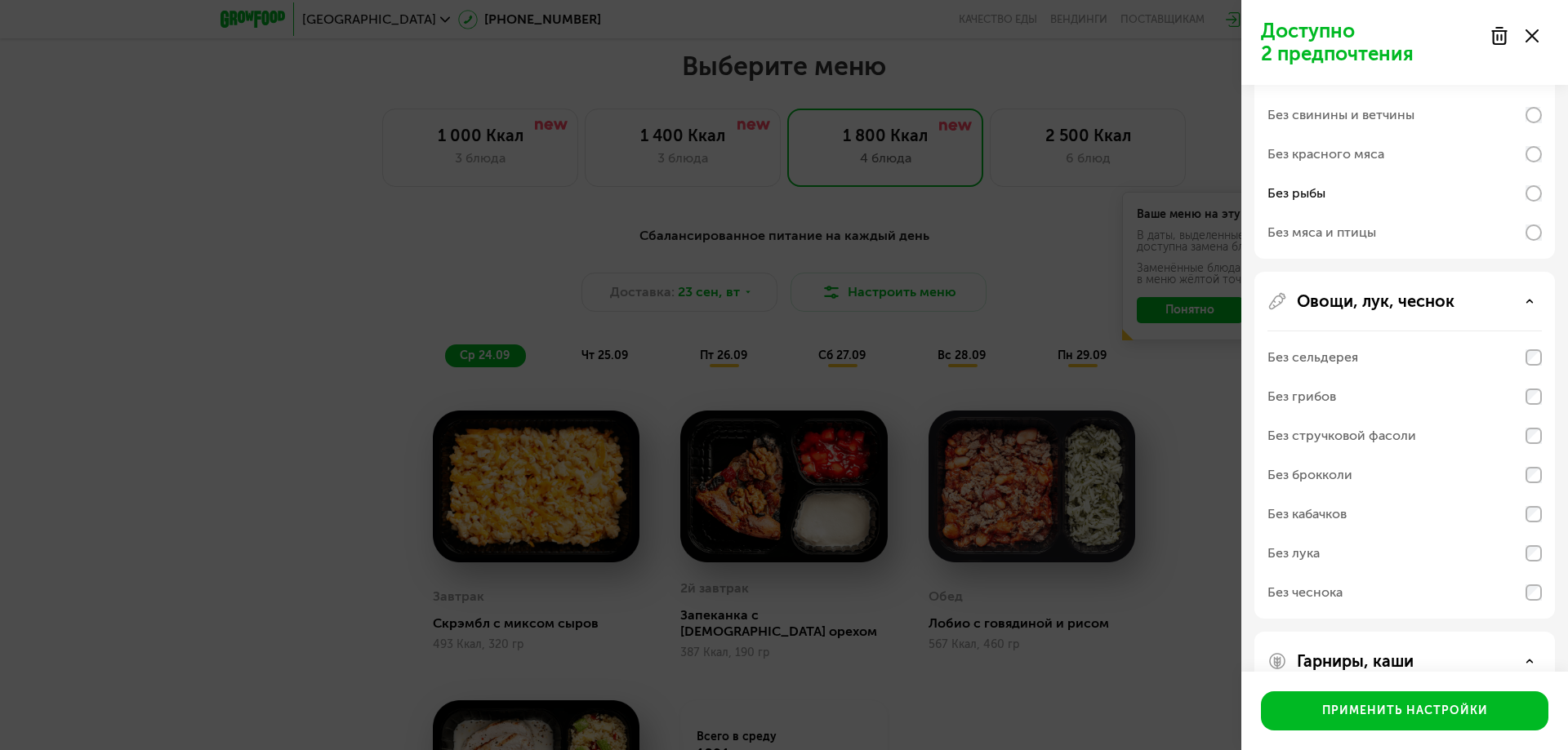
click at [1108, 163] on div "Доступно 2 предпочтения Аллергены Десерты, выпечка, сахар Мясо, рыба Нет ограни…" at bounding box center [784, 375] width 1568 height 750
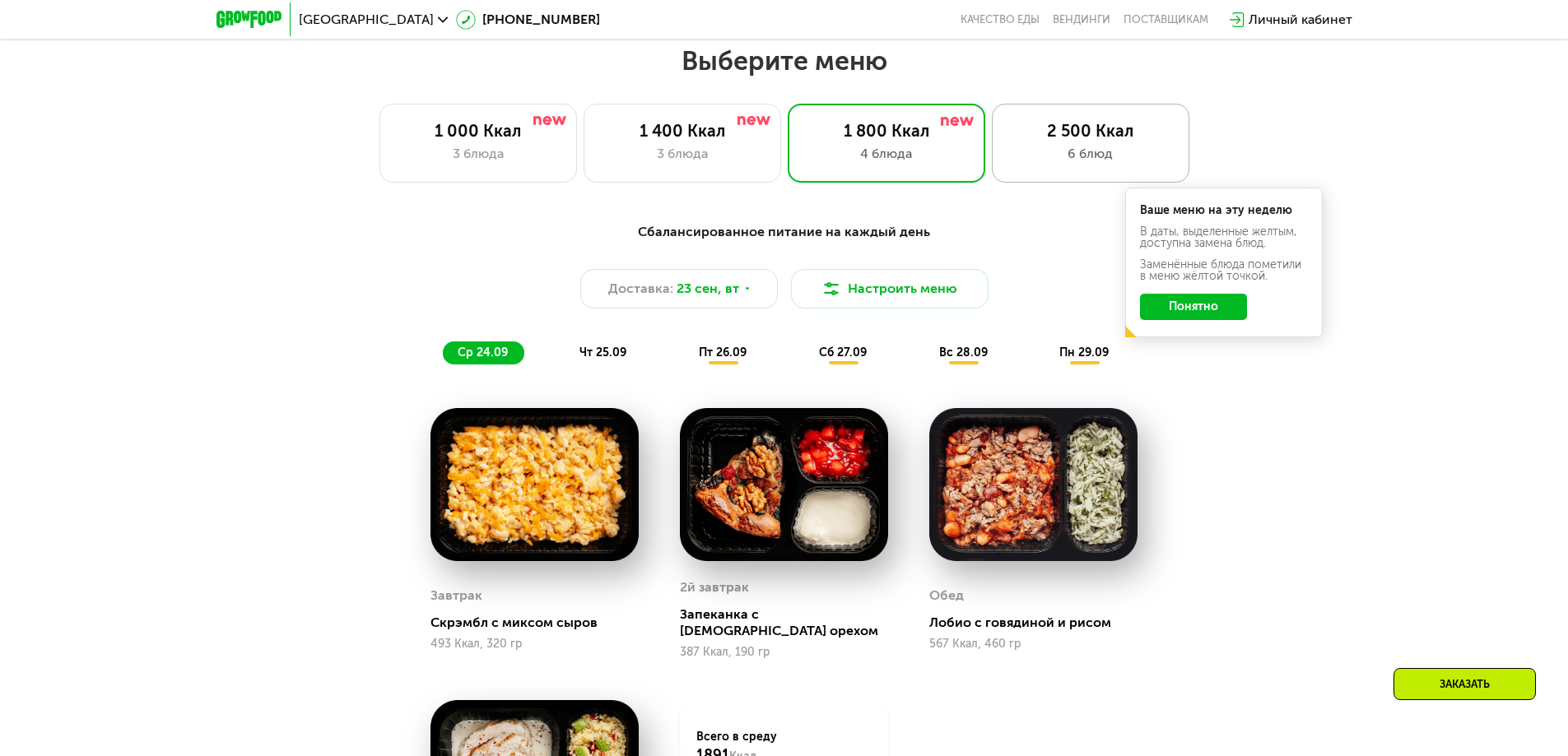
click at [1121, 161] on div "6 блюд" at bounding box center [1091, 154] width 163 height 20
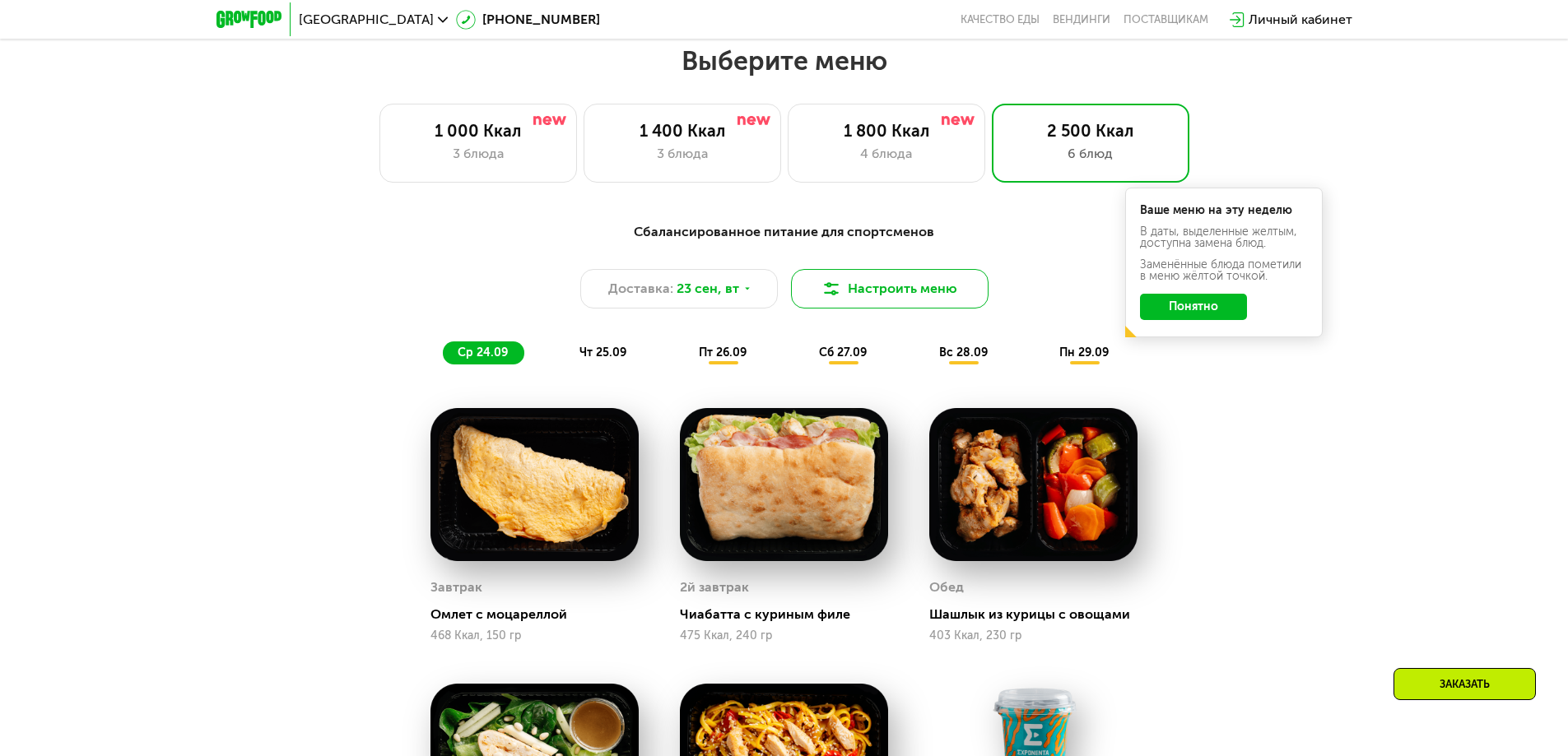
click at [909, 305] on button "Настроить меню" at bounding box center [890, 289] width 198 height 40
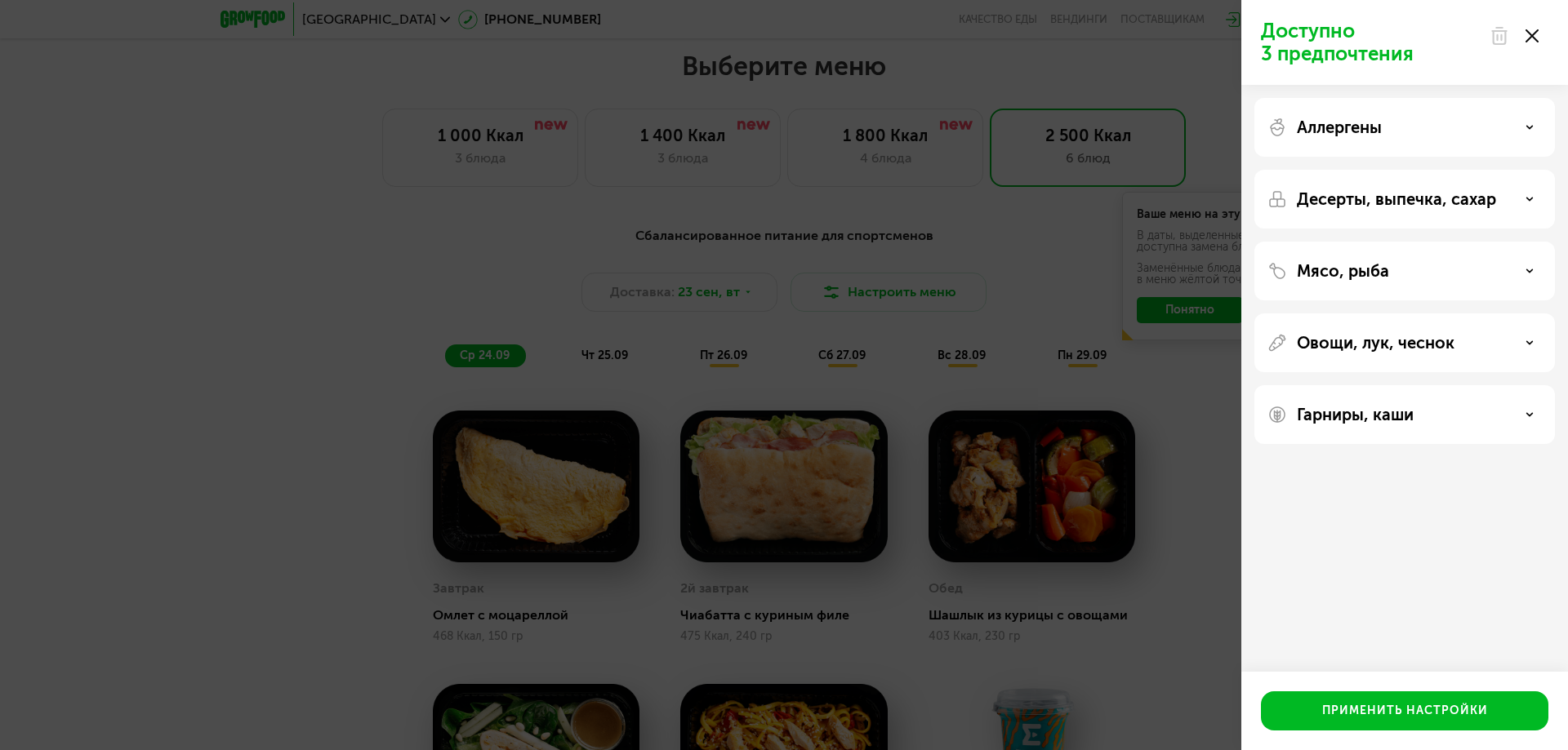
click at [1357, 126] on p "Аллергены" at bounding box center [1339, 128] width 85 height 20
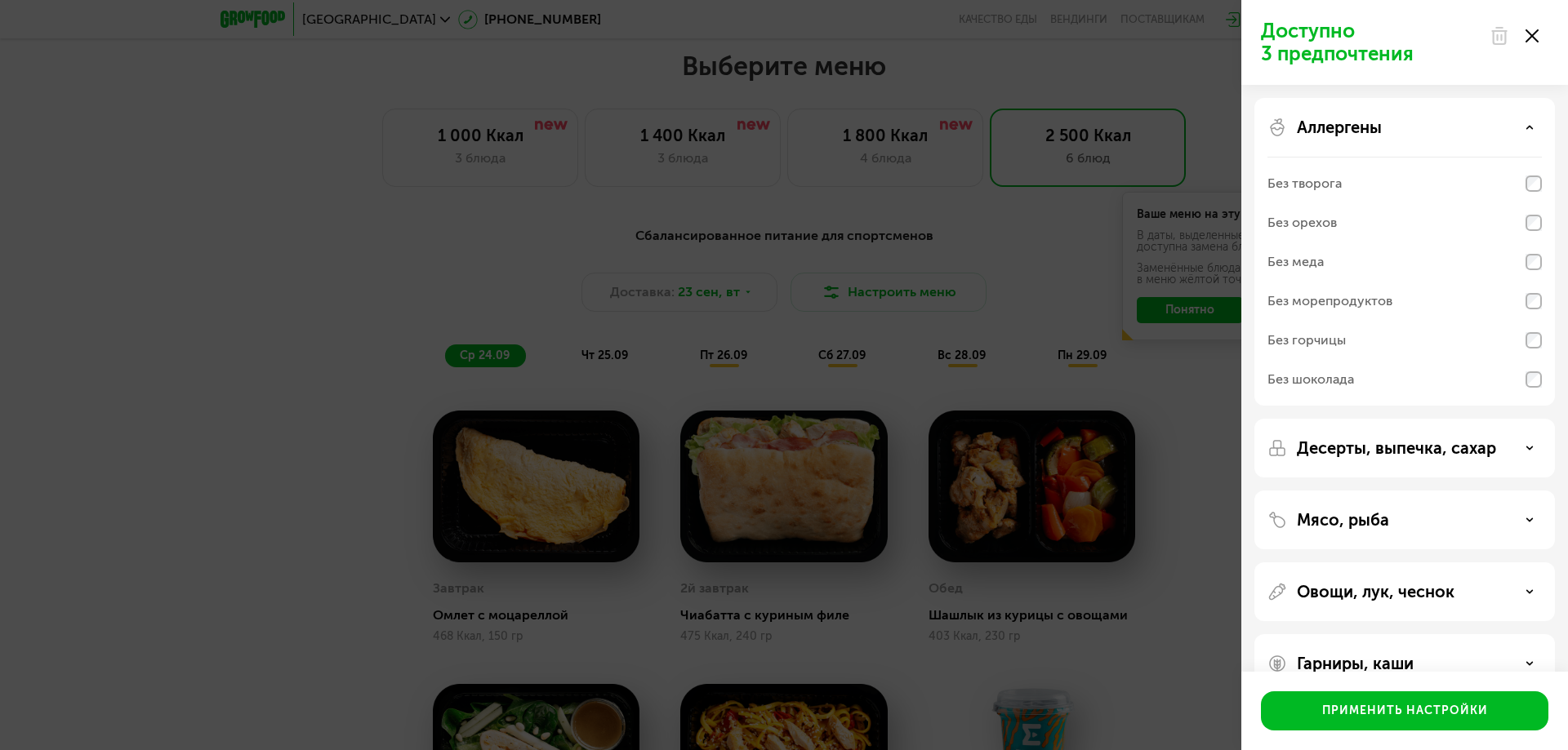
scroll to position [38, 0]
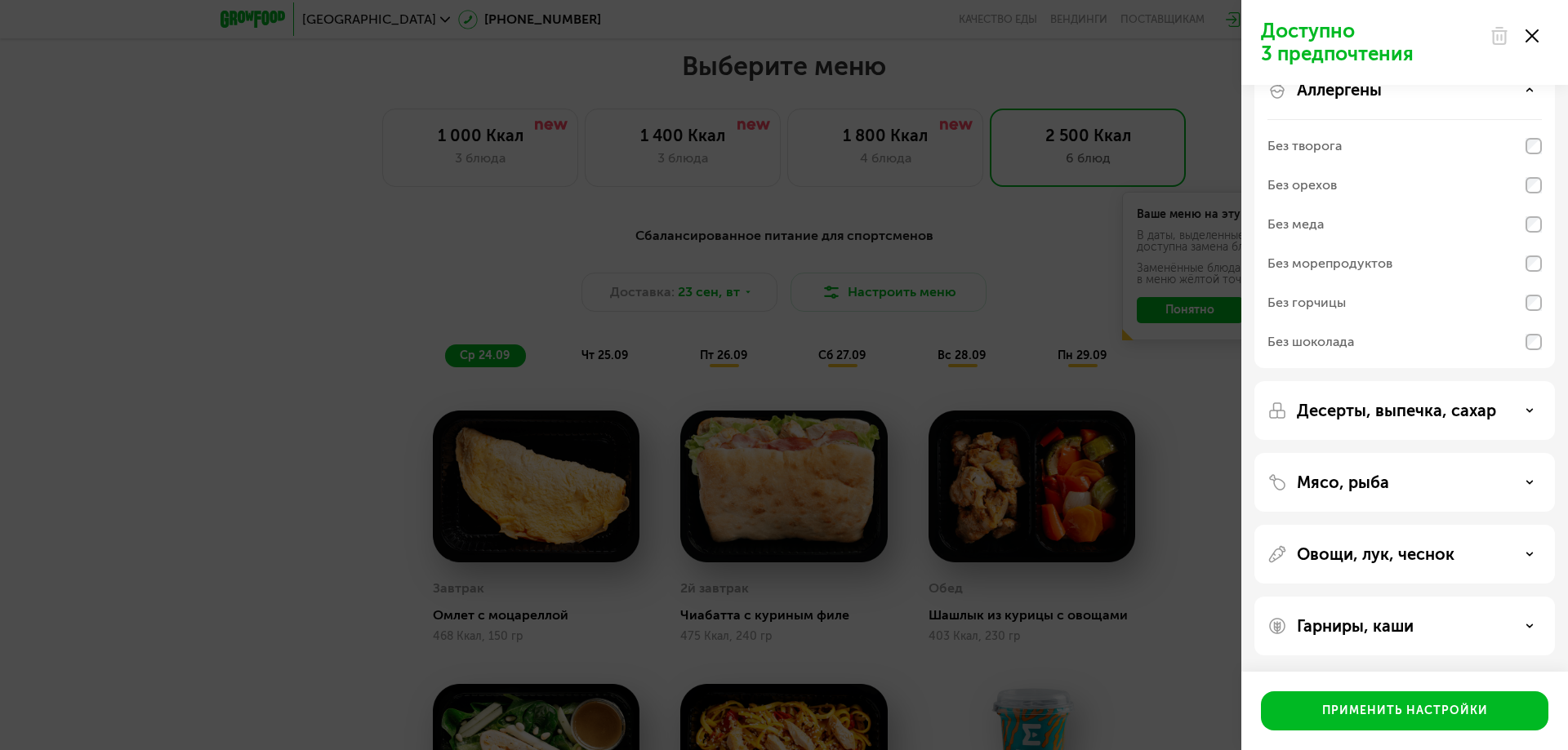
click at [1415, 482] on div "Мясо, рыба" at bounding box center [1404, 483] width 274 height 20
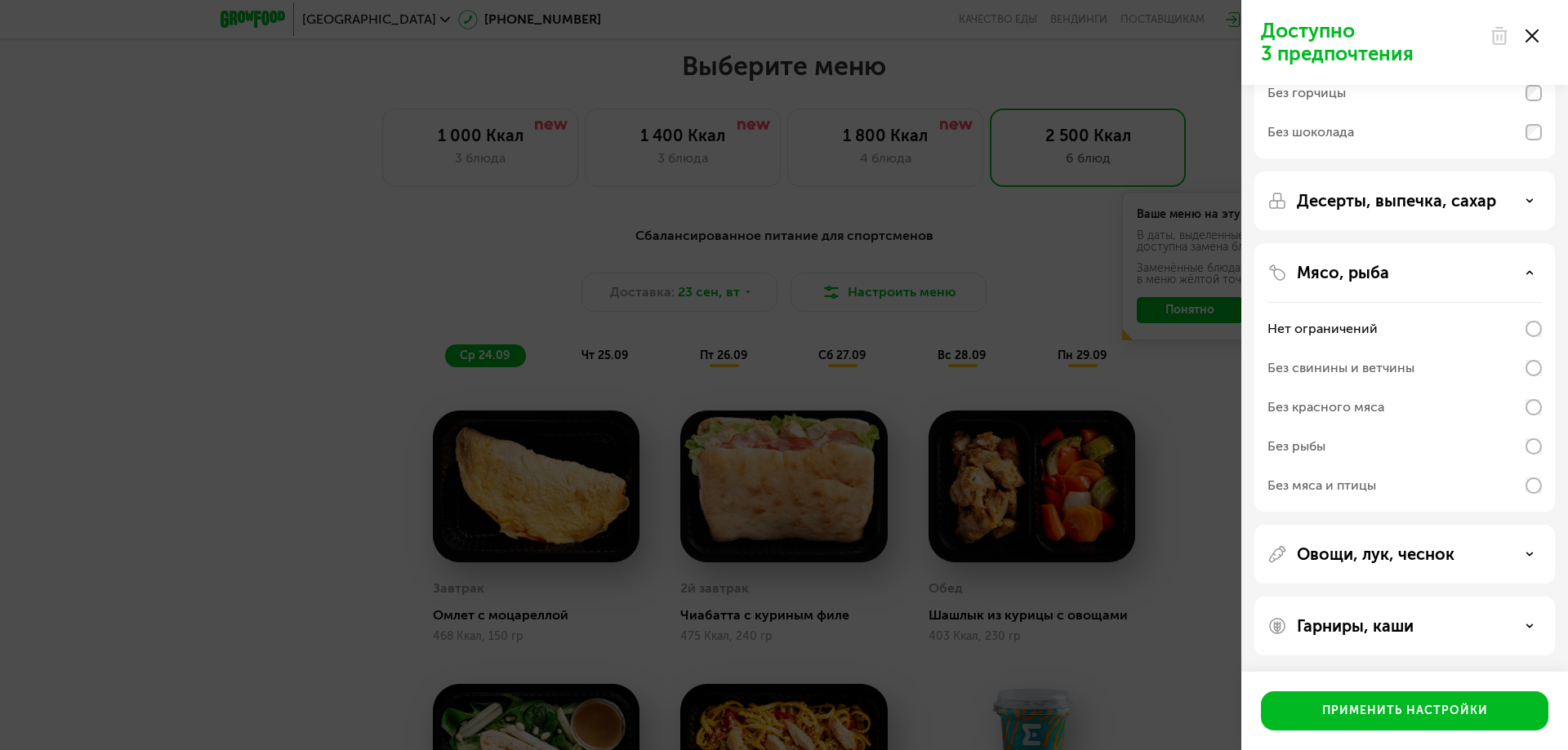
click at [1421, 447] on div "Без рыбы" at bounding box center [1404, 447] width 274 height 40
click at [1163, 347] on div "Доступно 2 предпочтения Аллергены Без творога Без орехов Без меда Без морепроду…" at bounding box center [784, 375] width 1568 height 750
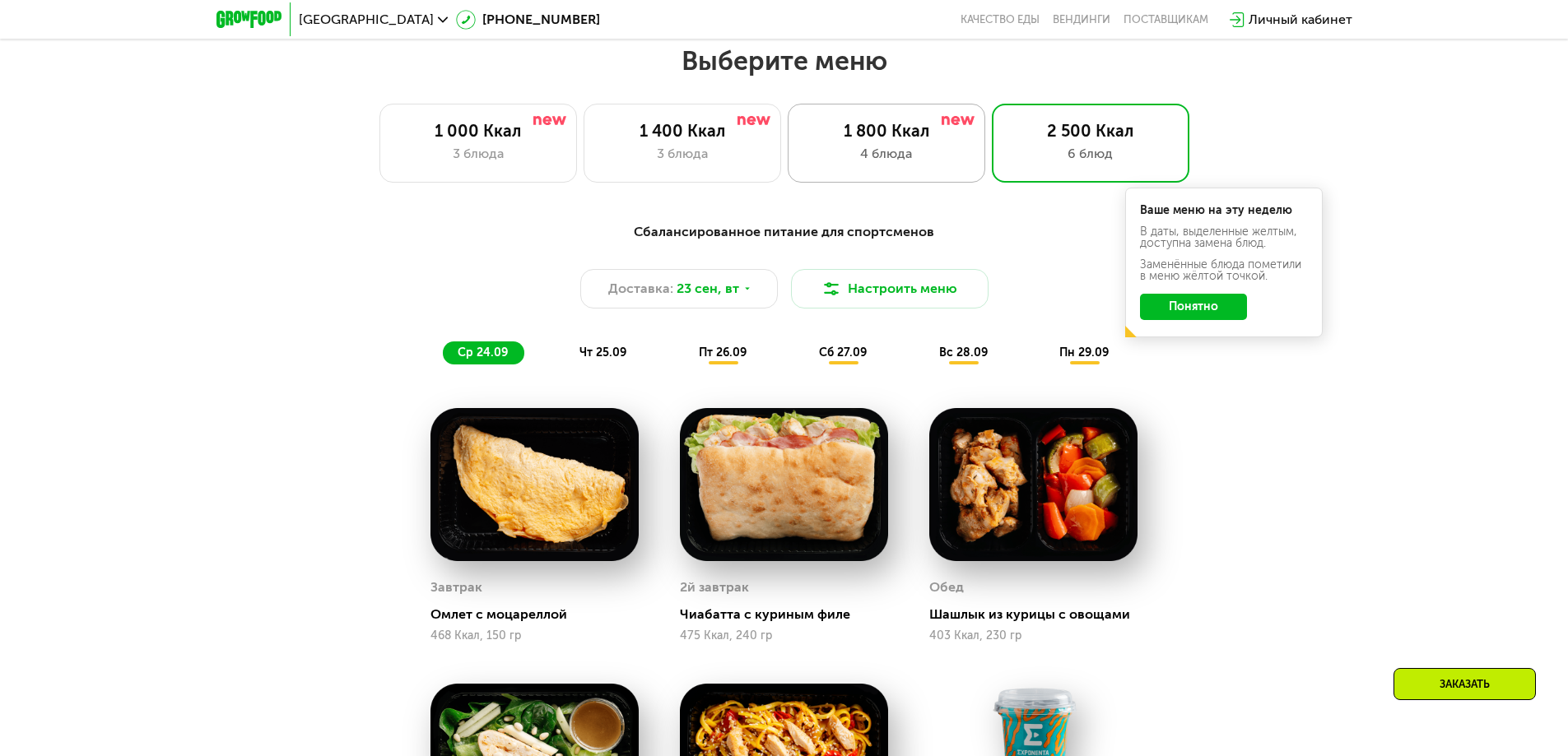
click at [938, 161] on div "4 блюда" at bounding box center [887, 154] width 163 height 20
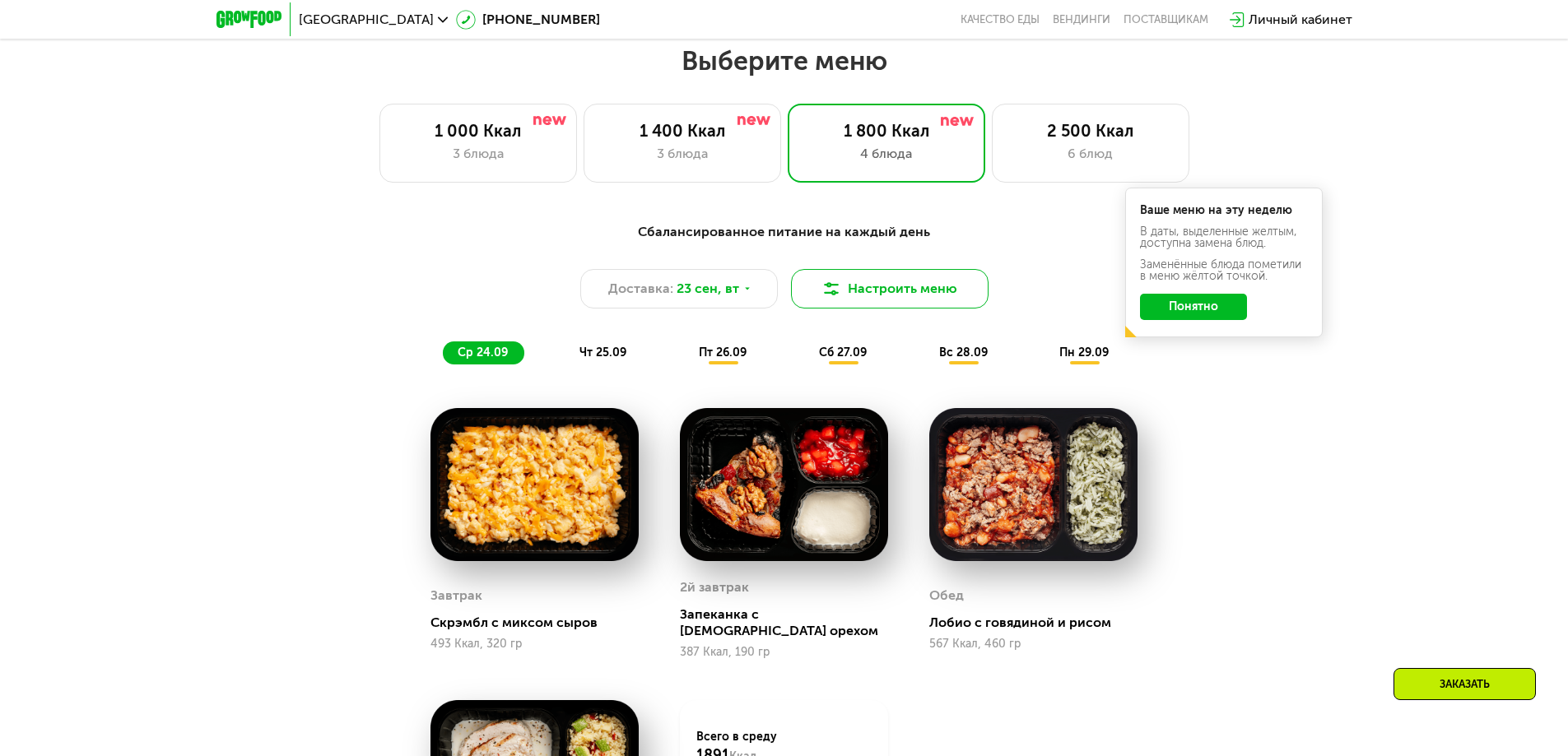
click at [925, 308] on button "Настроить меню" at bounding box center [890, 289] width 198 height 40
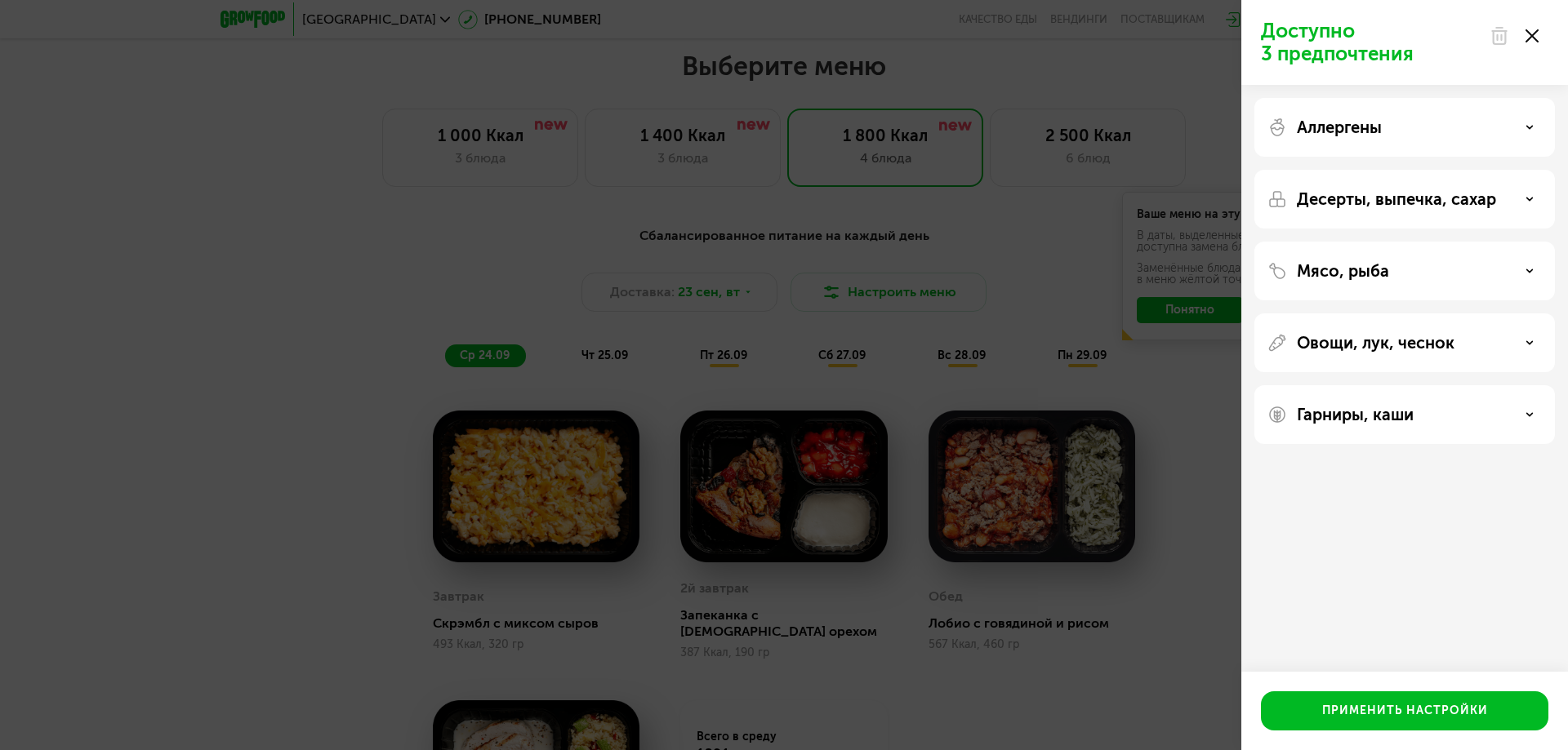
click at [1387, 270] on p "Мясо, рыба" at bounding box center [1342, 271] width 93 height 20
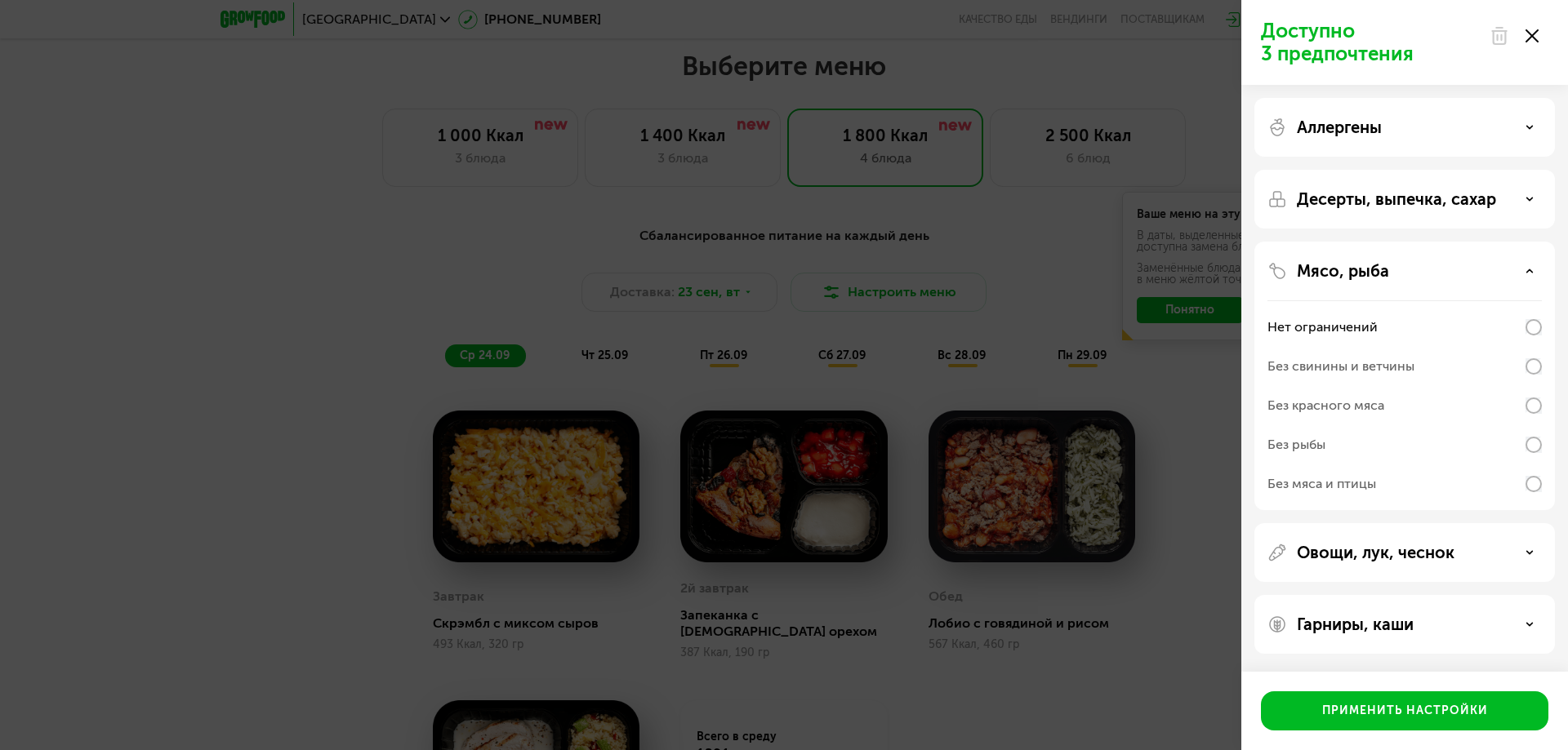
click at [1416, 434] on div "Без рыбы" at bounding box center [1404, 445] width 274 height 40
click at [1382, 621] on p "Гарниры, каши" at bounding box center [1355, 624] width 117 height 20
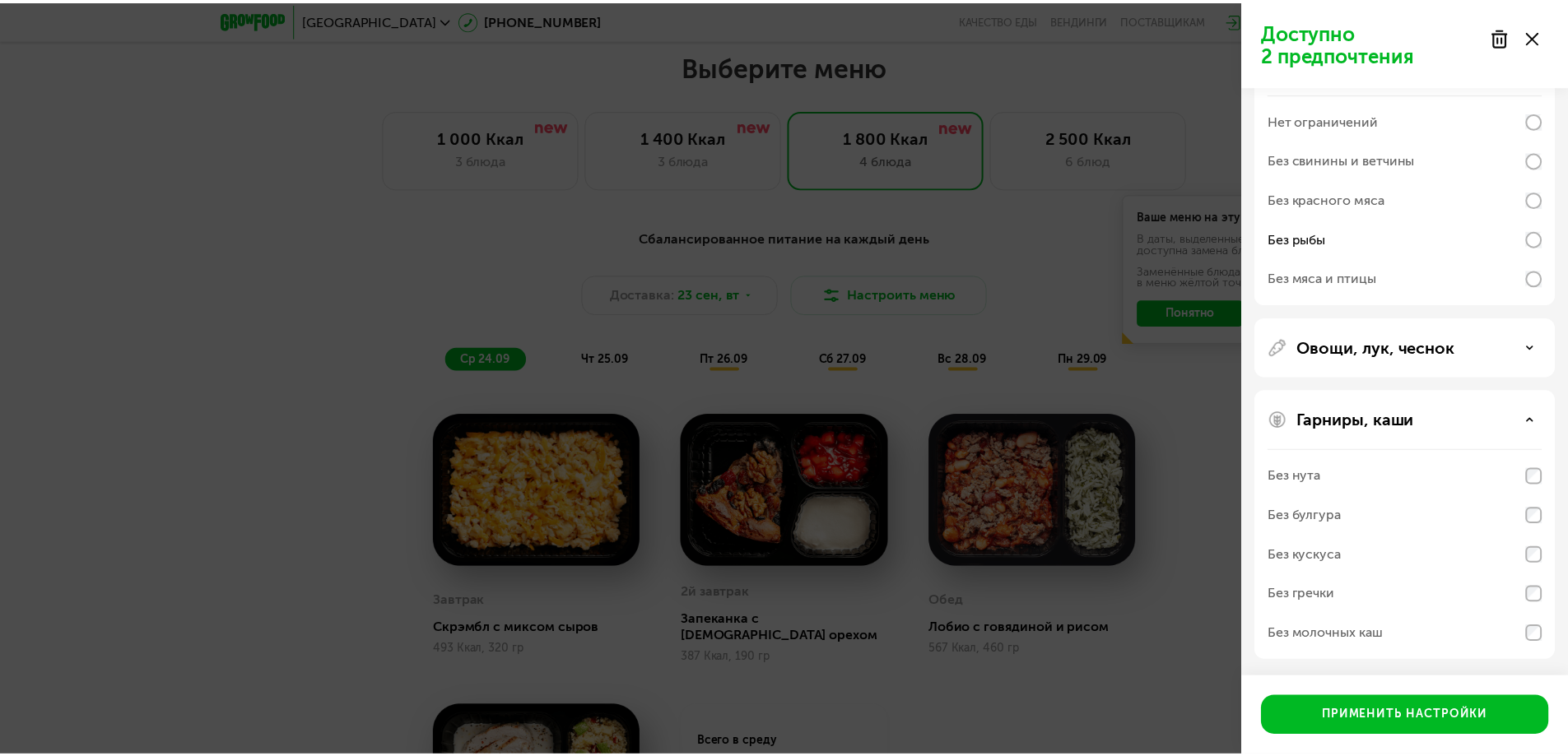
scroll to position [45, 0]
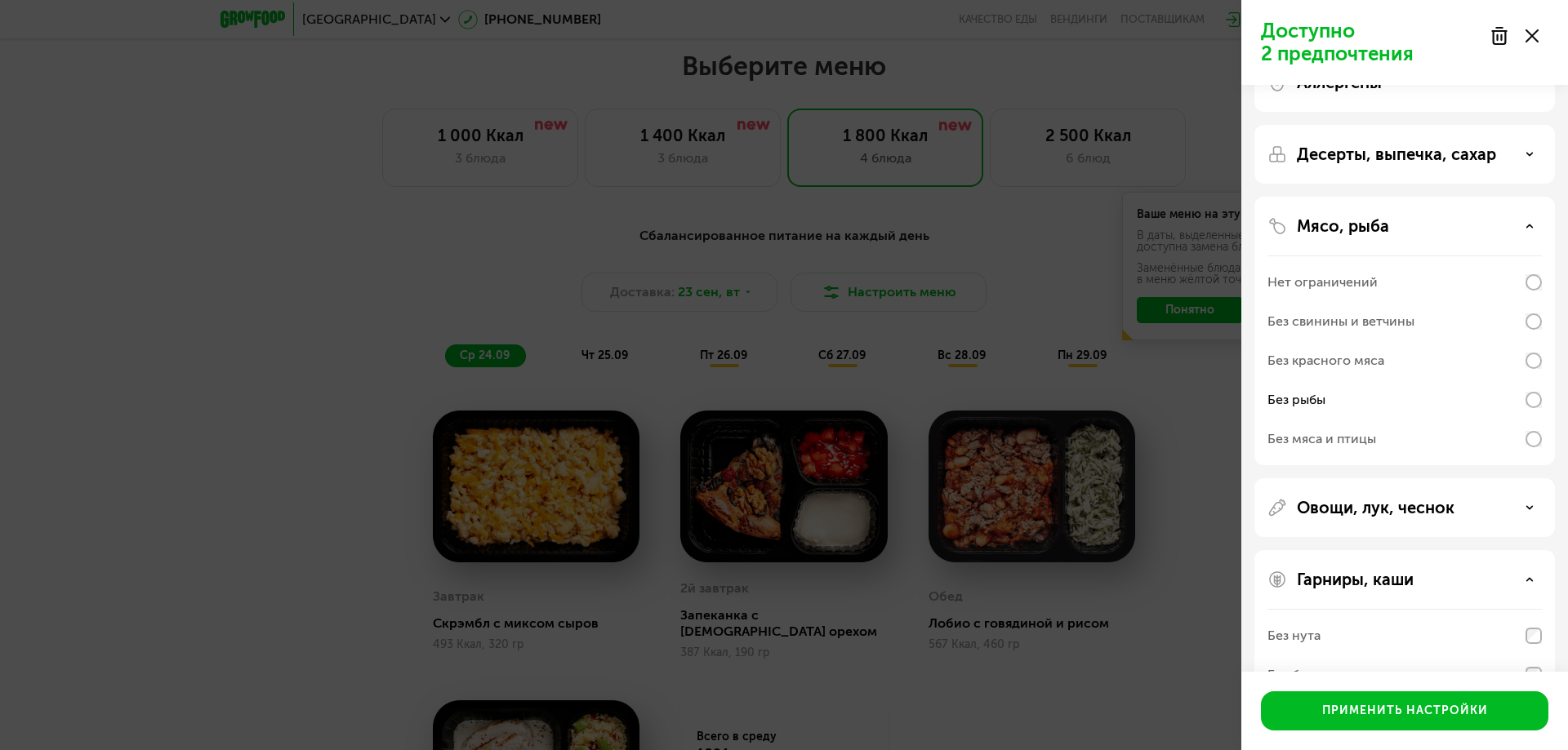
click at [1189, 474] on div "Доступно 2 предпочтения Аллергены Десерты, выпечка, сахар Мясо, рыба Нет ограни…" at bounding box center [784, 375] width 1568 height 750
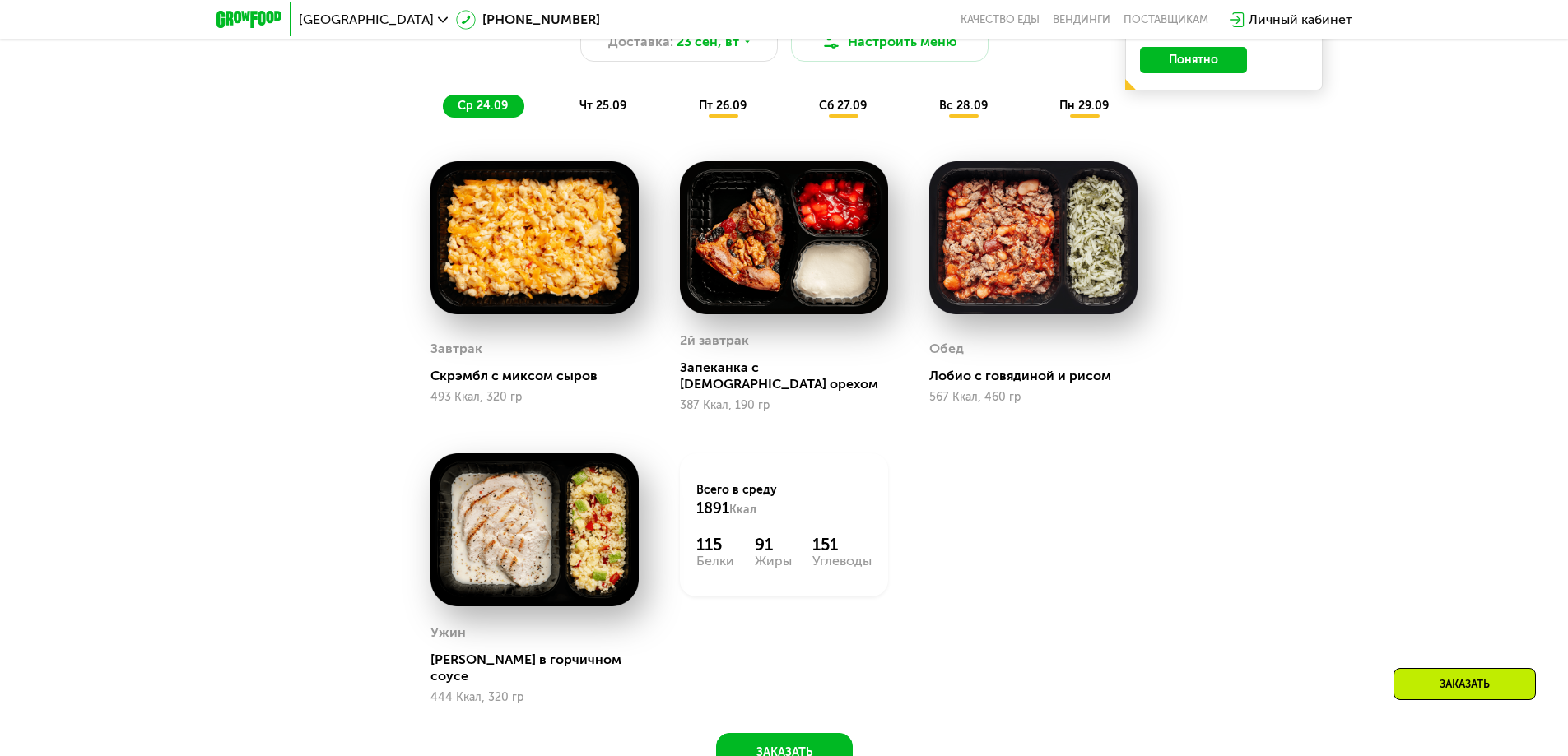
scroll to position [1682, 0]
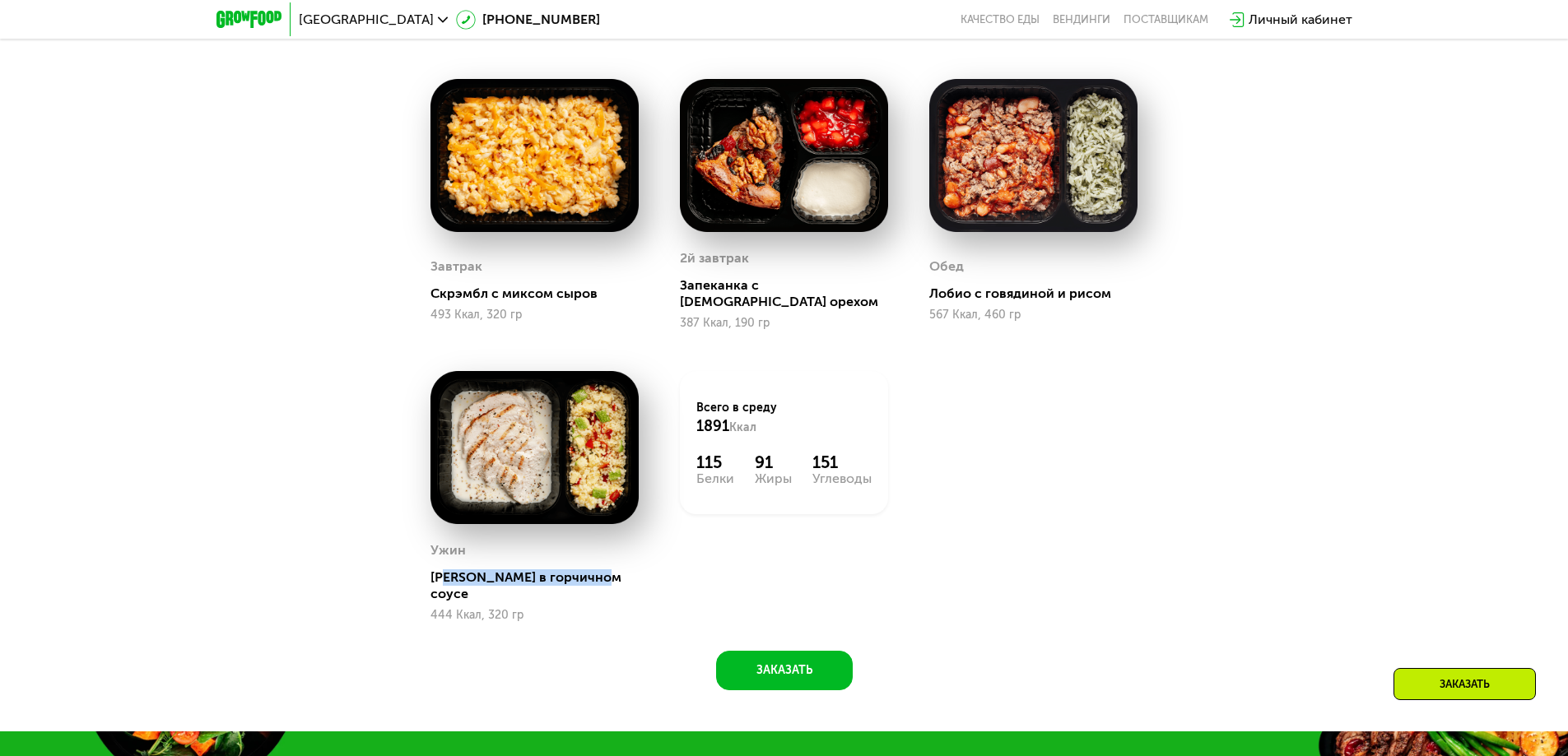
drag, startPoint x: 605, startPoint y: 566, endPoint x: 449, endPoint y: 566, distance: 156.0
click at [449, 569] on div "[PERSON_NAME] в горчичном соусе" at bounding box center [541, 586] width 221 height 33
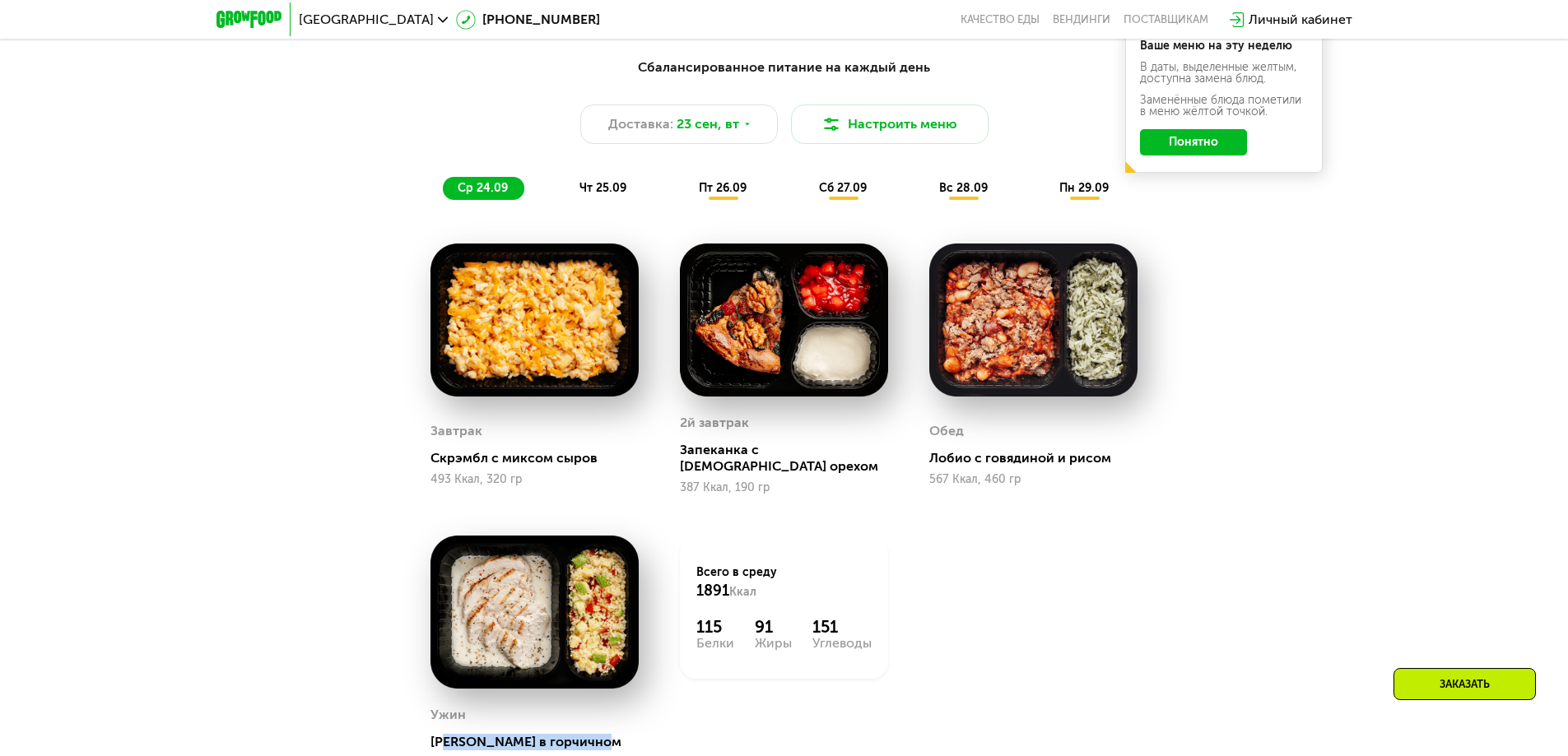
click at [597, 376] on img at bounding box center [535, 320] width 209 height 153
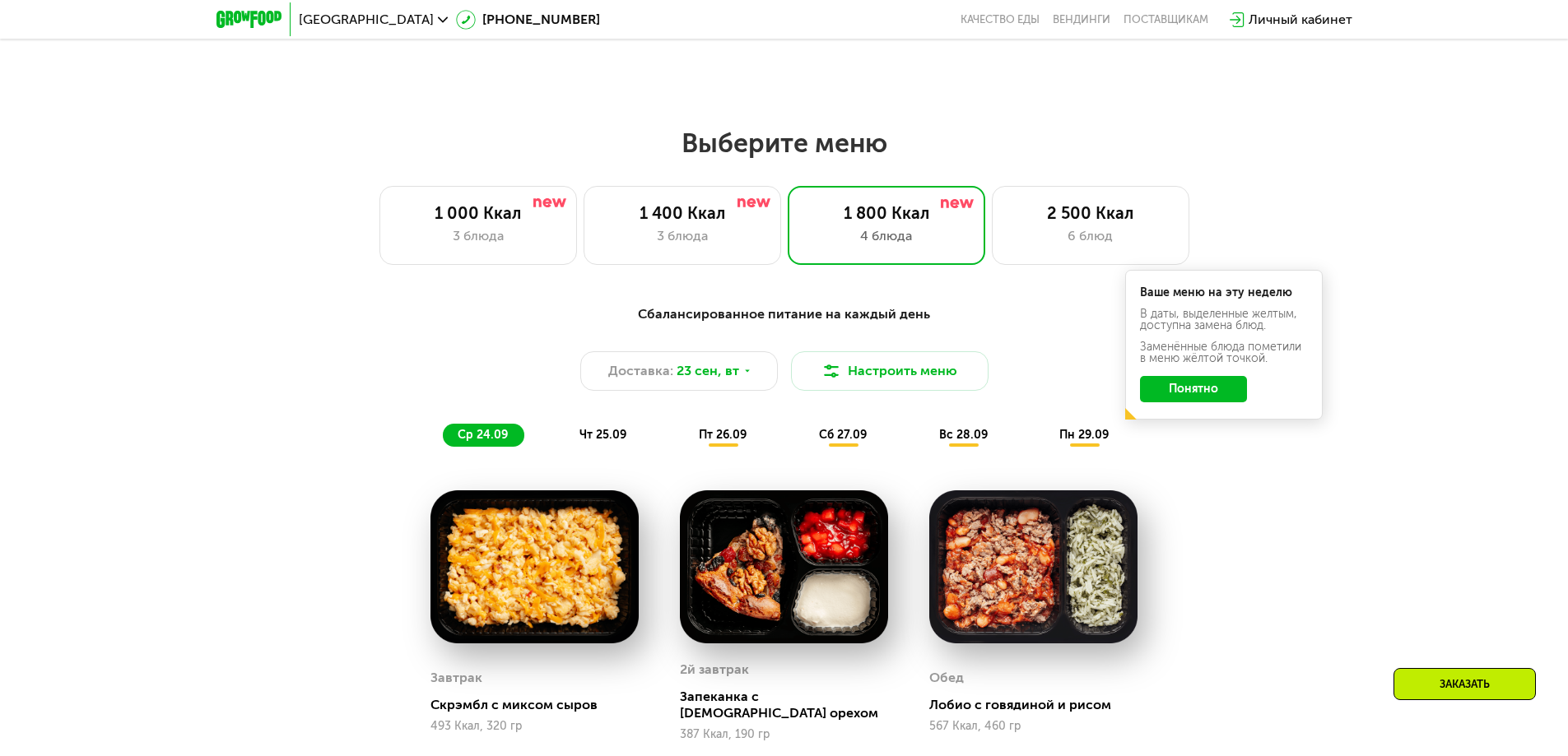
scroll to position [1352, 0]
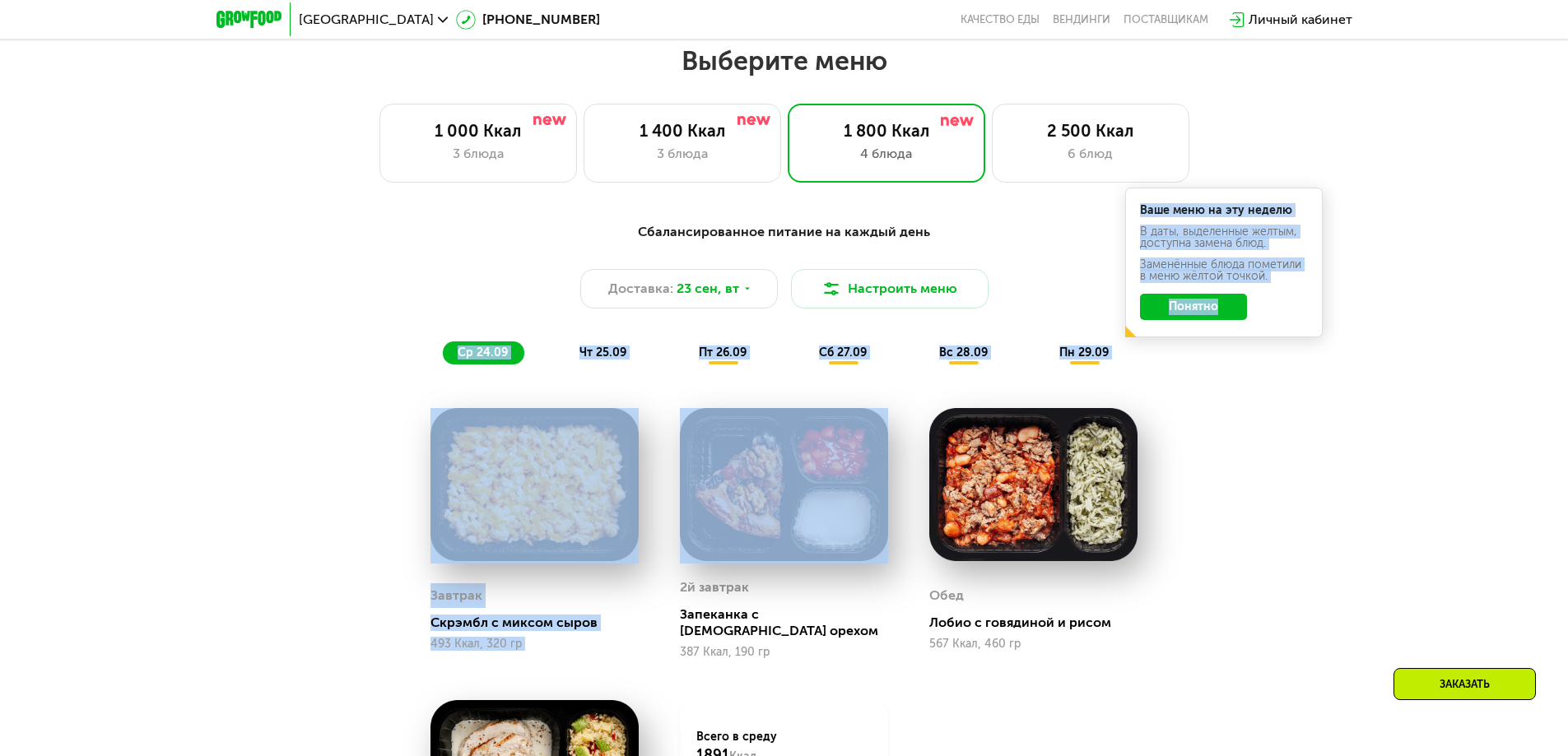
drag, startPoint x: 401, startPoint y: 378, endPoint x: 865, endPoint y: 510, distance: 482.4
click at [865, 510] on div "Сбалансированное питание на каждый день Доставка: 23 сен, вт Настроить меню ср …" at bounding box center [784, 615] width 1014 height 807
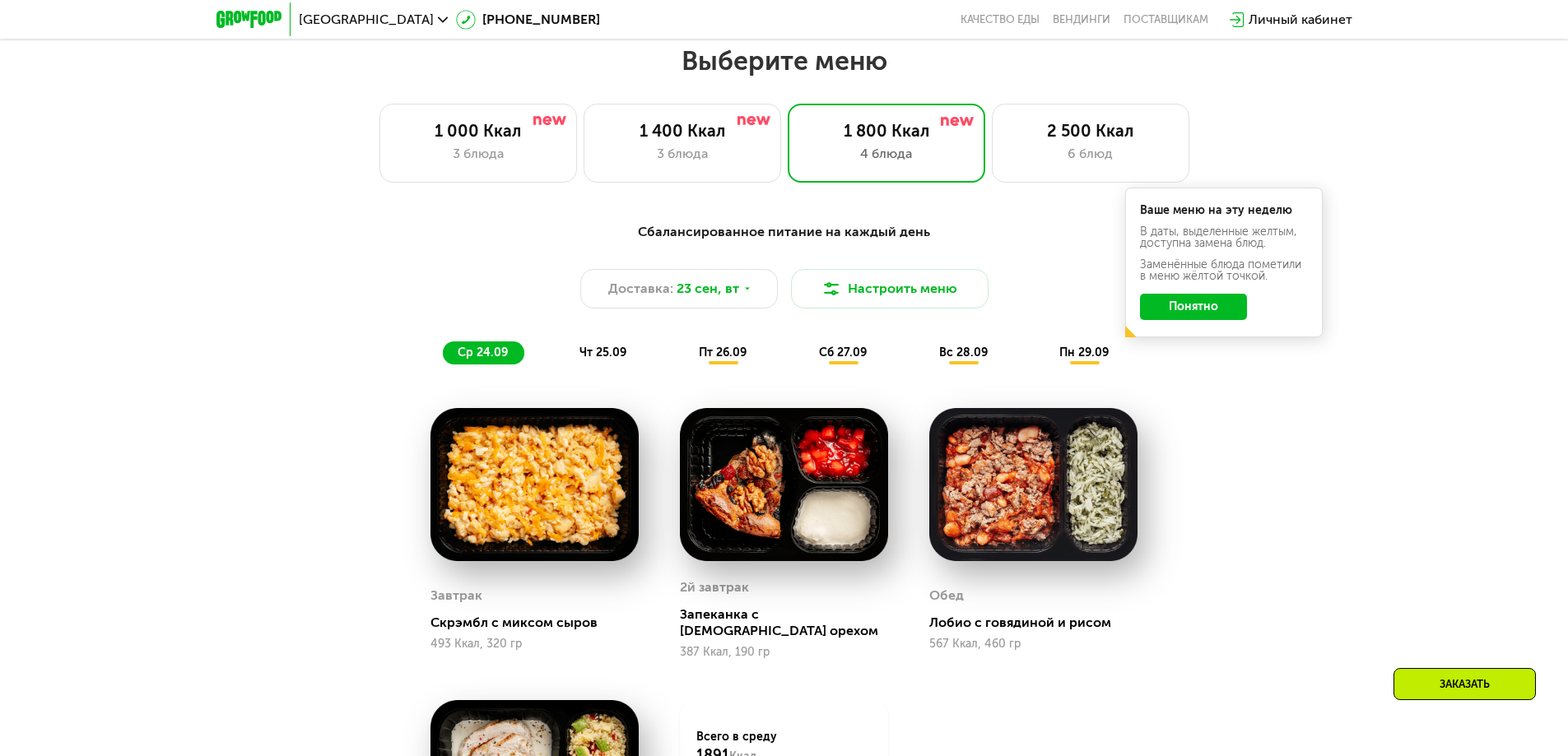
click at [1281, 433] on div "Сбалансированное питание на каждый день Доставка: 23 сен, вт Настроить меню ср …" at bounding box center [784, 615] width 1014 height 807
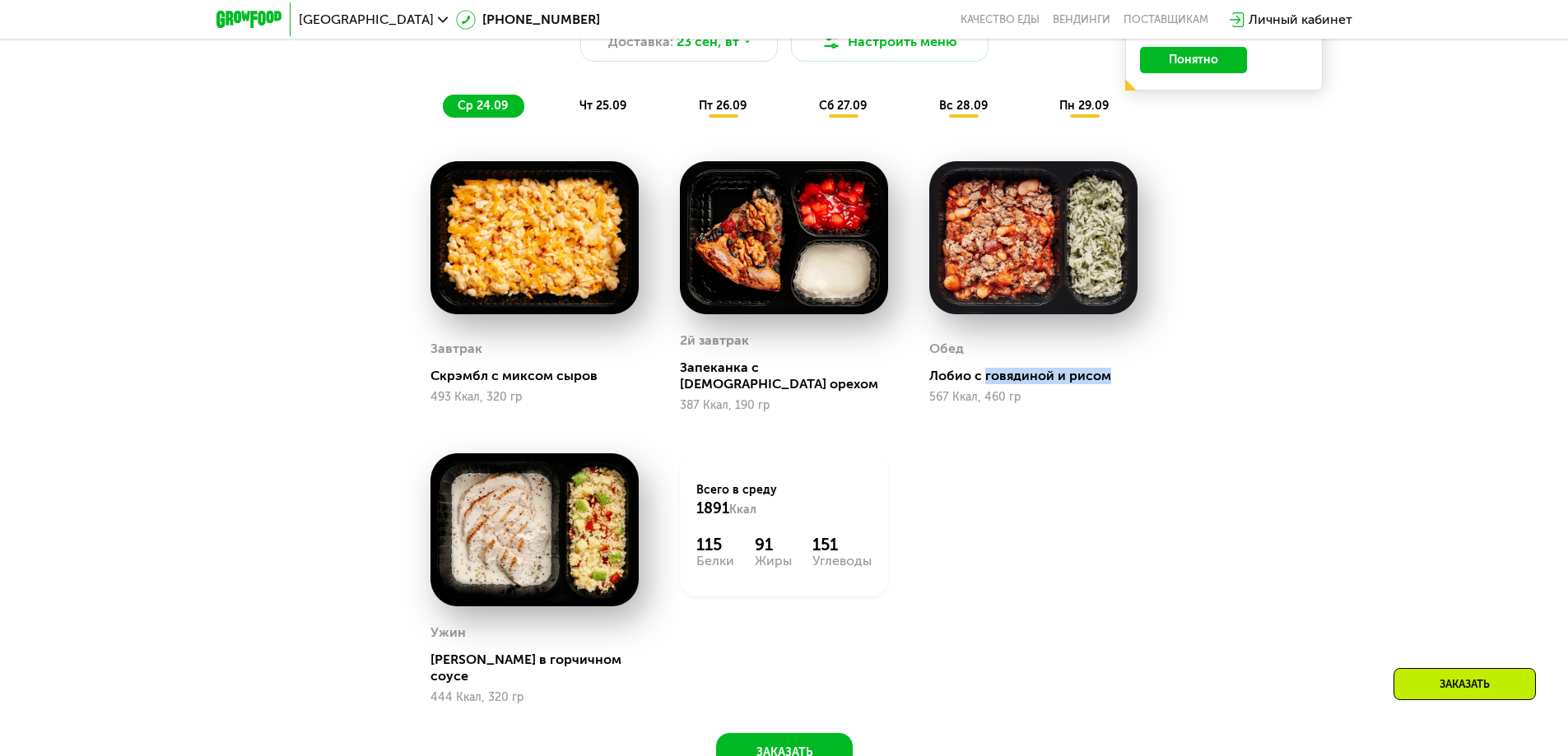
drag, startPoint x: 986, startPoint y: 375, endPoint x: 1129, endPoint y: 363, distance: 143.5
click at [1129, 363] on div "[PERSON_NAME] с говядиной и рисом 567 Ккал, 460 гр" at bounding box center [1034, 370] width 209 height 84
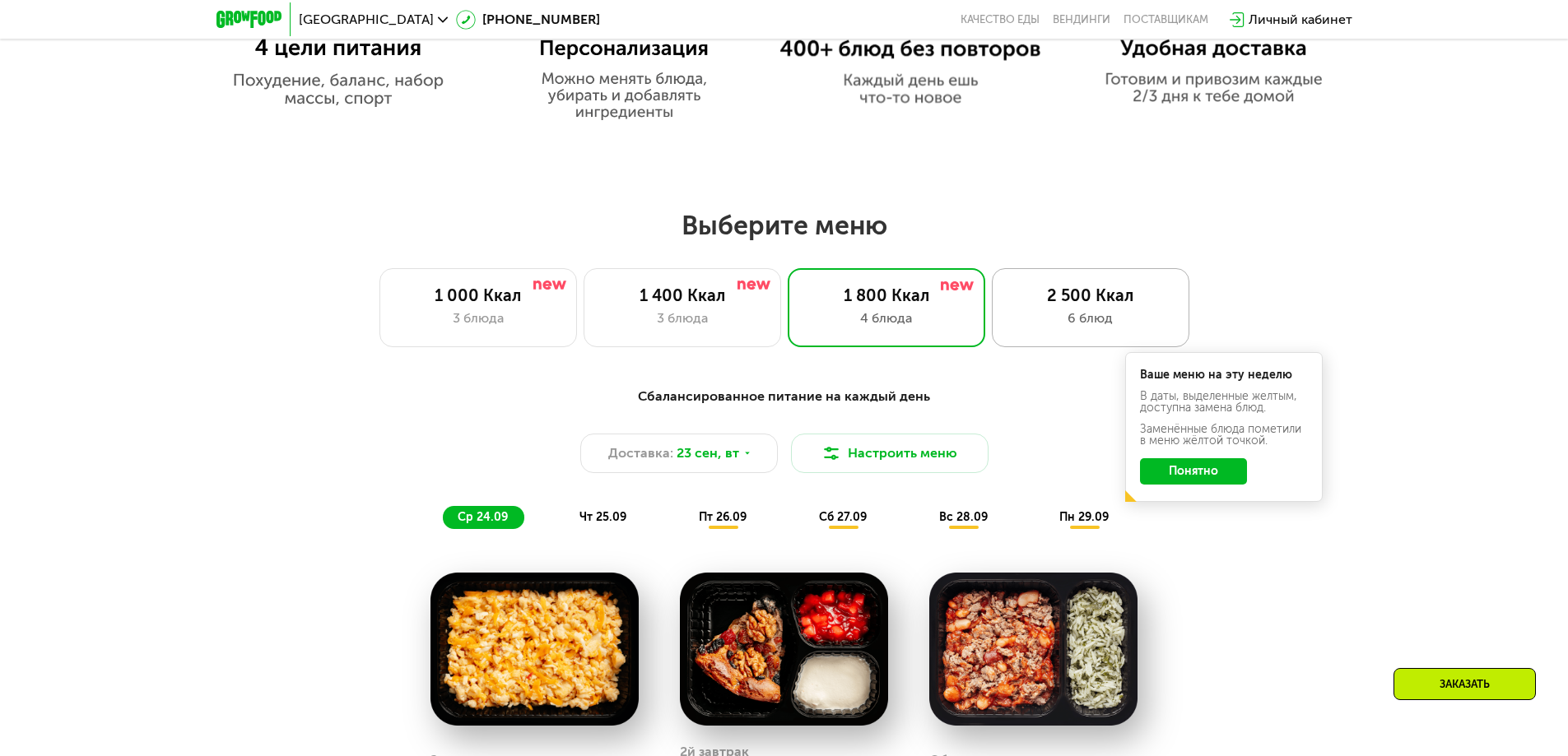
click at [1029, 319] on div "6 блюд" at bounding box center [1091, 318] width 163 height 20
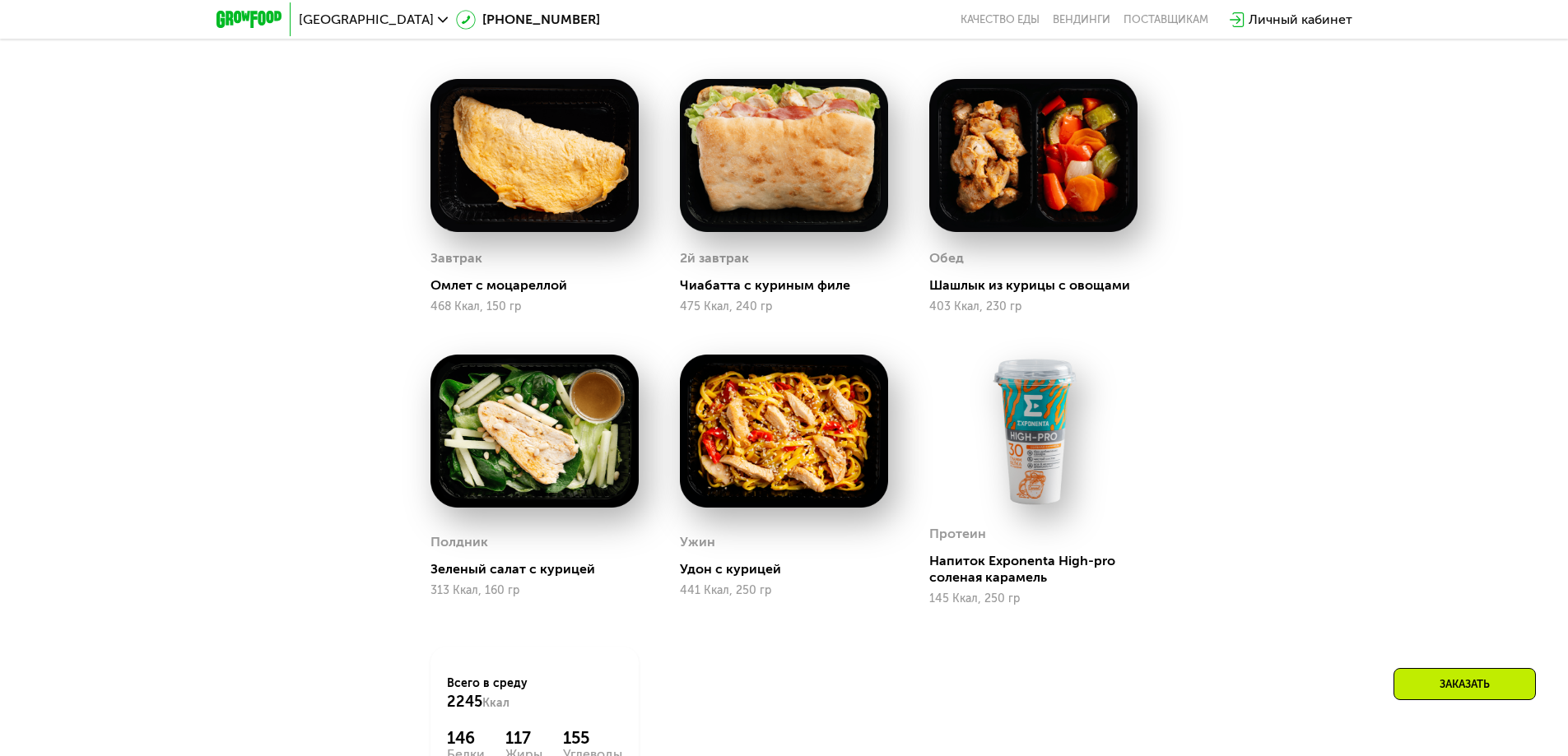
scroll to position [1600, 0]
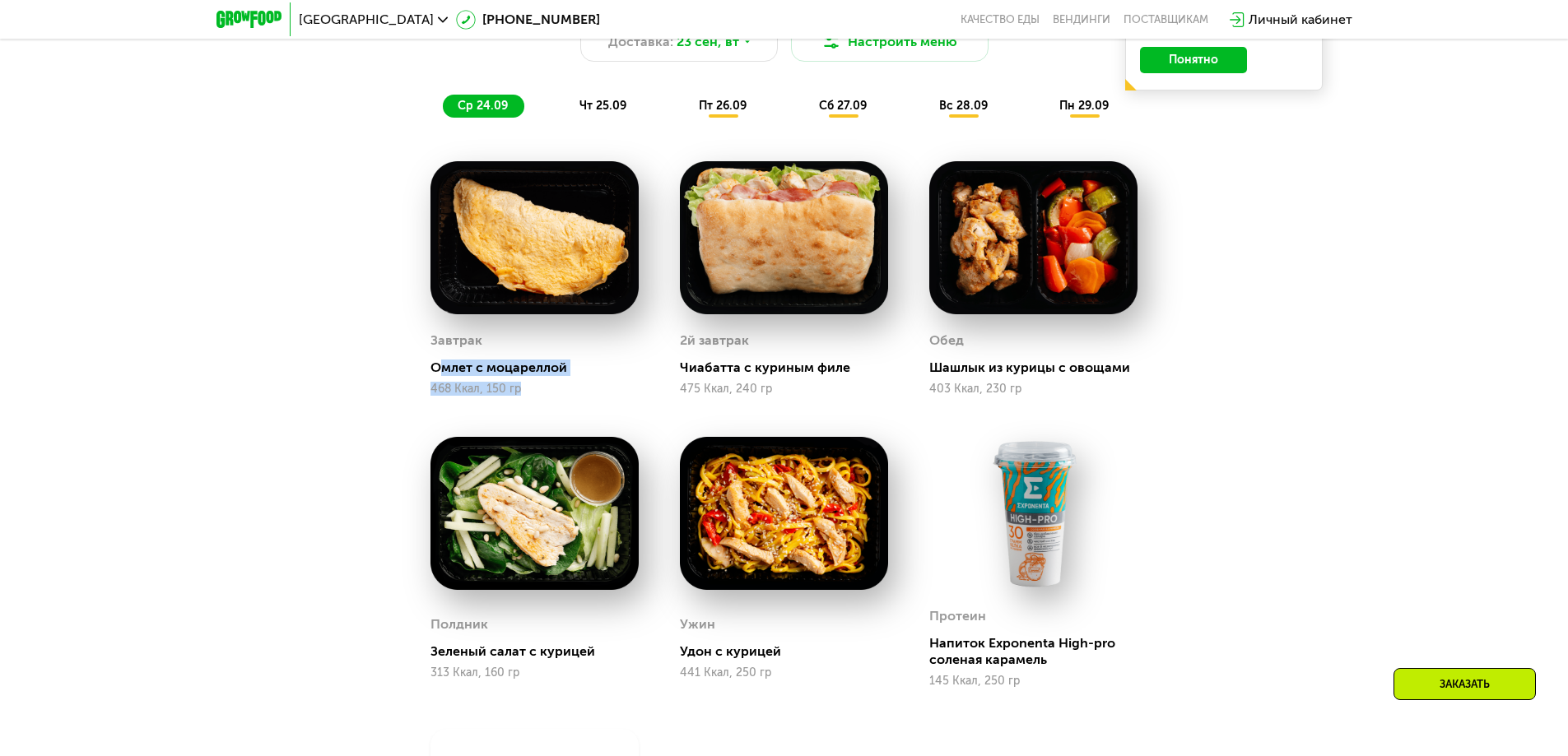
drag, startPoint x: 439, startPoint y: 370, endPoint x: 584, endPoint y: 393, distance: 146.8
click at [584, 393] on div "Завтрак Омлет с моцареллой 468 Ккал, 150 гр" at bounding box center [535, 362] width 209 height 67
drag, startPoint x: 680, startPoint y: 370, endPoint x: 844, endPoint y: 371, distance: 164.0
click at [844, 371] on div "Чиабатта с куриным филе" at bounding box center [791, 368] width 221 height 16
drag, startPoint x: 928, startPoint y: 373, endPoint x: 1138, endPoint y: 361, distance: 210.3
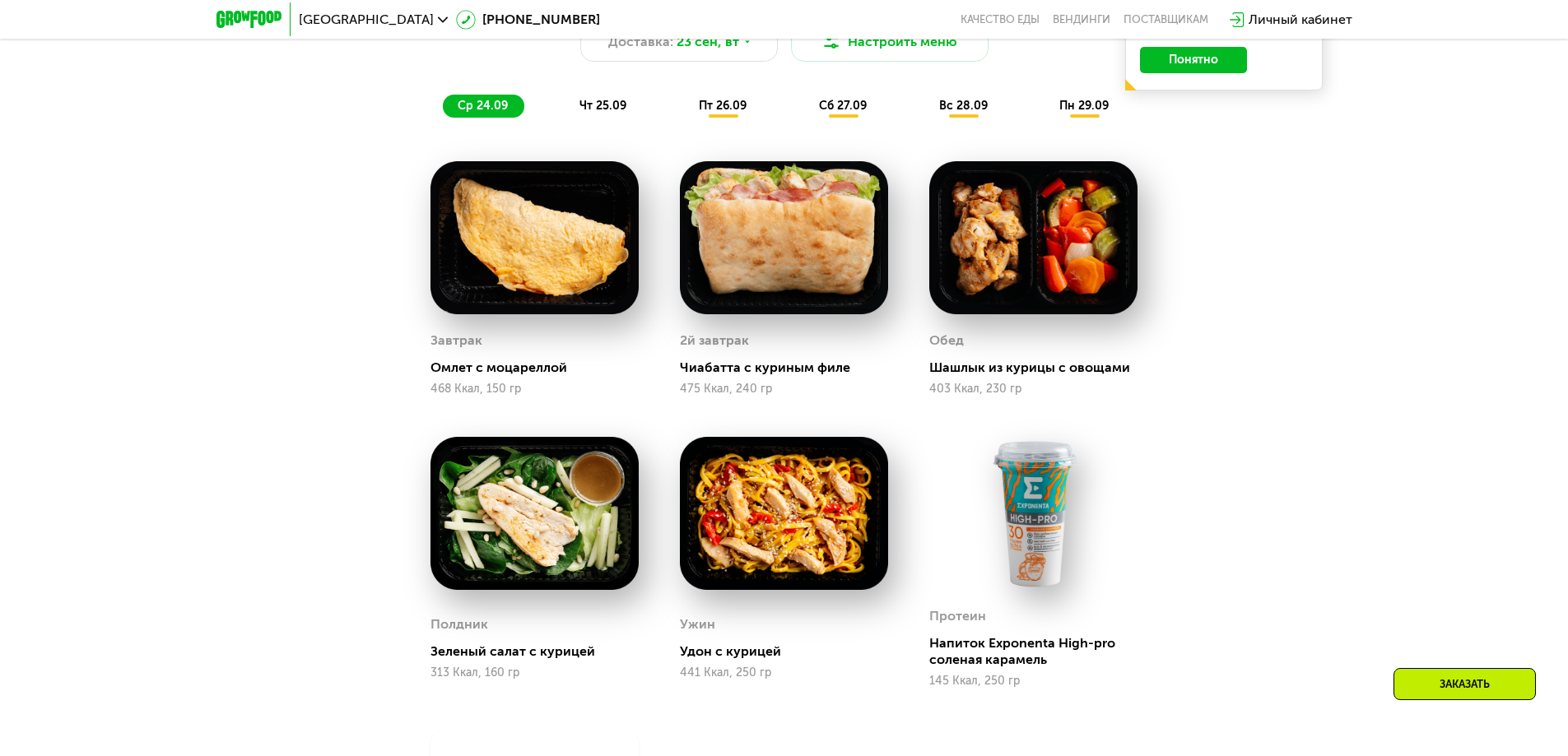
click at [1138, 361] on div "Обед Шашлык из курицы с овощами 403 Ккал, 230 гр" at bounding box center [1033, 278] width 249 height 276
drag, startPoint x: 594, startPoint y: 658, endPoint x: 428, endPoint y: 665, distance: 166.1
click at [428, 665] on div "Полдник Зеленый салат с курицей 313 Ккал, 160 гр" at bounding box center [534, 562] width 249 height 292
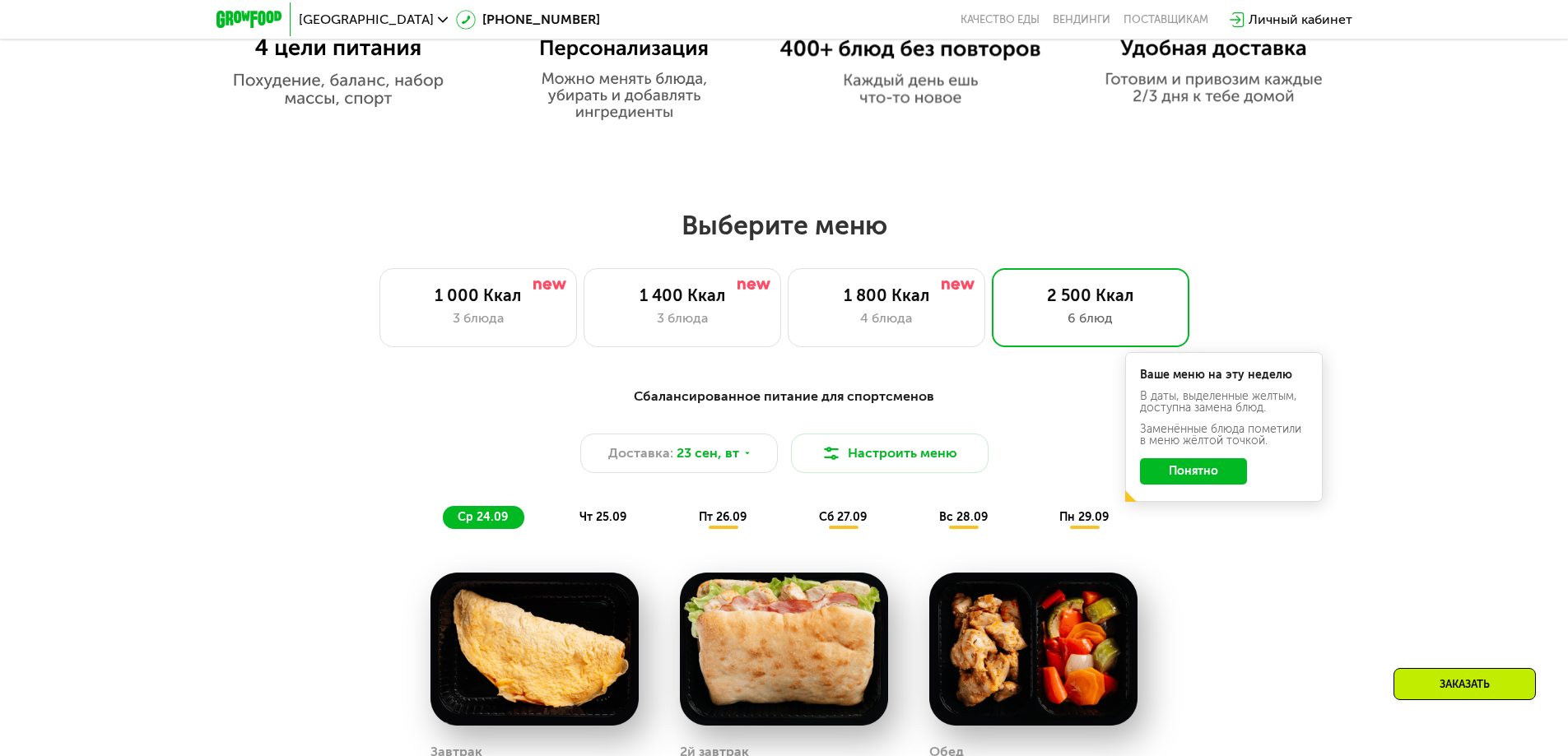
scroll to position [1106, 0]
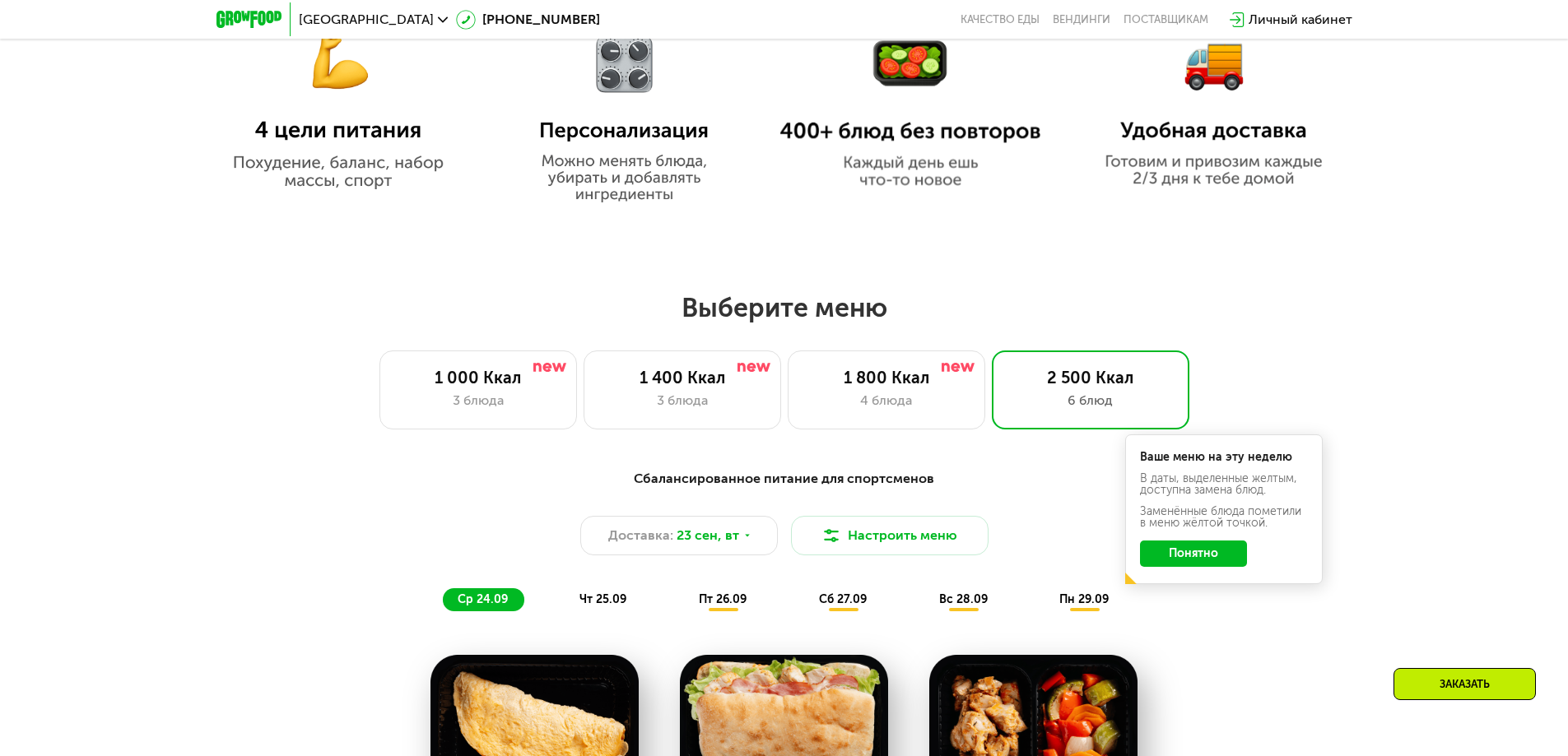
click at [1188, 549] on button "Понятно" at bounding box center [1193, 553] width 107 height 26
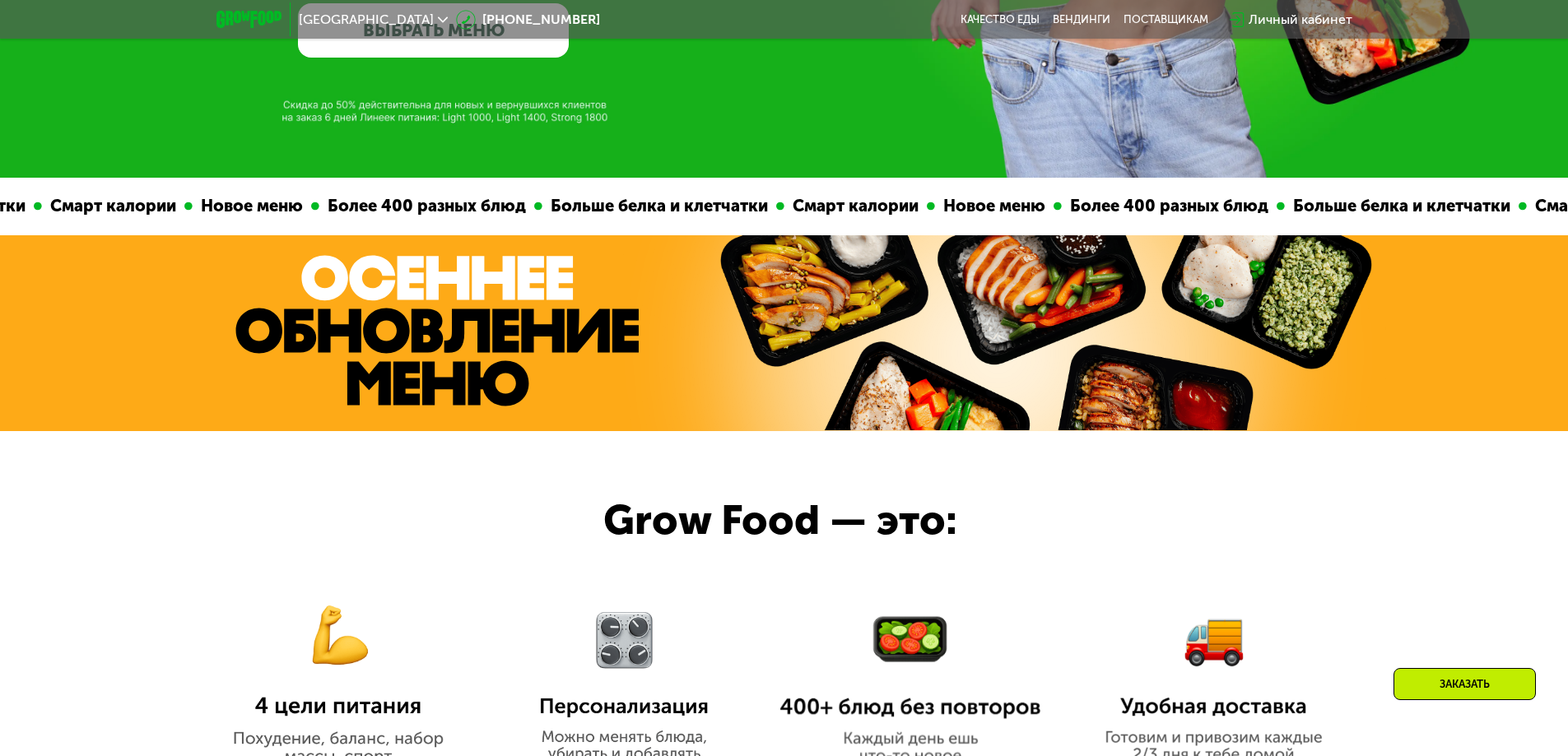
scroll to position [365, 0]
